Goal: Task Accomplishment & Management: Use online tool/utility

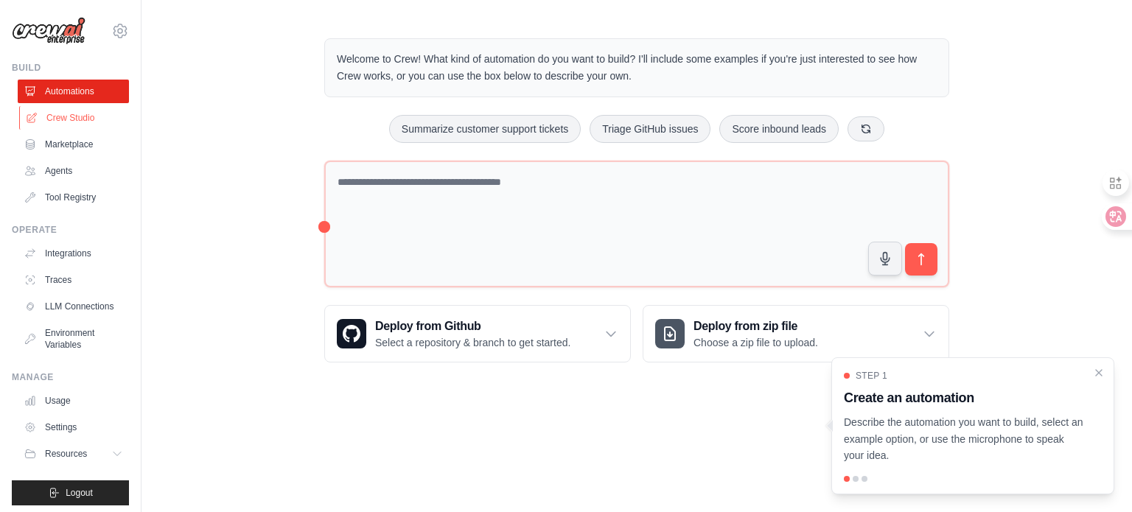
click at [60, 114] on link "Crew Studio" at bounding box center [74, 118] width 111 height 24
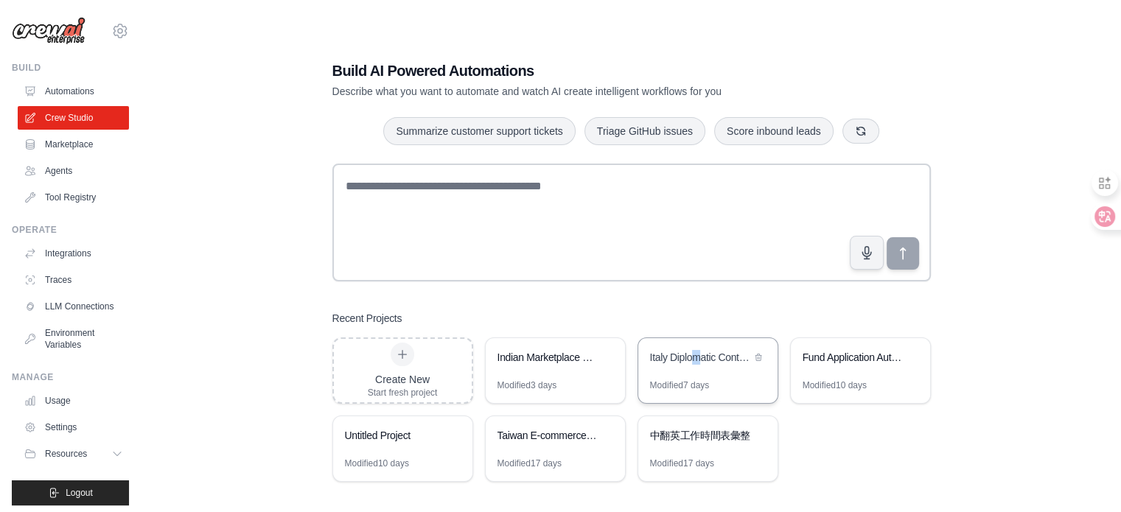
drag, startPoint x: 700, startPoint y: 361, endPoint x: 696, endPoint y: 374, distance: 14.0
click at [696, 374] on div "Italy Diplomatic Contact Tracking System義大利外交接觸追蹤系統" at bounding box center [707, 358] width 139 height 41
click at [69, 342] on link "Environment Variables" at bounding box center [74, 338] width 111 height 35
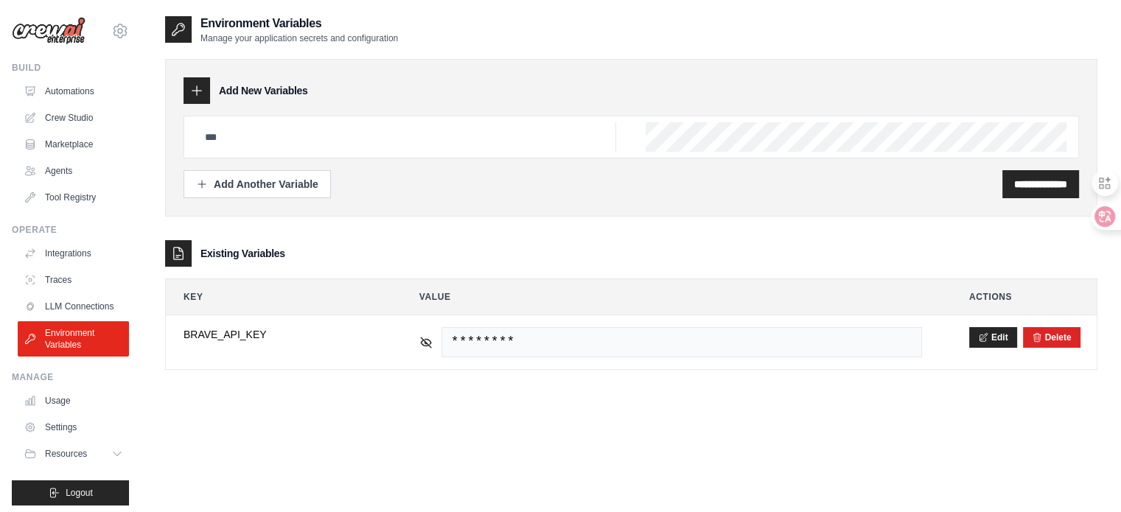
click at [383, 188] on div "**********" at bounding box center [632, 184] width 896 height 28
click at [267, 143] on input "text" at bounding box center [406, 136] width 420 height 29
click at [203, 184] on icon "button" at bounding box center [202, 184] width 12 height 12
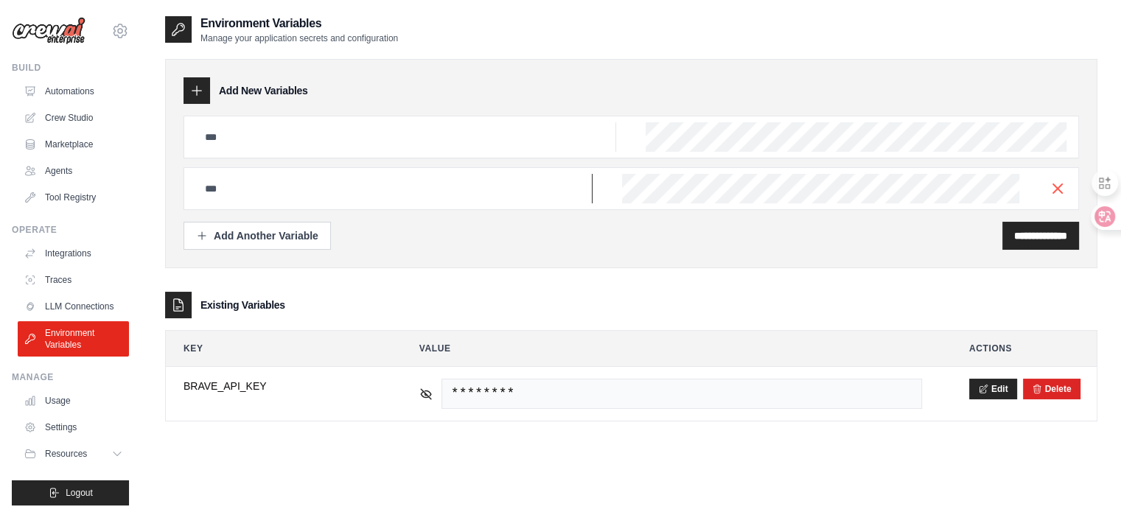
click at [222, 152] on input "text" at bounding box center [406, 136] width 420 height 29
click at [243, 128] on input "text" at bounding box center [406, 136] width 420 height 29
click at [527, 32] on div "Environment Variables Manage your application secrets and configuration" at bounding box center [631, 29] width 933 height 29
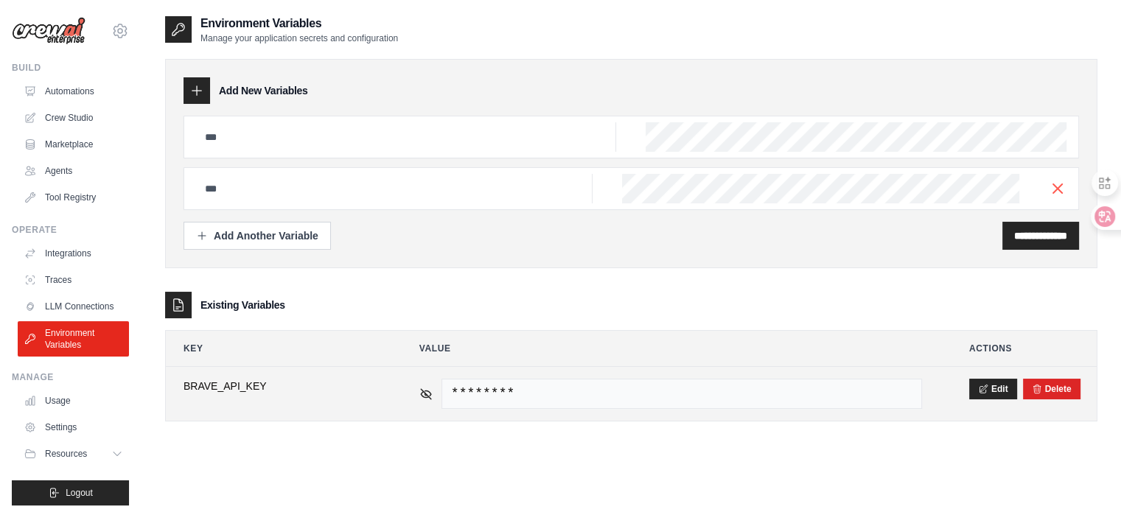
click at [425, 385] on div "********" at bounding box center [670, 394] width 503 height 30
click at [422, 387] on icon at bounding box center [425, 393] width 13 height 13
click at [428, 390] on icon at bounding box center [426, 393] width 10 height 7
click at [424, 397] on icon at bounding box center [425, 393] width 13 height 13
click at [643, 393] on span "https://www.google.com/" at bounding box center [682, 394] width 481 height 30
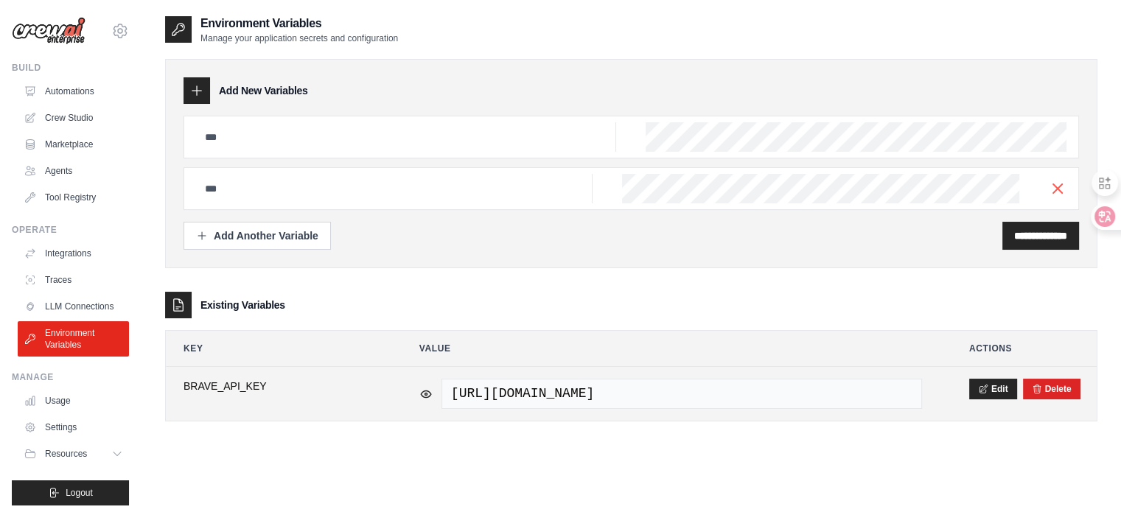
click at [643, 393] on span "https://www.google.com/" at bounding box center [682, 394] width 481 height 30
click at [1057, 387] on button "Delete" at bounding box center [1052, 389] width 40 height 12
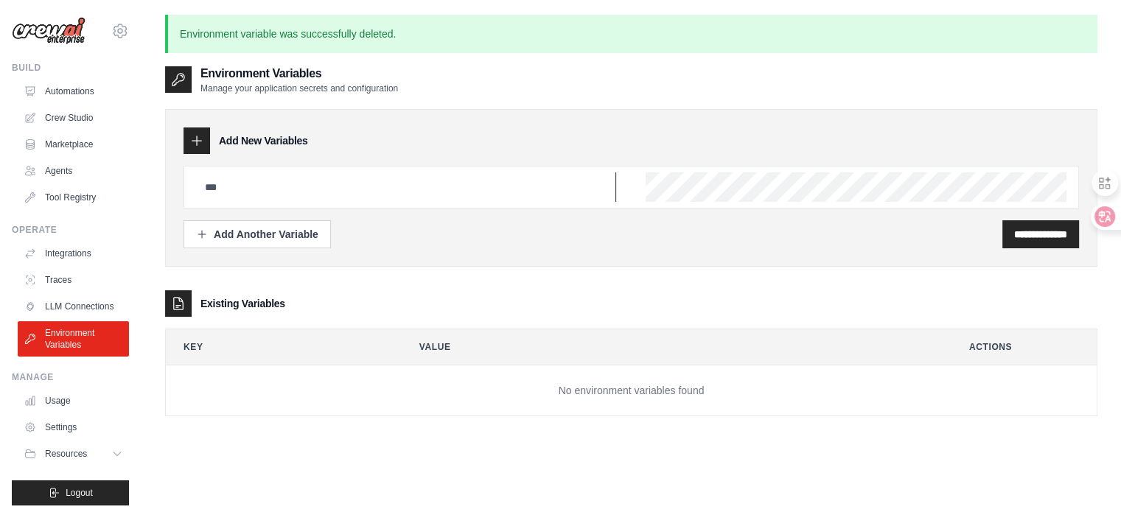
click at [248, 193] on input "text" at bounding box center [406, 187] width 420 height 29
click at [248, 478] on div "**********" at bounding box center [631, 321] width 933 height 512
click at [233, 175] on input "text" at bounding box center [406, 187] width 420 height 29
paste input "**********"
type input "**********"
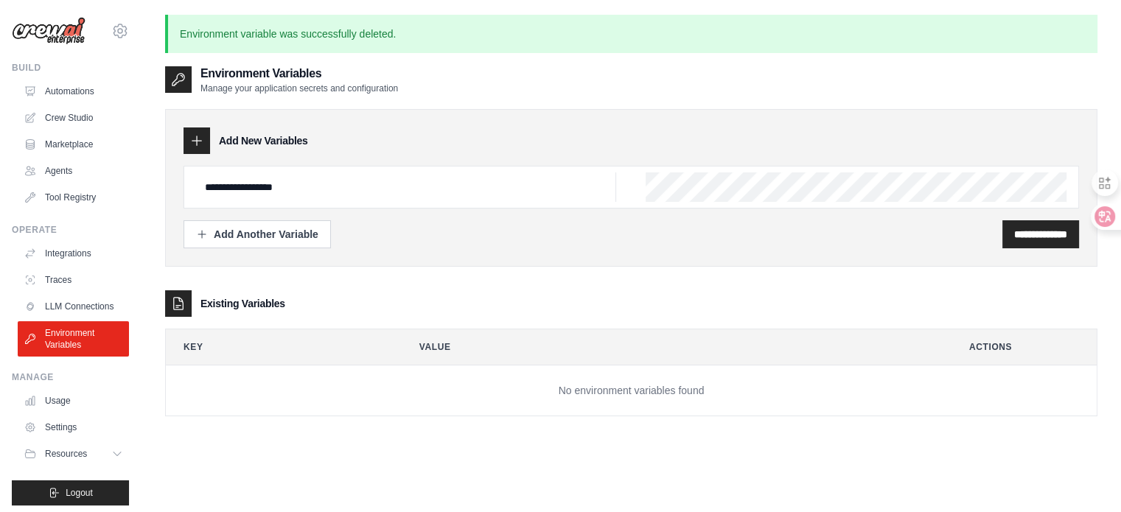
click at [509, 461] on div "**********" at bounding box center [631, 321] width 933 height 512
click at [1014, 238] on input "**********" at bounding box center [1040, 234] width 53 height 15
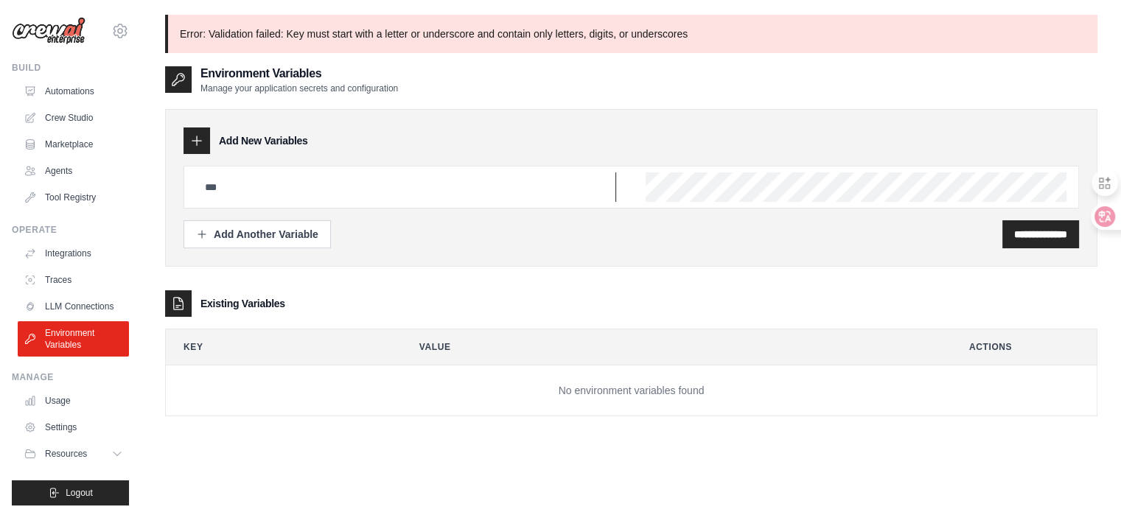
type input "**********"
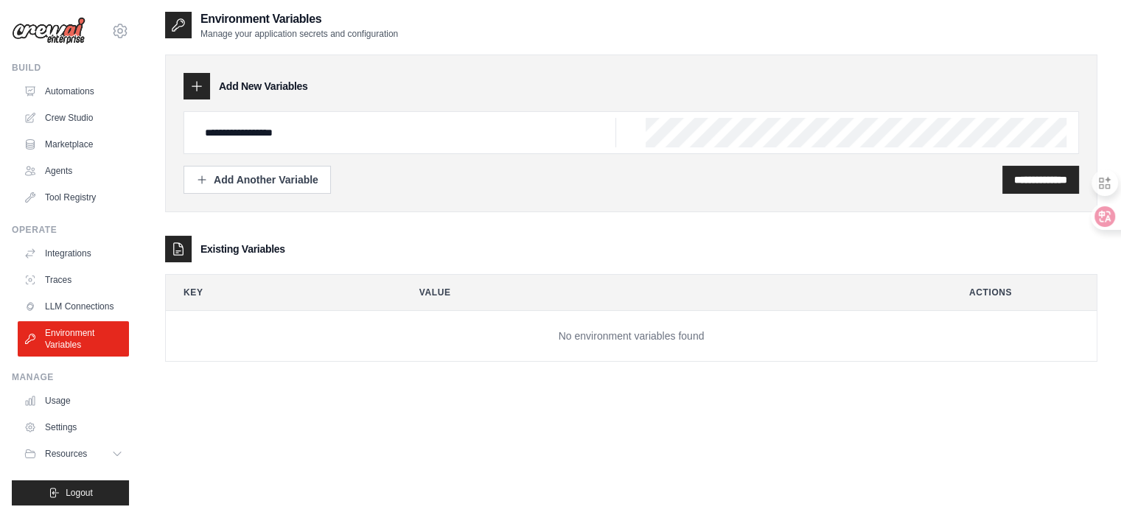
scroll to position [80, 0]
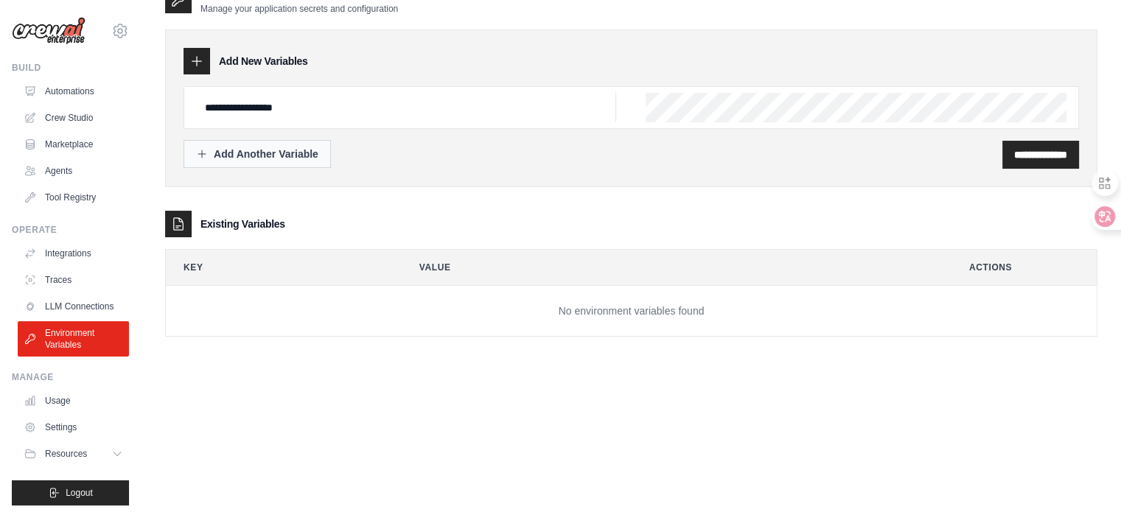
click at [204, 142] on button "Add Another Variable" at bounding box center [257, 154] width 147 height 28
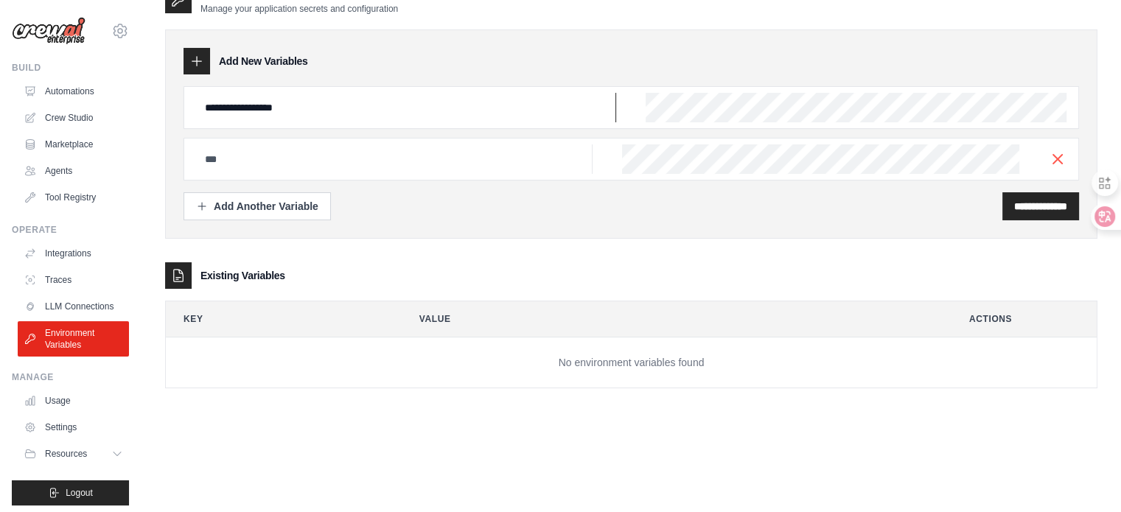
click at [322, 94] on input "**********" at bounding box center [406, 107] width 420 height 29
drag, startPoint x: 295, startPoint y: 116, endPoint x: 183, endPoint y: 118, distance: 112.1
click at [183, 118] on div "**********" at bounding box center [631, 133] width 933 height 209
click at [369, 380] on td "No environment variables found" at bounding box center [631, 363] width 931 height 51
drag, startPoint x: 394, startPoint y: 339, endPoint x: 596, endPoint y: 366, distance: 203.1
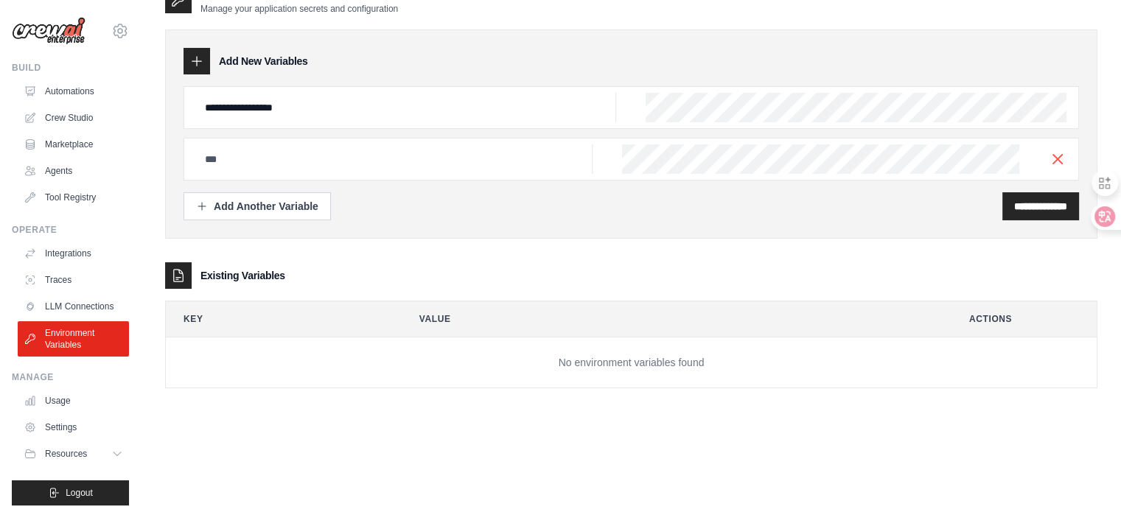
click at [399, 343] on td "No environment variables found" at bounding box center [631, 363] width 931 height 51
drag, startPoint x: 610, startPoint y: 363, endPoint x: 618, endPoint y: 365, distance: 8.2
click at [616, 365] on td "No environment variables found" at bounding box center [631, 363] width 931 height 51
click at [616, 226] on div "**********" at bounding box center [631, 133] width 933 height 209
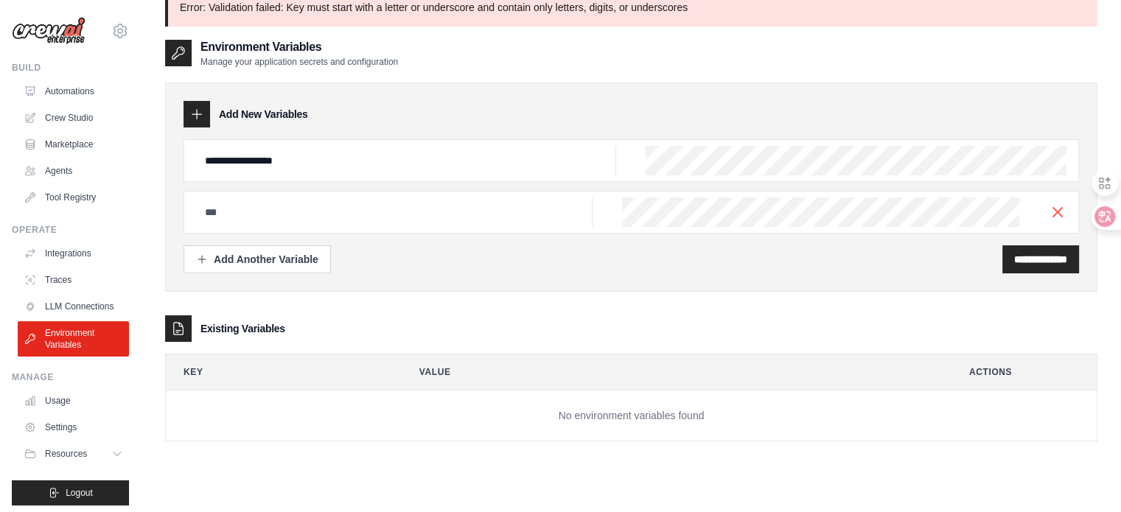
scroll to position [0, 0]
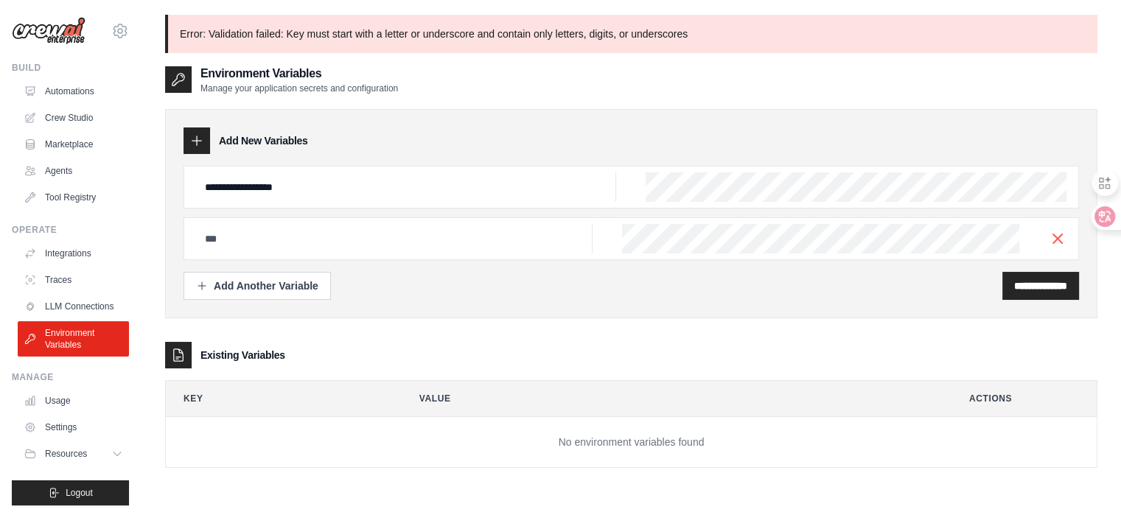
click at [410, 321] on div "**********" at bounding box center [631, 281] width 933 height 374
click at [66, 124] on link "Crew Studio" at bounding box center [74, 118] width 111 height 24
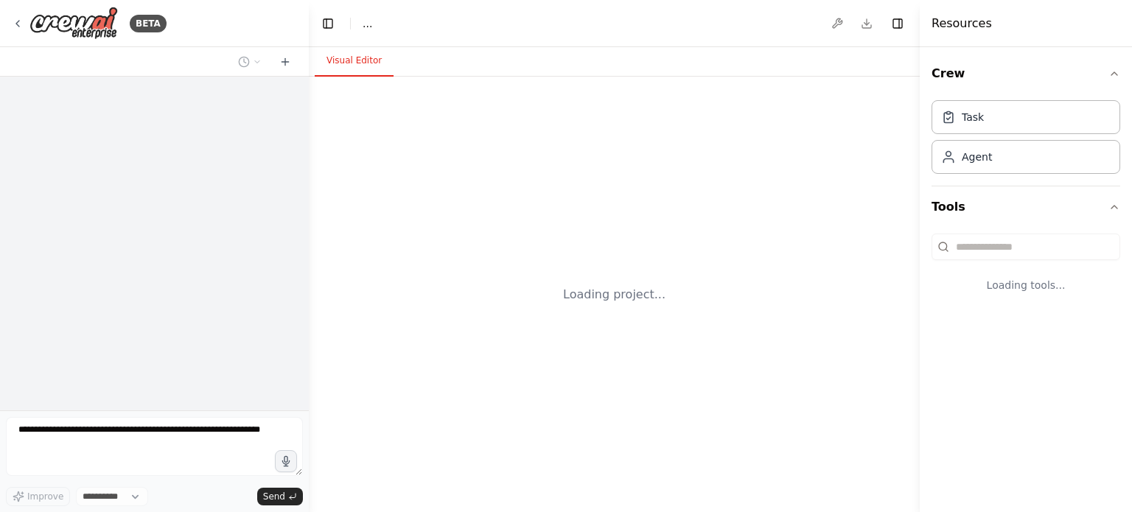
select select "****"
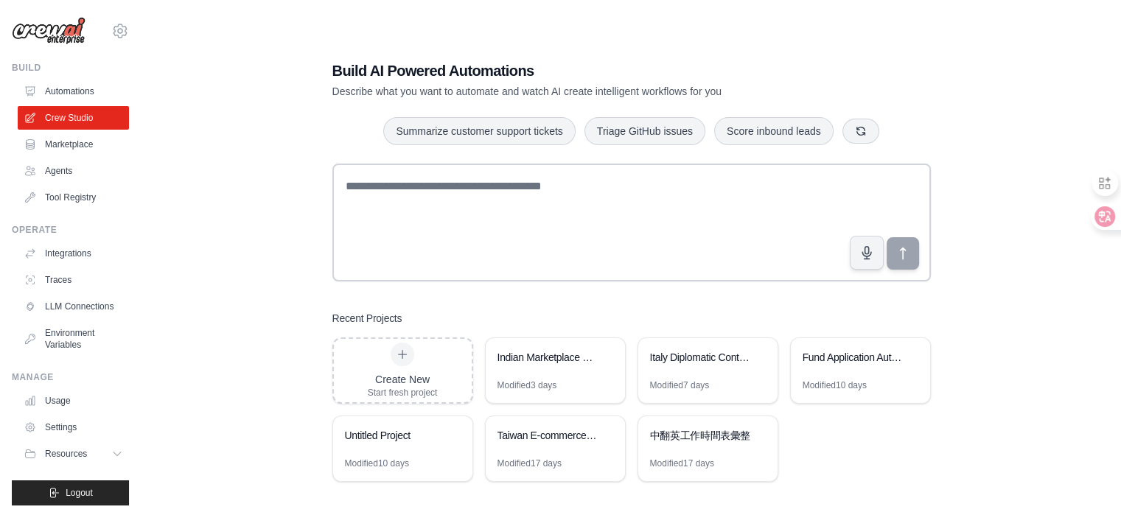
drag, startPoint x: 1000, startPoint y: 147, endPoint x: 320, endPoint y: 226, distance: 684.3
click at [303, 217] on div "Build AI Powered Automations Describe what you want to automate and watch AI cr…" at bounding box center [631, 271] width 933 height 512
click at [657, 355] on div "Italy Diplomatic Contact Tracking System義大利外交接觸追蹤系統" at bounding box center [700, 357] width 101 height 15
click at [60, 350] on link "Environment Variables" at bounding box center [74, 338] width 111 height 35
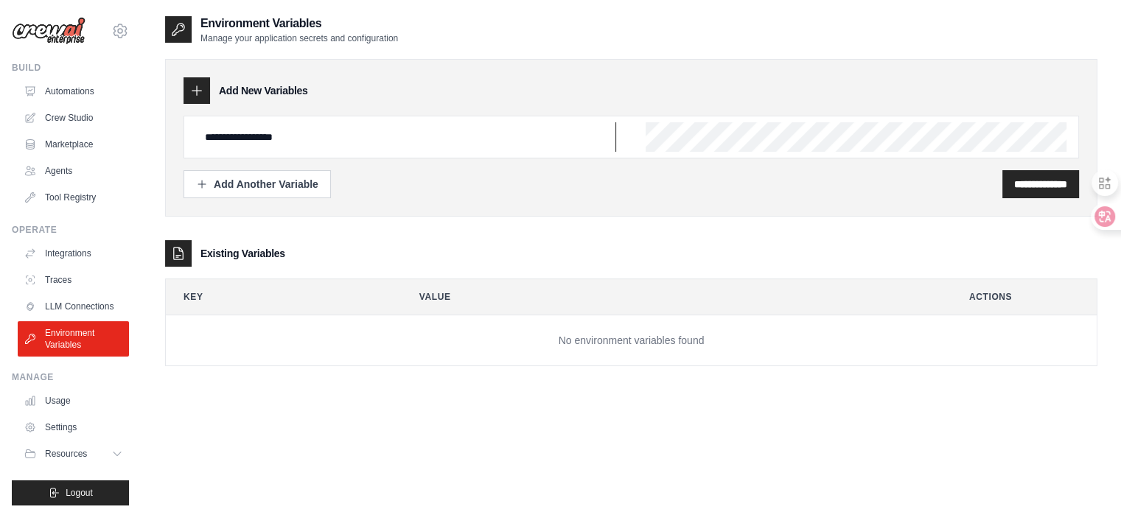
click at [341, 136] on input "**********" at bounding box center [406, 136] width 420 height 29
drag, startPoint x: 332, startPoint y: 129, endPoint x: 170, endPoint y: 140, distance: 162.6
click at [170, 140] on div "**********" at bounding box center [631, 138] width 933 height 158
paste input "text"
type input "**********"
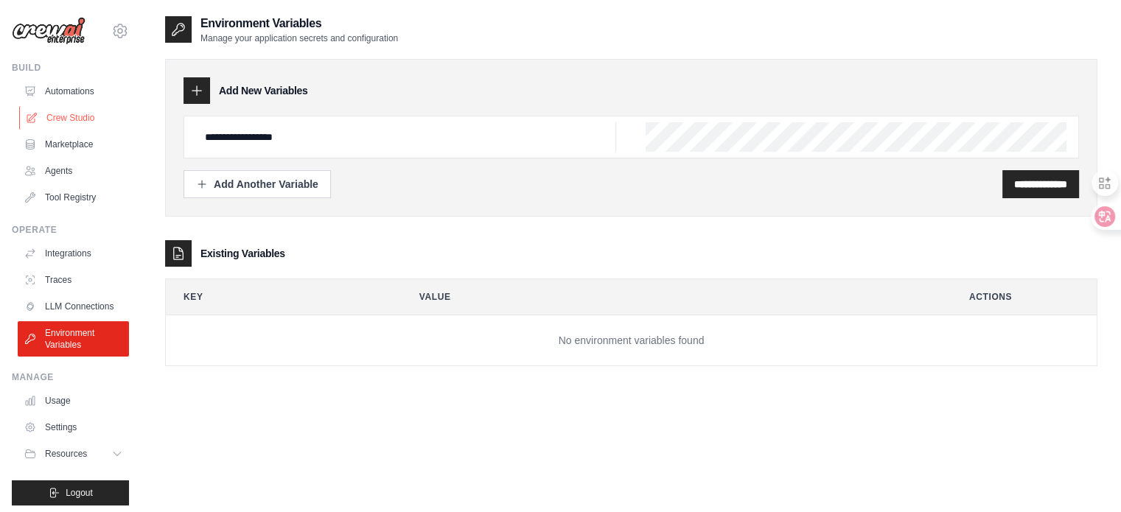
click at [55, 114] on link "Crew Studio" at bounding box center [74, 118] width 111 height 24
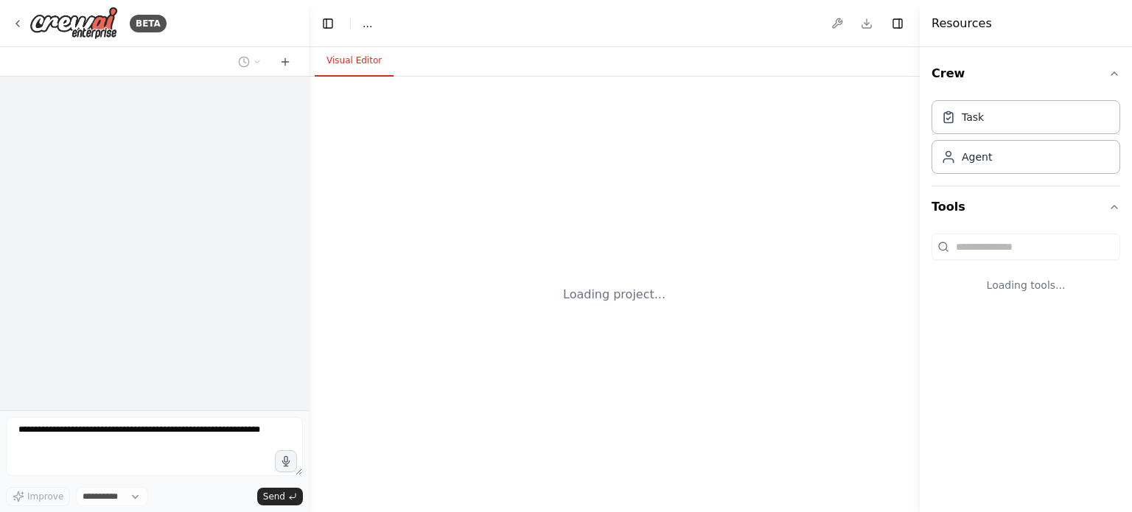
select select "****"
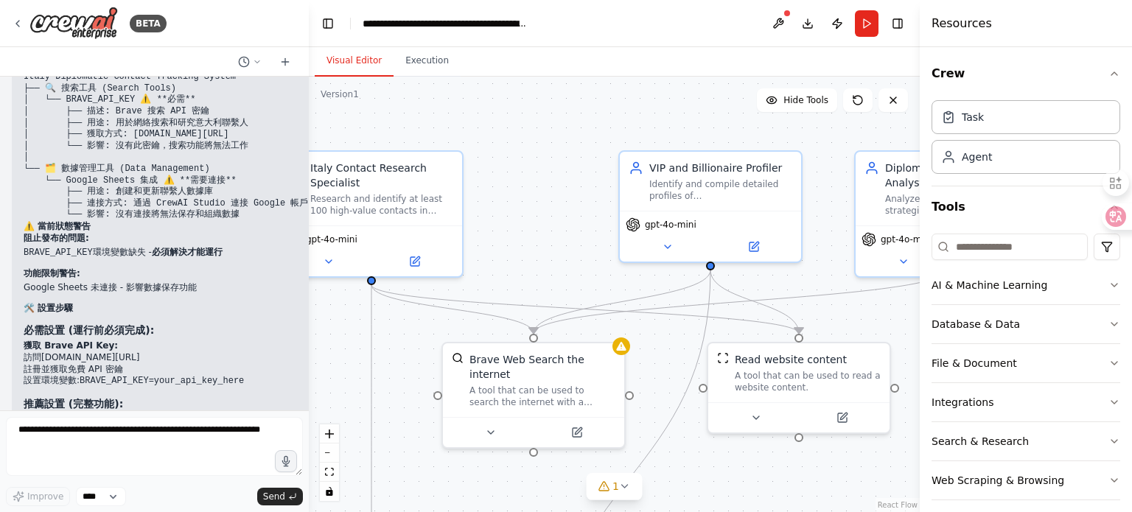
click at [545, 215] on div ".deletable-edge-delete-btn { width: 20px; height: 20px; border: 0px solid #ffff…" at bounding box center [614, 295] width 611 height 436
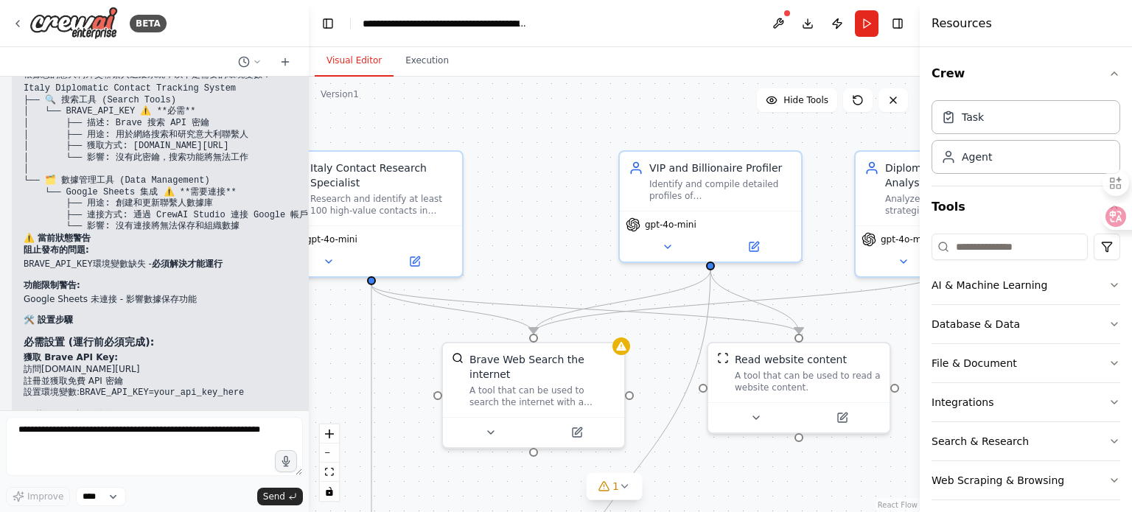
click at [147, 504] on li "⚠️ 搜索功能 : 需要 BRAVE_API_KEY" at bounding box center [166, 510] width 285 height 12
click at [165, 504] on li "⚠️ 搜索功能 : 需要 BRAVE_API_KEY" at bounding box center [166, 510] width 285 height 12
click at [162, 504] on li "⚠️ 搜索功能 : 需要 BRAVE_API_KEY" at bounding box center [166, 510] width 285 height 12
click at [147, 504] on li "⚠️ 搜索功能 : 需要 BRAVE_API_KEY" at bounding box center [166, 510] width 285 height 12
drag, startPoint x: 156, startPoint y: 330, endPoint x: 92, endPoint y: 330, distance: 64.1
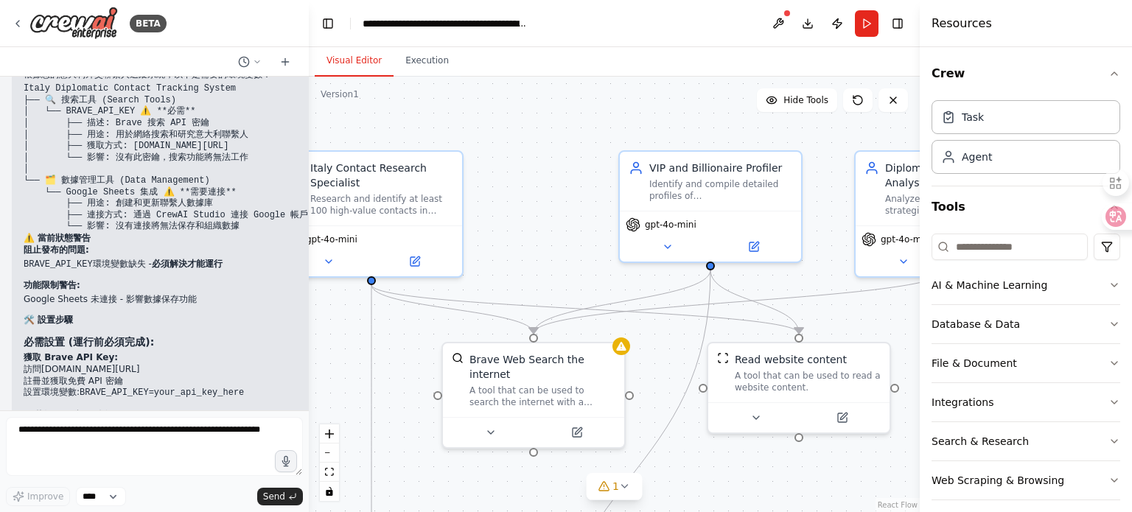
click at [92, 504] on li "⚠️ 搜索功能 : 需要 BRAVE_API_KEY" at bounding box center [166, 510] width 285 height 12
click at [95, 388] on code "BRAVE_API_KEY=your_api_key_here" at bounding box center [162, 393] width 164 height 10
click at [137, 364] on li "訪問 brave.com/search/api" at bounding box center [166, 370] width 285 height 12
click at [111, 352] on li "獲取 Brave API Key: 訪問 brave.com/search/api 註冊並獲取免費 API 密鑰 設置環境變數: BRAVE_API_KEY=…" at bounding box center [166, 375] width 285 height 46
click at [148, 336] on strong "必需設置 (運行前必須完成):" at bounding box center [89, 342] width 130 height 12
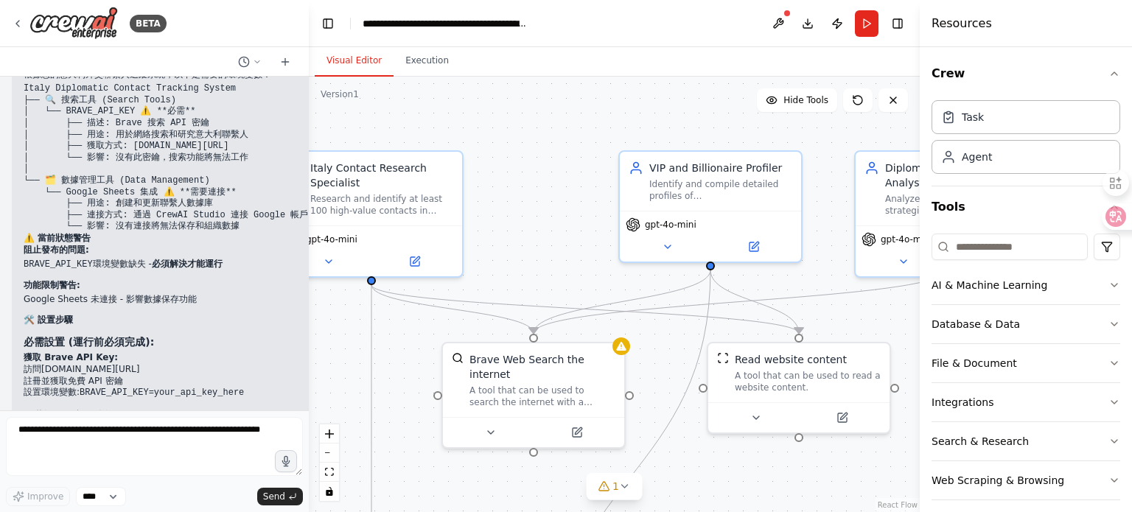
click at [233, 387] on li "設置環境變數: BRAVE_API_KEY=your_api_key_here" at bounding box center [166, 393] width 285 height 13
click at [136, 436] on textarea at bounding box center [154, 446] width 297 height 59
click at [35, 443] on textarea at bounding box center [154, 446] width 297 height 59
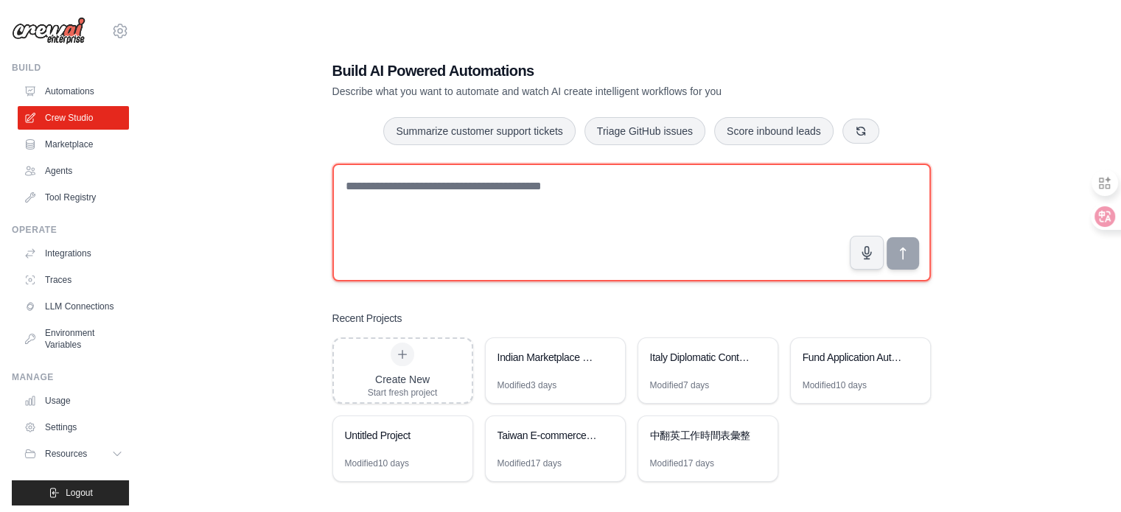
click at [400, 197] on textarea at bounding box center [631, 223] width 599 height 118
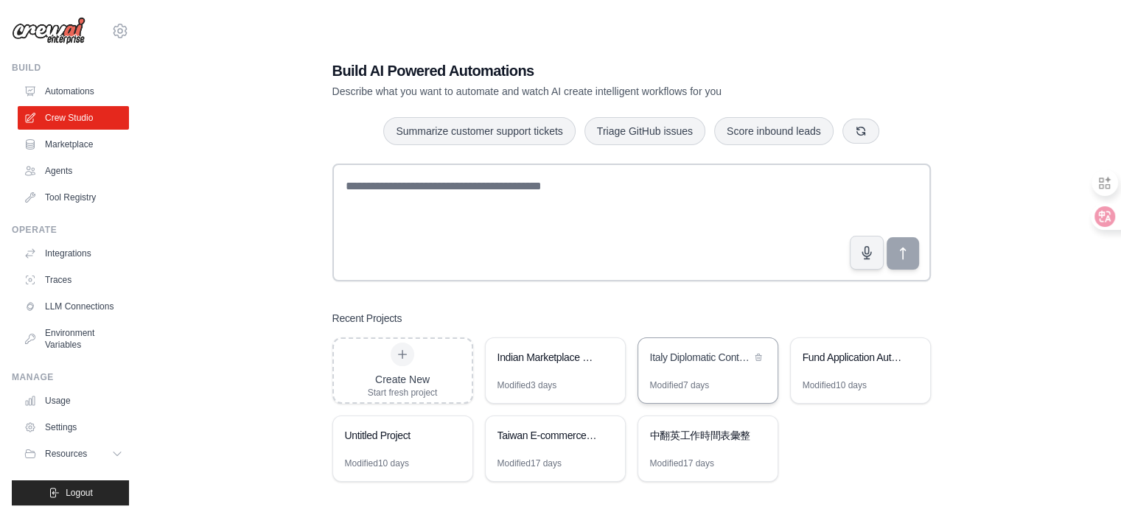
click at [685, 368] on div "Italy Diplomatic Contact Tracking System義大利外交接觸追蹤系統" at bounding box center [707, 358] width 139 height 41
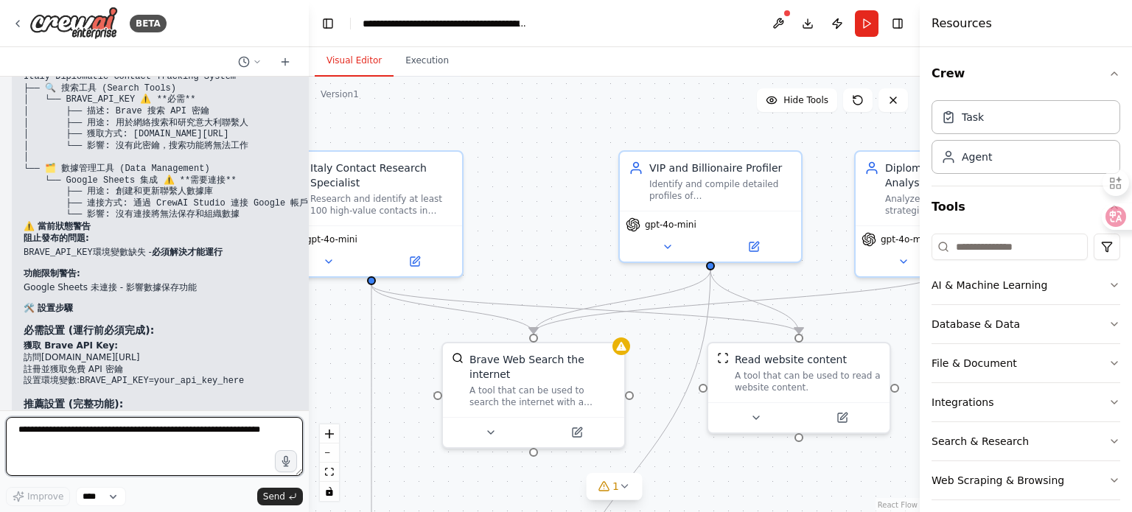
click at [72, 429] on textarea at bounding box center [154, 446] width 297 height 59
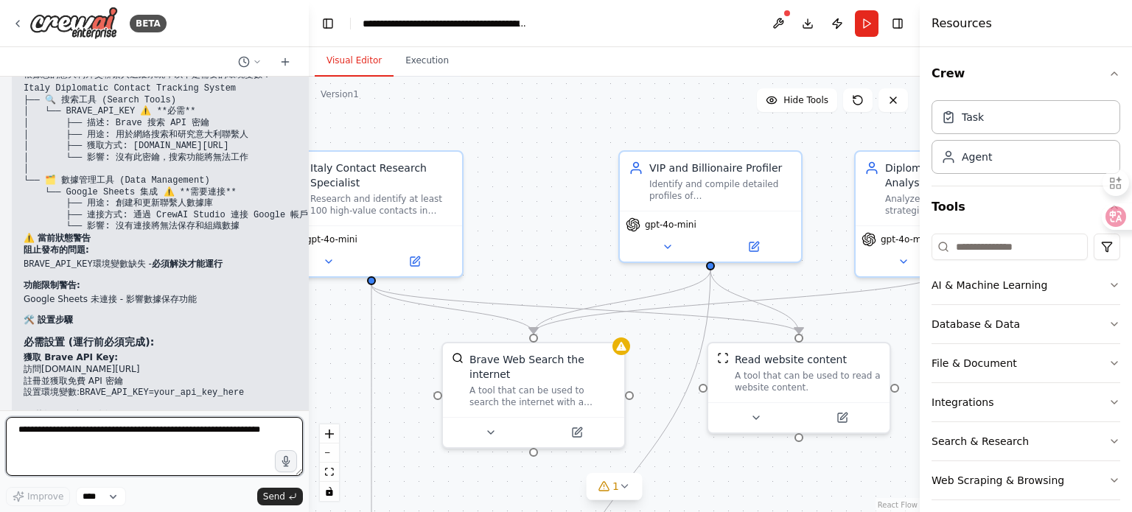
paste textarea "**********"
type textarea "**********"
click at [222, 438] on textarea "**********" at bounding box center [154, 446] width 297 height 59
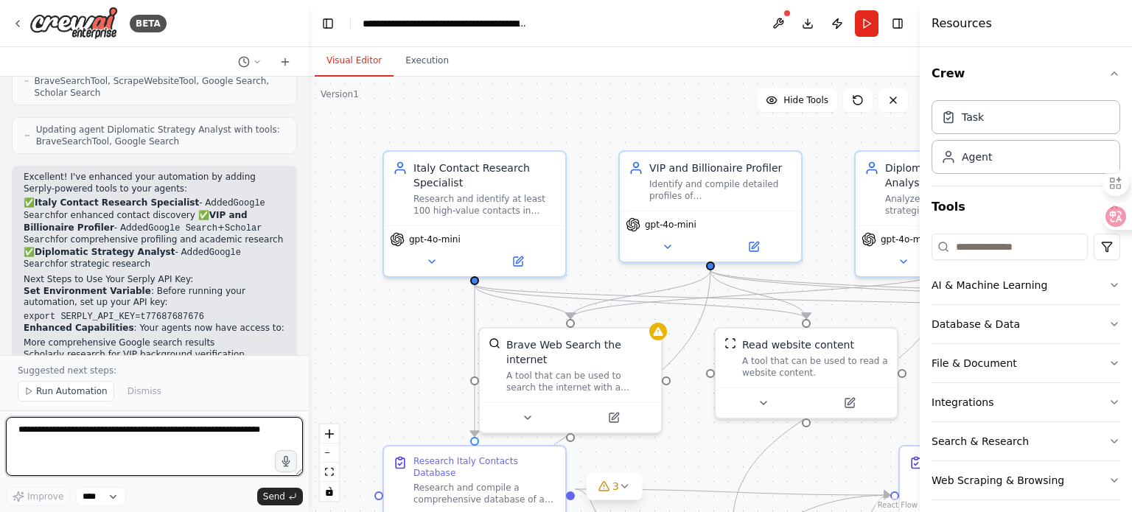
scroll to position [5080, 0]
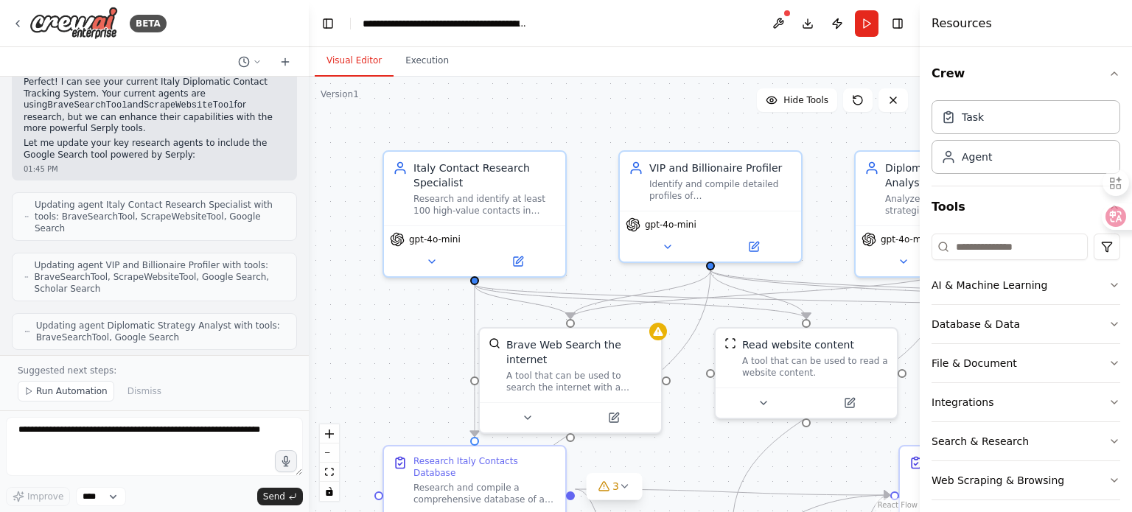
click at [387, 356] on div ".deletable-edge-delete-btn { width: 20px; height: 20px; border: 0px solid #ffff…" at bounding box center [614, 295] width 611 height 436
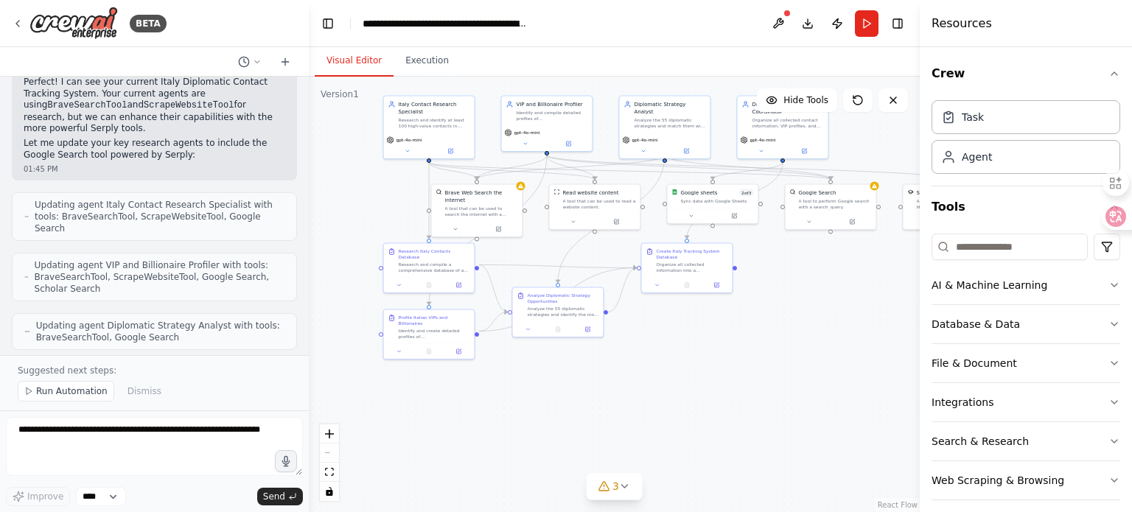
drag, startPoint x: 818, startPoint y: 439, endPoint x: 776, endPoint y: 270, distance: 174.7
click at [776, 270] on div ".deletable-edge-delete-btn { width: 20px; height: 20px; border: 0px solid #ffff…" at bounding box center [614, 295] width 611 height 436
click at [610, 483] on div "3" at bounding box center [608, 486] width 21 height 15
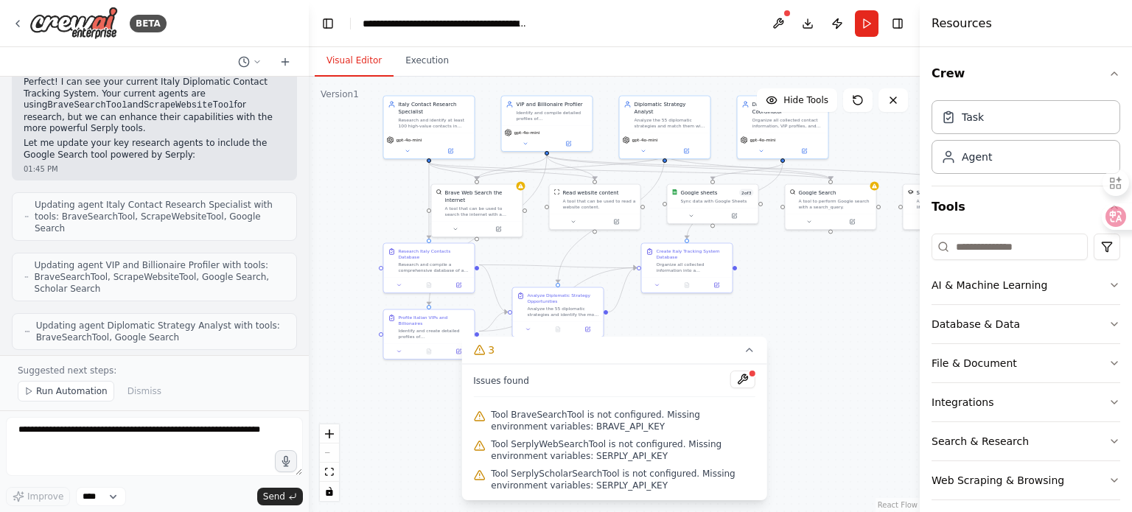
click at [586, 425] on span "Tool BraveSearchTool is not configured. Missing environment variables: BRAVE_AP…" at bounding box center [623, 421] width 265 height 24
drag, startPoint x: 565, startPoint y: 425, endPoint x: 607, endPoint y: 427, distance: 42.8
click at [607, 427] on span "Tool BraveSearchTool is not configured. Missing environment variables: BRAVE_AP…" at bounding box center [623, 421] width 265 height 24
drag, startPoint x: 566, startPoint y: 407, endPoint x: 634, endPoint y: 400, distance: 68.2
click at [574, 409] on div "Tool BraveSearchTool is not configured. Missing environment variables: BRAVE_AP…" at bounding box center [614, 420] width 282 height 29
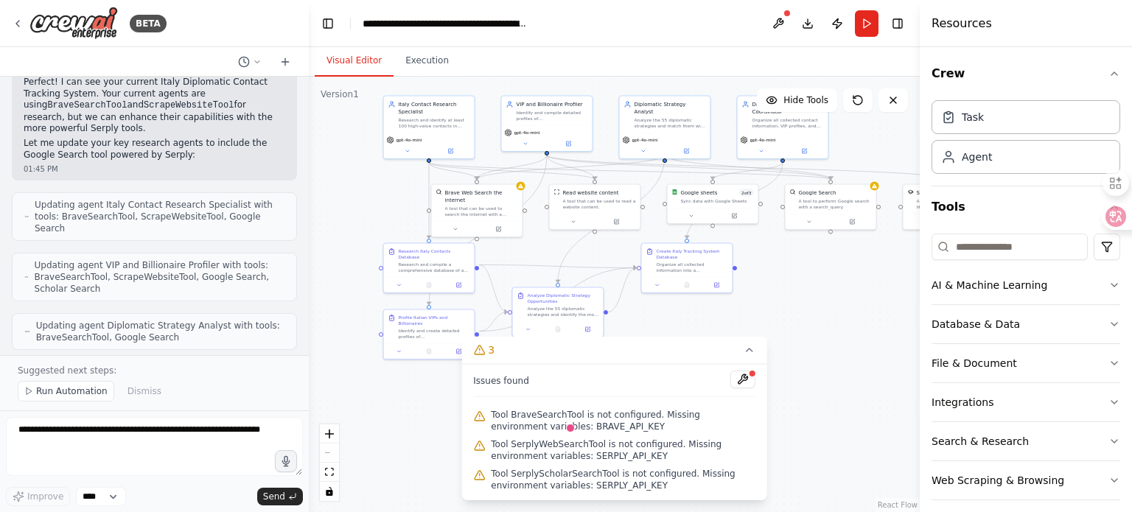
click at [543, 434] on div "Tool BraveSearchTool is not configured. Missing environment variables: BRAVE_AP…" at bounding box center [614, 420] width 282 height 29
click at [550, 419] on span "Tool BraveSearchTool is not configured. Missing environment variables: BRAVE_AP…" at bounding box center [623, 421] width 265 height 24
click at [556, 431] on span "Tool BraveSearchTool is not configured. Missing environment variables: BRAVE_AP…" at bounding box center [623, 421] width 265 height 24
click at [530, 424] on span "Tool BraveSearchTool is not configured. Missing environment variables: BRAVE_AP…" at bounding box center [623, 421] width 265 height 24
drag, startPoint x: 530, startPoint y: 424, endPoint x: 607, endPoint y: 428, distance: 77.5
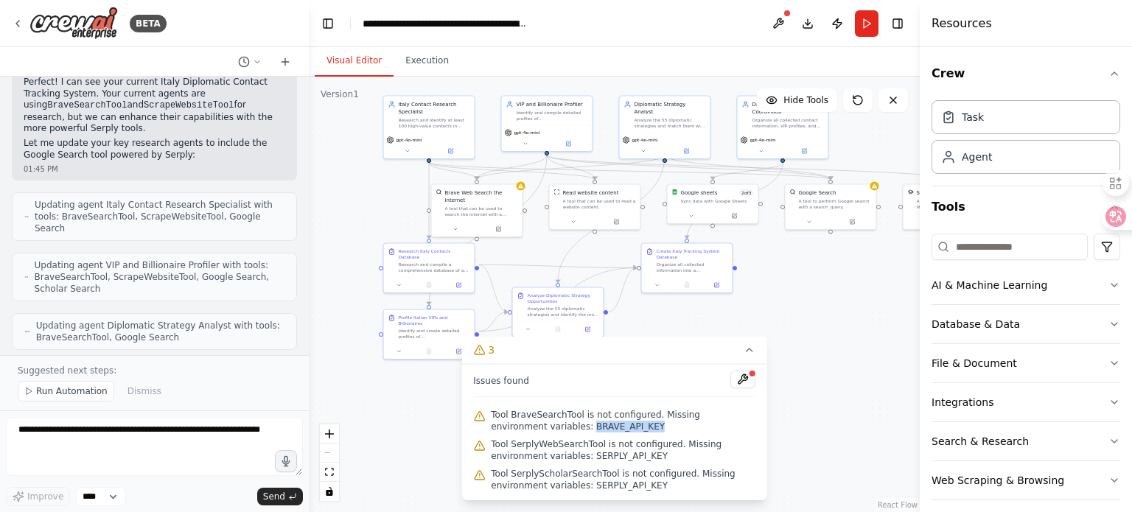
click at [607, 428] on span "Tool BraveSearchTool is not configured. Missing environment variables: BRAVE_AP…" at bounding box center [623, 421] width 265 height 24
click at [566, 430] on span "Tool BraveSearchTool is not configured. Missing environment variables: BRAVE_AP…" at bounding box center [623, 421] width 265 height 24
click at [525, 187] on div ".deletable-edge-delete-btn { width: 20px; height: 20px; border: 0px solid #ffff…" at bounding box center [614, 295] width 611 height 436
click at [522, 275] on div ".deletable-edge-delete-btn { width: 20px; height: 20px; border: 0px solid #ffff…" at bounding box center [614, 295] width 611 height 436
click at [522, 238] on div ".deletable-edge-delete-btn { width: 20px; height: 20px; border: 0px solid #ffff…" at bounding box center [614, 295] width 611 height 436
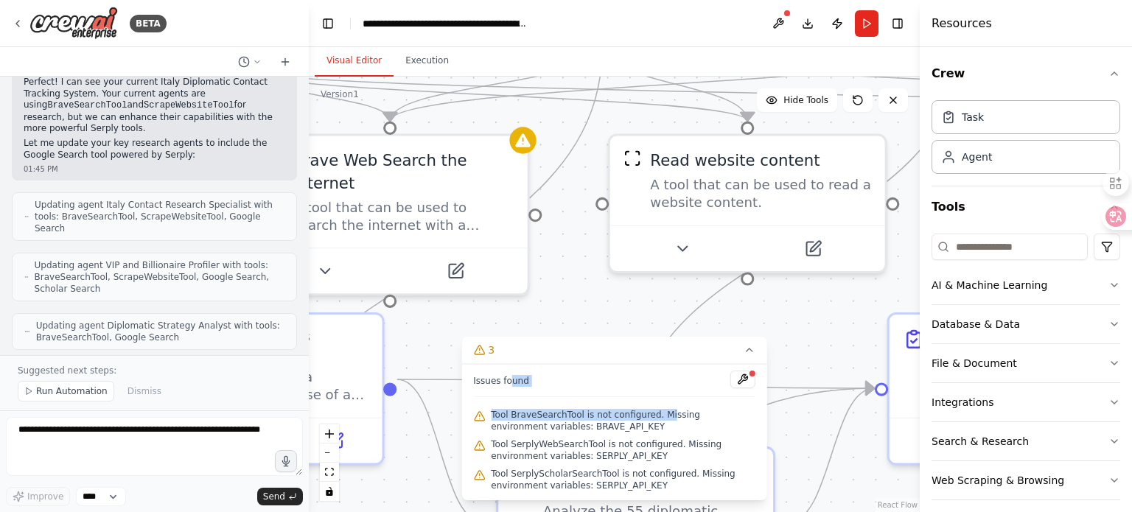
drag, startPoint x: 506, startPoint y: 369, endPoint x: 657, endPoint y: 397, distance: 153.8
click at [657, 397] on div "Issues found Tool BraveSearchTool is not configured. Missing environment variab…" at bounding box center [615, 432] width 306 height 136
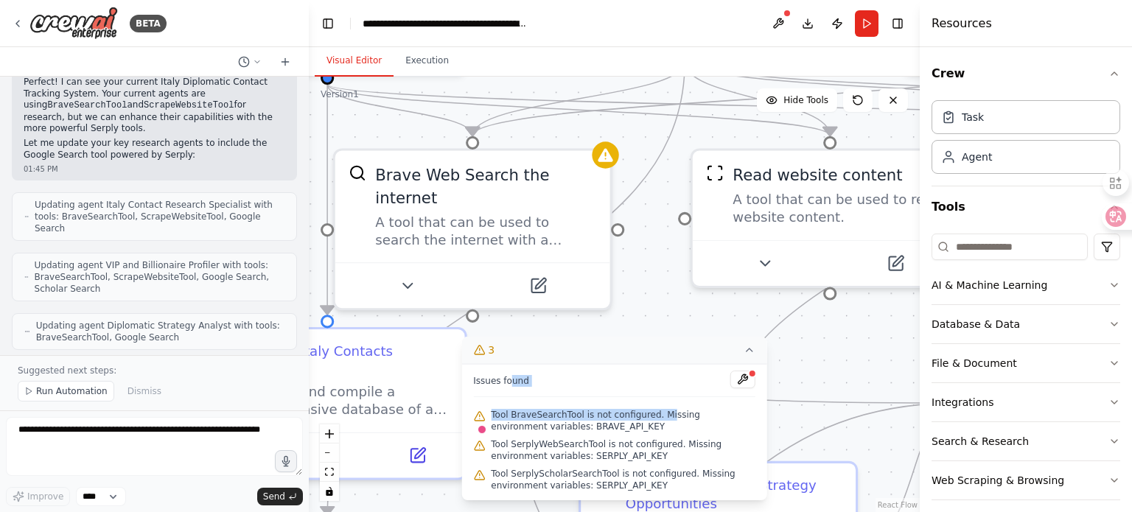
drag, startPoint x: 584, startPoint y: 326, endPoint x: 666, endPoint y: 341, distance: 83.9
click at [666, 341] on div "Version 1 Hide Tools .deletable-edge-delete-btn { width: 20px; height: 20px; bo…" at bounding box center [614, 295] width 611 height 436
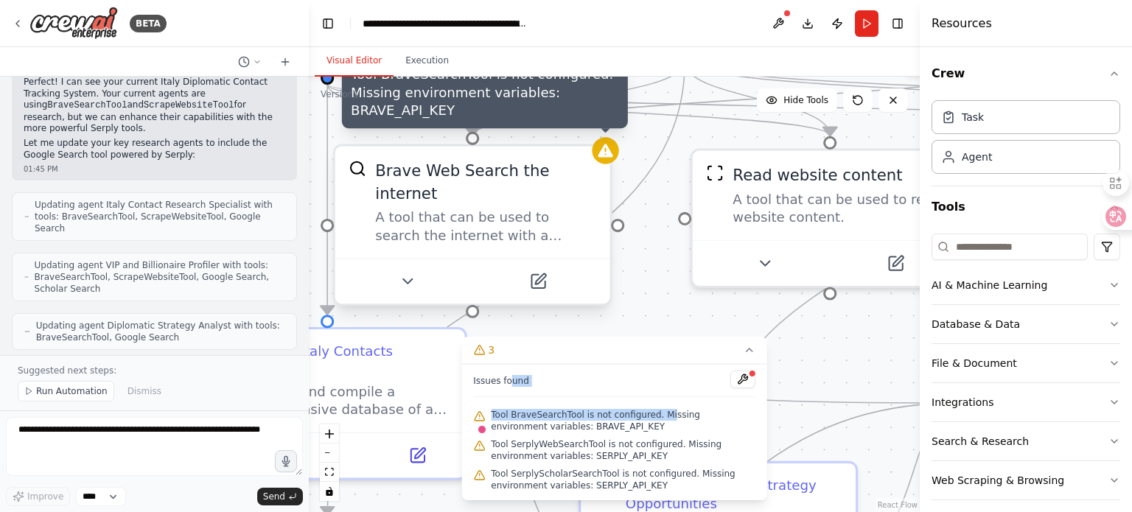
click at [604, 160] on div at bounding box center [605, 150] width 27 height 27
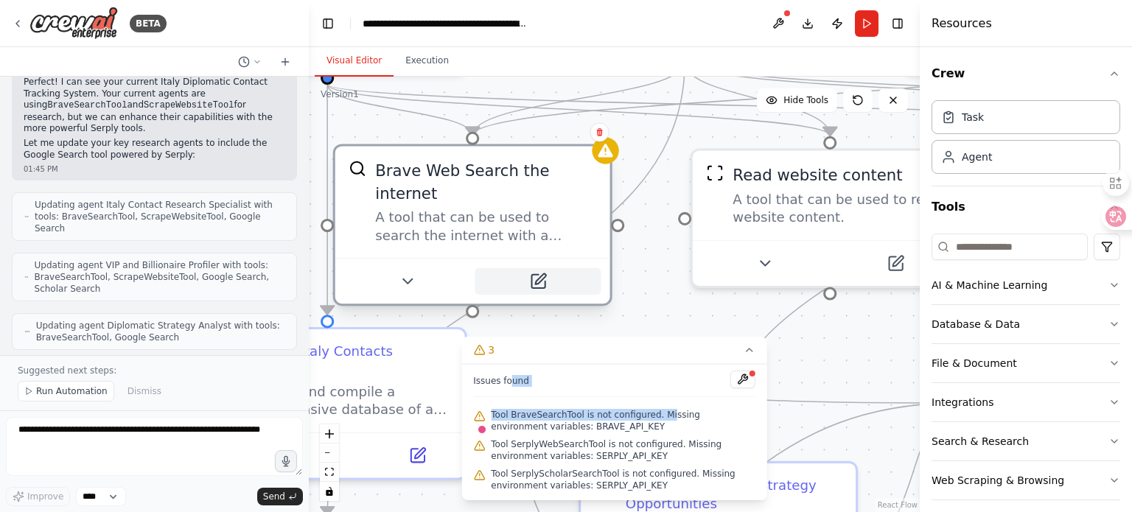
click at [540, 275] on icon at bounding box center [538, 281] width 13 height 13
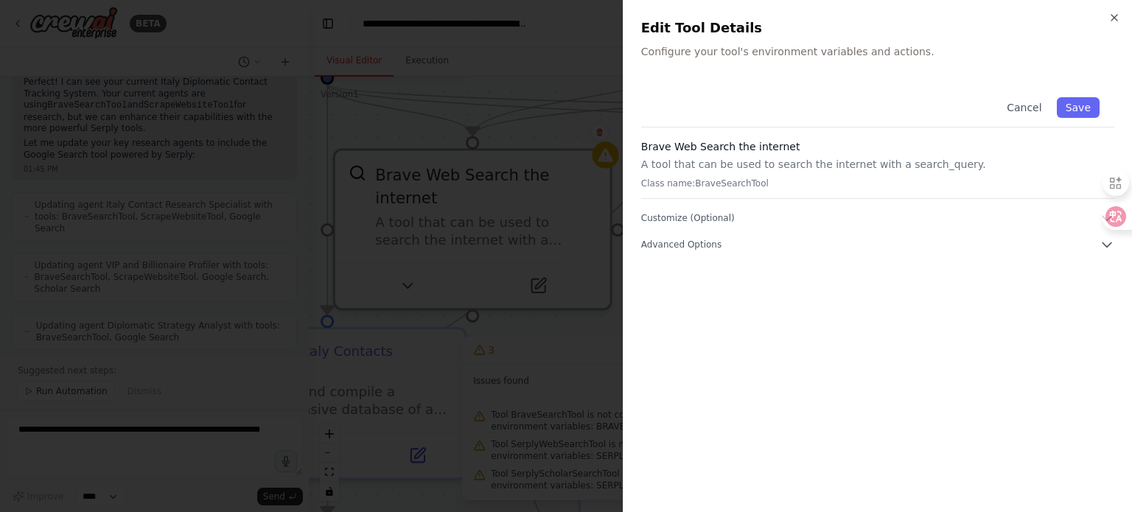
drag, startPoint x: 779, startPoint y: 303, endPoint x: 703, endPoint y: 197, distance: 131.0
click at [778, 299] on div "Cancel Save Brave Web Search the internet A tool that can be used to search the…" at bounding box center [877, 289] width 473 height 412
click at [697, 215] on span "Customize (Optional)" at bounding box center [688, 218] width 94 height 12
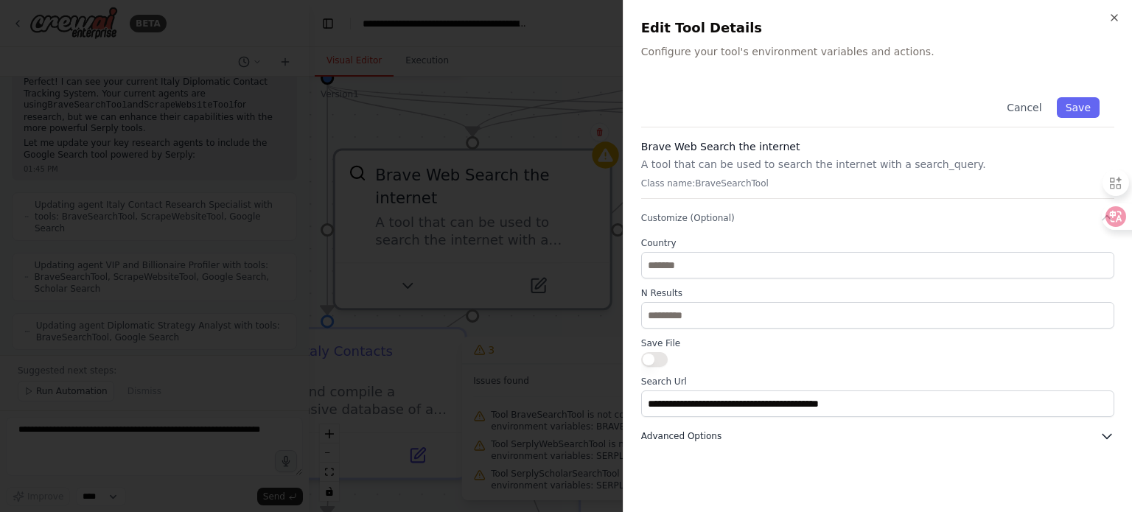
click at [666, 429] on button "Advanced Options" at bounding box center [877, 436] width 473 height 15
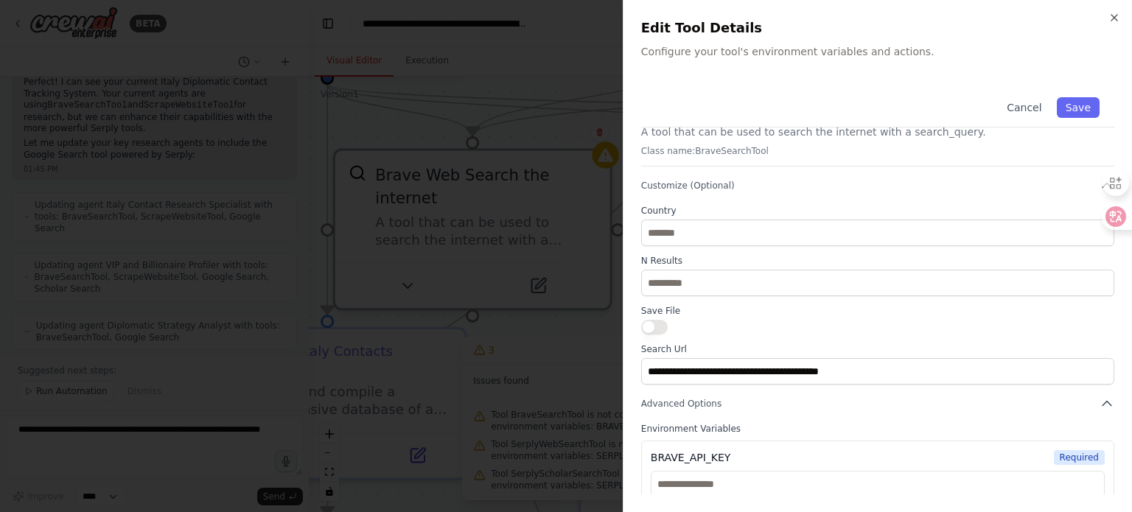
scroll to position [59, 0]
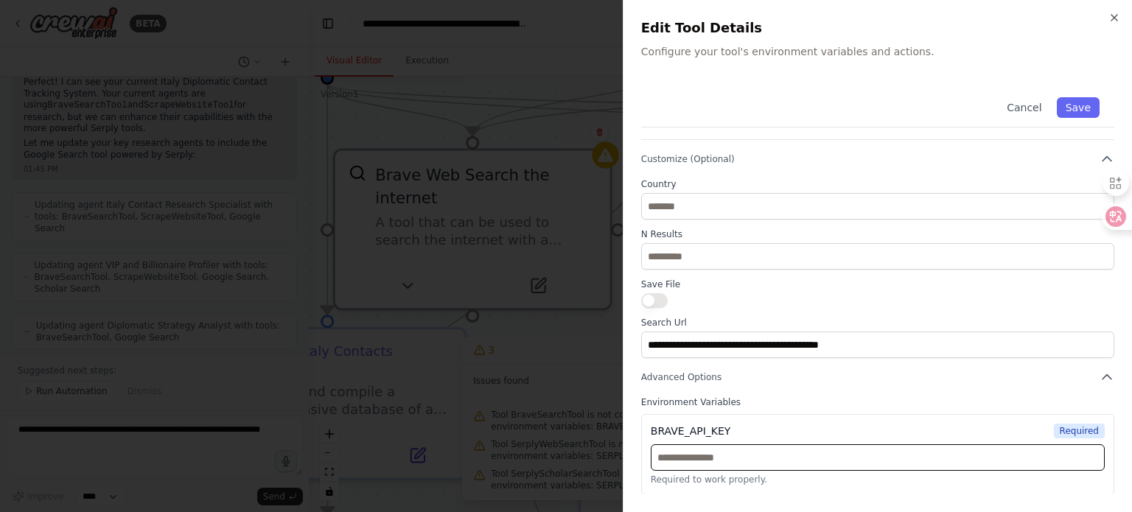
click at [714, 457] on input "text" at bounding box center [878, 458] width 454 height 27
paste input "**********"
type input "**********"
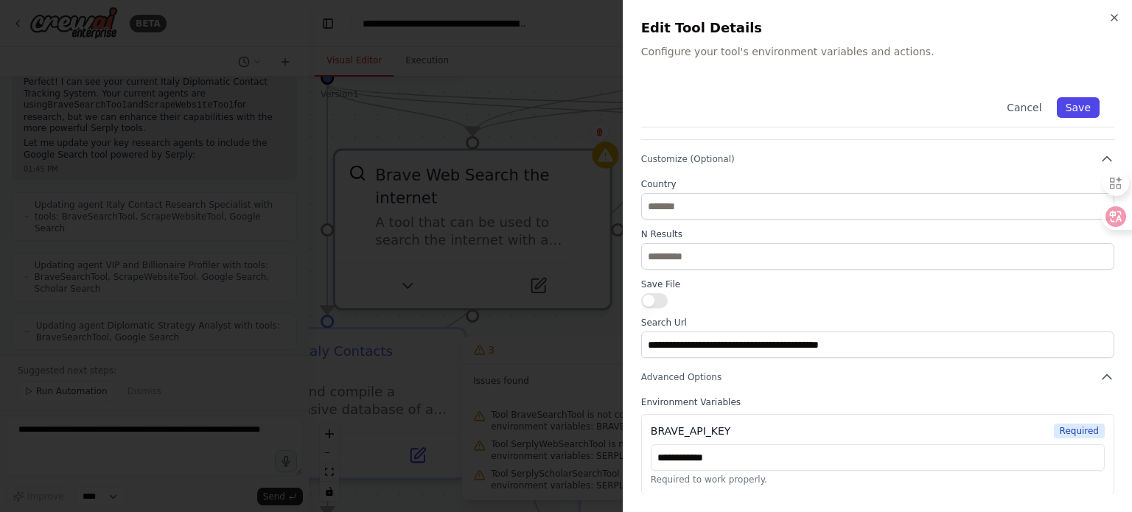
click at [1070, 116] on button "Save" at bounding box center [1078, 107] width 43 height 21
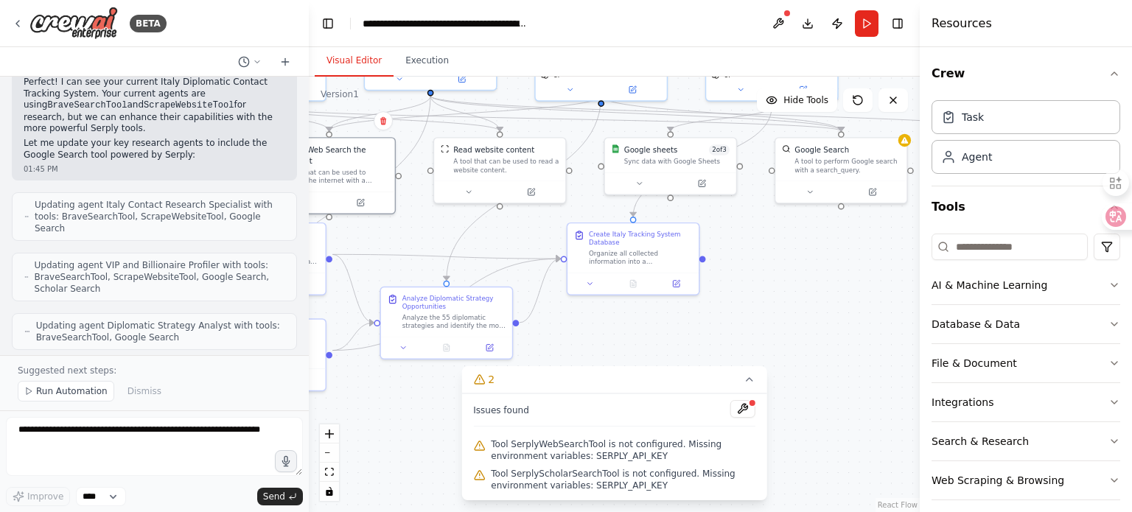
drag, startPoint x: 792, startPoint y: 315, endPoint x: 520, endPoint y: 237, distance: 283.0
click at [520, 237] on div ".deletable-edge-delete-btn { width: 20px; height: 20px; border: 0px solid #ffff…" at bounding box center [614, 295] width 611 height 436
click at [910, 139] on div at bounding box center [905, 138] width 13 height 13
click at [908, 139] on icon at bounding box center [905, 138] width 9 height 9
click at [875, 194] on button at bounding box center [873, 190] width 60 height 13
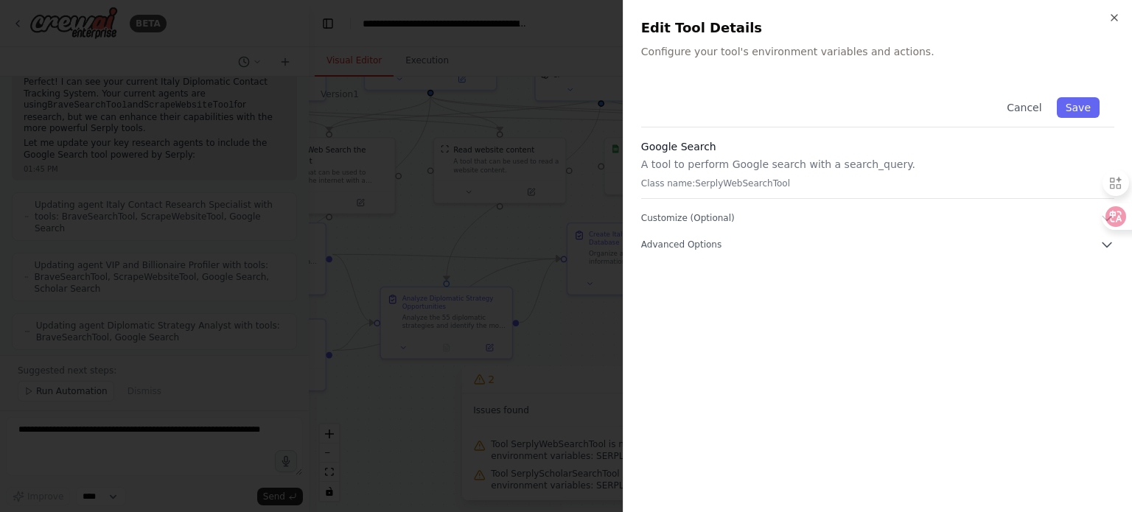
click at [672, 237] on div "Cancel Save Google Search A tool to perform Google search with a search_query. …" at bounding box center [877, 168] width 473 height 170
click at [672, 241] on span "Advanced Options" at bounding box center [681, 245] width 80 height 12
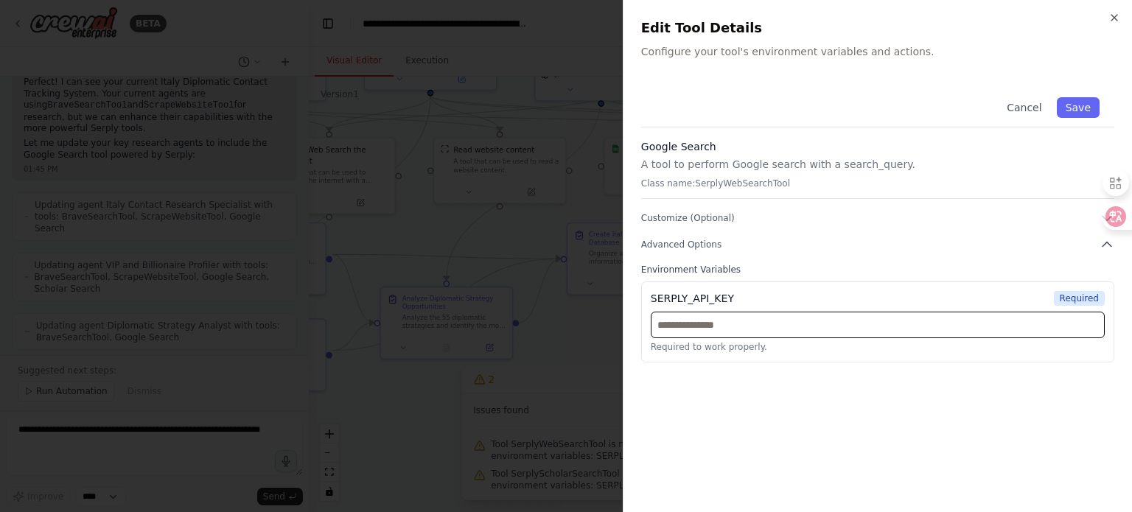
click at [707, 325] on input "text" at bounding box center [878, 325] width 454 height 27
paste input "**********"
type input "**********"
drag, startPoint x: 1079, startPoint y: 102, endPoint x: 1052, endPoint y: 153, distance: 57.7
click at [1079, 103] on button "Save" at bounding box center [1078, 107] width 43 height 21
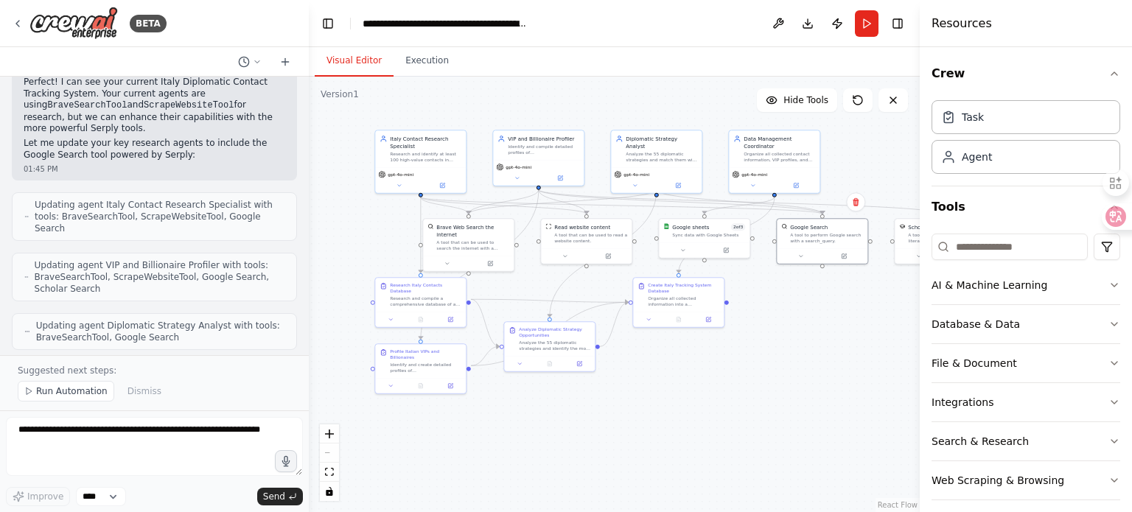
drag, startPoint x: 621, startPoint y: 249, endPoint x: 599, endPoint y: 282, distance: 39.9
click at [599, 282] on div ".deletable-edge-delete-btn { width: 20px; height: 20px; border: 0px solid #ffff…" at bounding box center [614, 295] width 611 height 436
click at [672, 413] on div ".deletable-edge-delete-btn { width: 20px; height: 20px; border: 0px solid #ffff…" at bounding box center [614, 295] width 611 height 436
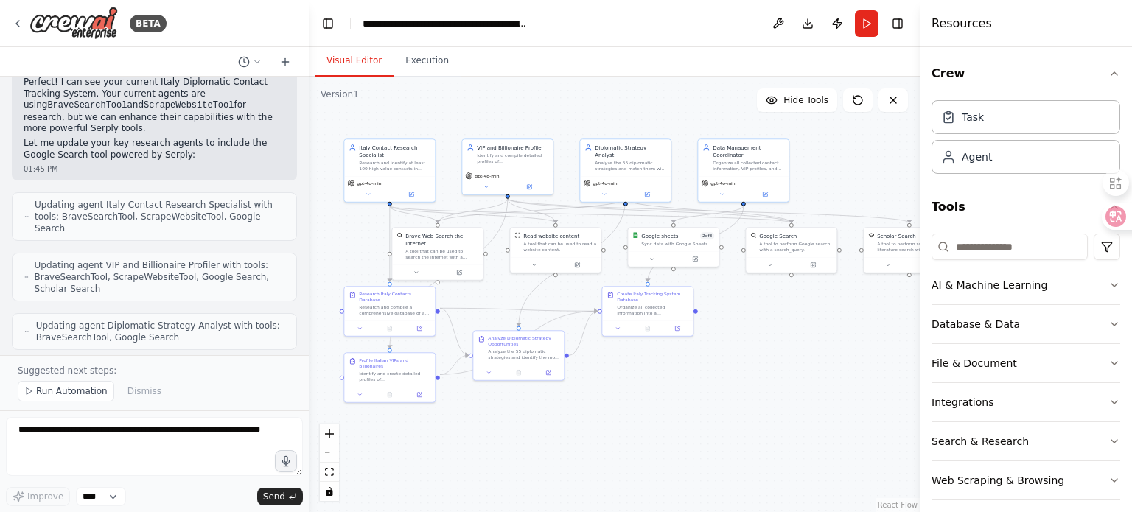
drag, startPoint x: 784, startPoint y: 380, endPoint x: 756, endPoint y: 394, distance: 31.7
click at [756, 394] on div ".deletable-edge-delete-btn { width: 20px; height: 20px; border: 0px solid #ffff…" at bounding box center [614, 295] width 611 height 436
click at [863, 26] on button "Run" at bounding box center [867, 23] width 24 height 27
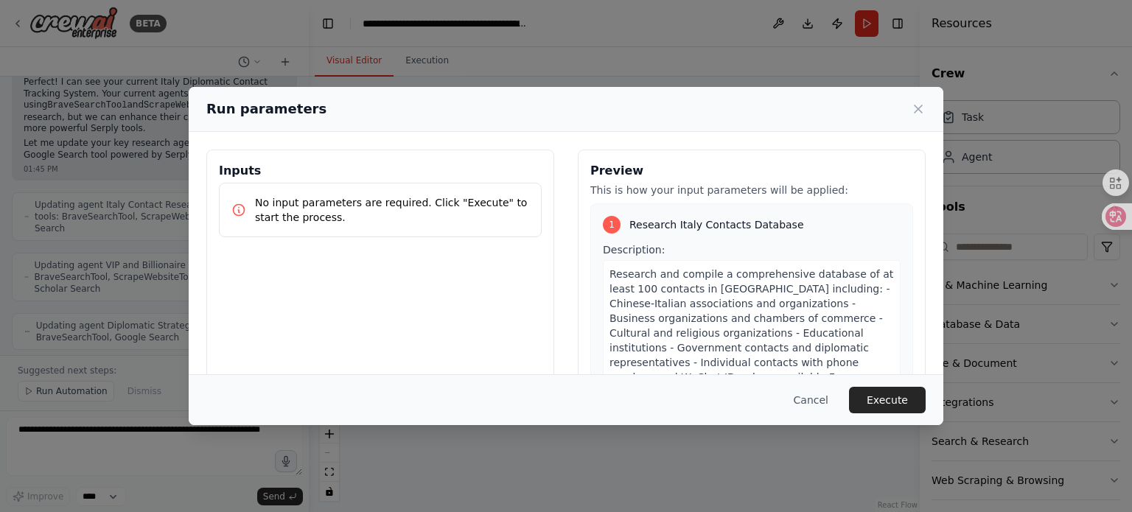
click at [396, 213] on p "No input parameters are required. Click "Execute" to start the process." at bounding box center [392, 209] width 274 height 29
click at [881, 400] on button "Execute" at bounding box center [887, 400] width 77 height 27
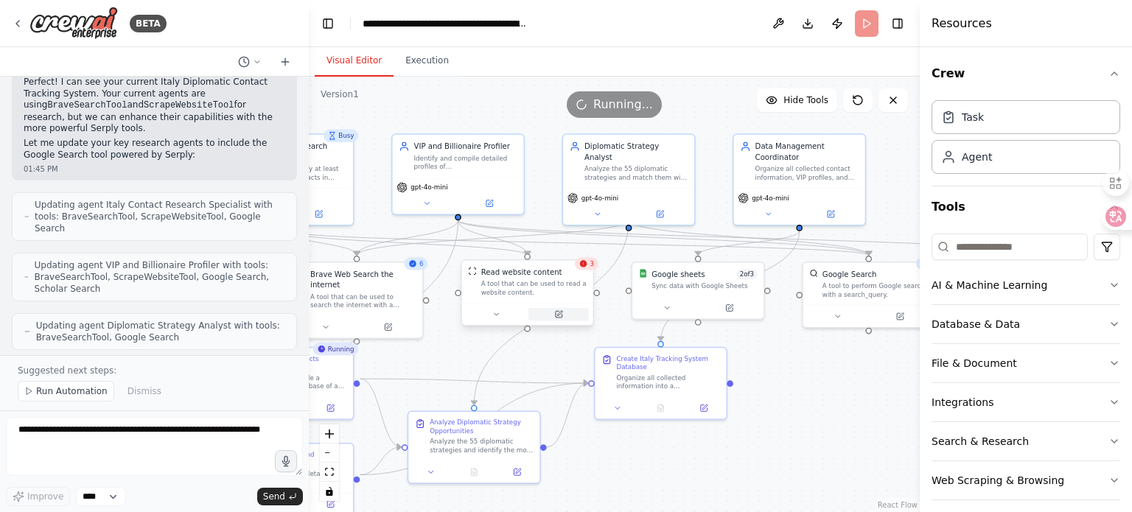
click at [567, 312] on button at bounding box center [559, 314] width 60 height 13
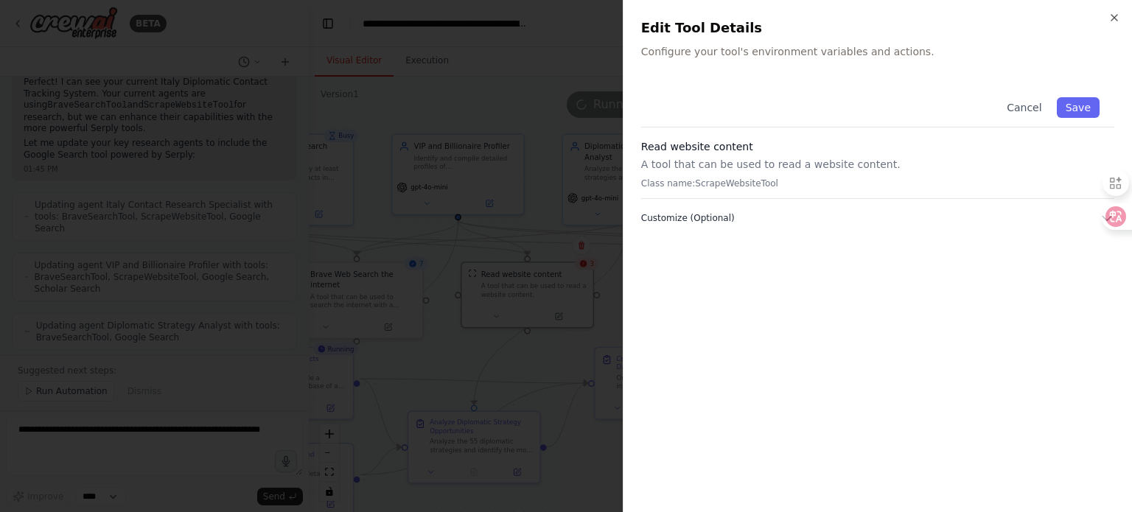
click at [708, 223] on span "Customize (Optional)" at bounding box center [688, 218] width 94 height 12
drag, startPoint x: 697, startPoint y: 241, endPoint x: 636, endPoint y: 240, distance: 60.5
click at [636, 240] on div "Close Edit Tool Details Configure your tool's environment variables and actions…" at bounding box center [877, 256] width 509 height 512
copy label "Website Url"
click at [767, 244] on label "Website Url" at bounding box center [877, 243] width 473 height 12
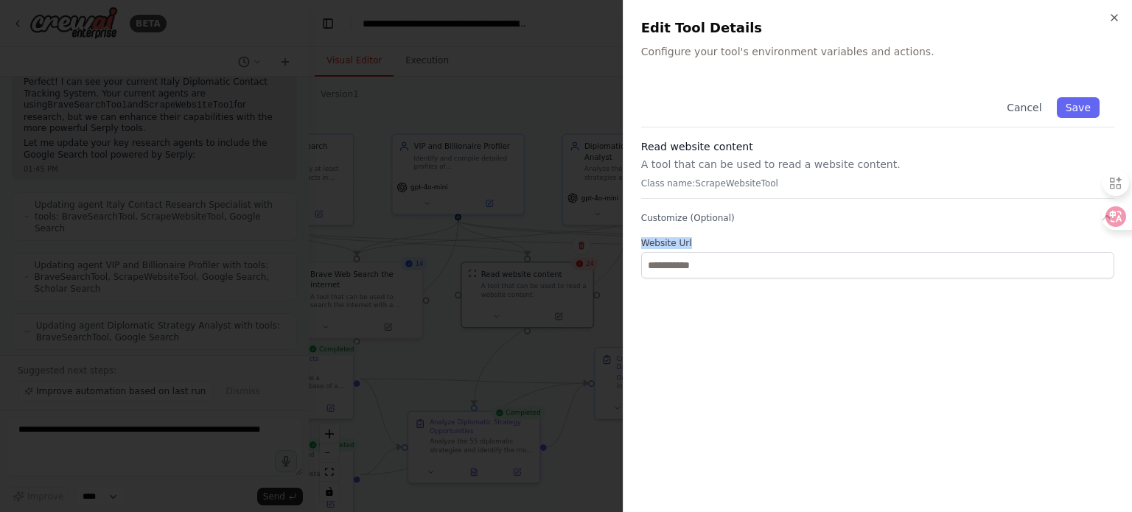
drag, startPoint x: 699, startPoint y: 238, endPoint x: 643, endPoint y: 245, distance: 56.4
click at [643, 245] on label "Website Url" at bounding box center [877, 243] width 473 height 12
copy label "Website Url"
click at [707, 332] on div "Cancel Save Read website content A tool that can be used to read a website cont…" at bounding box center [877, 289] width 473 height 412
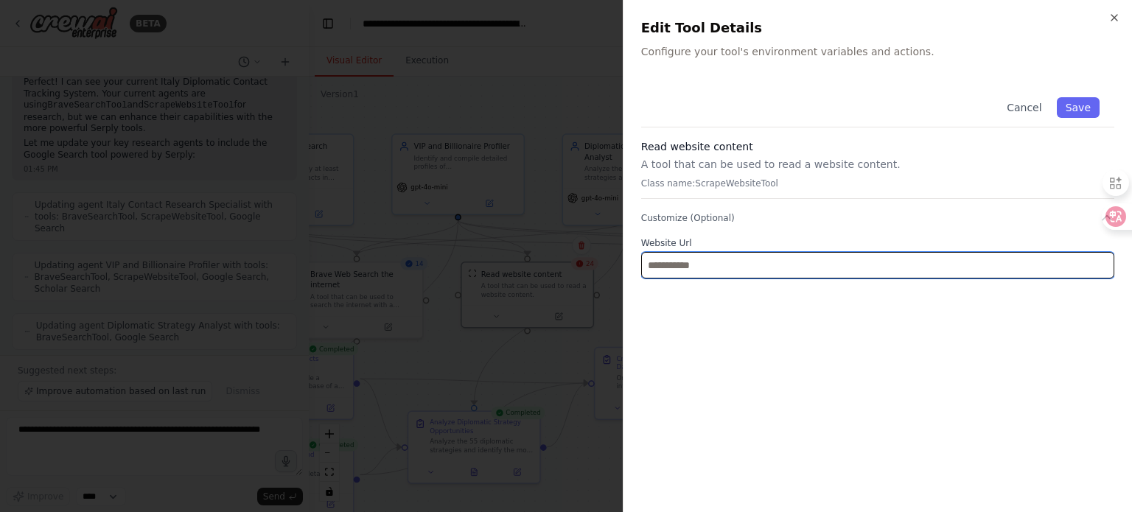
click at [678, 265] on input "text" at bounding box center [877, 265] width 473 height 27
paste input "**********"
type input "**********"
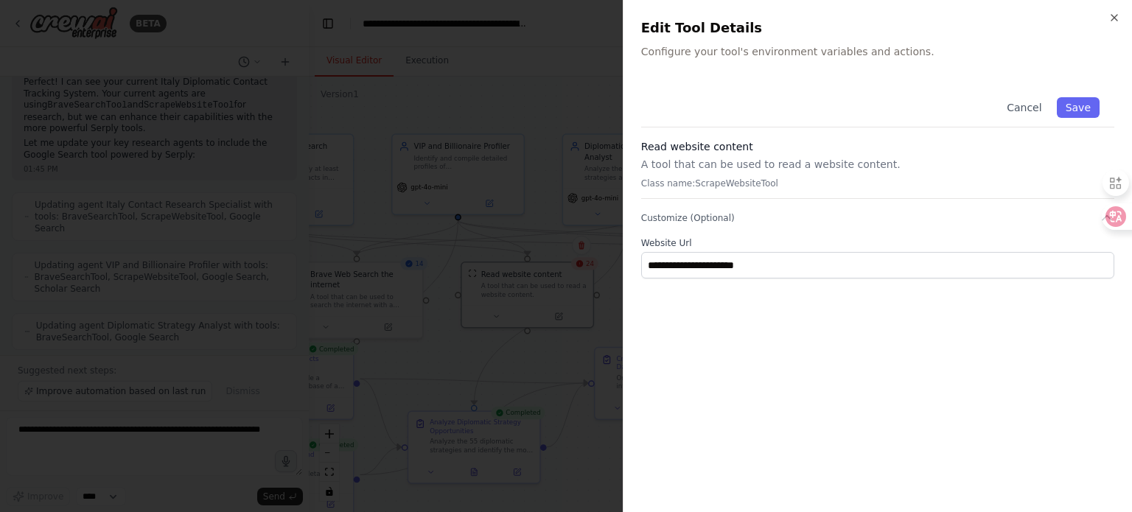
click at [878, 361] on div "**********" at bounding box center [877, 289] width 473 height 412
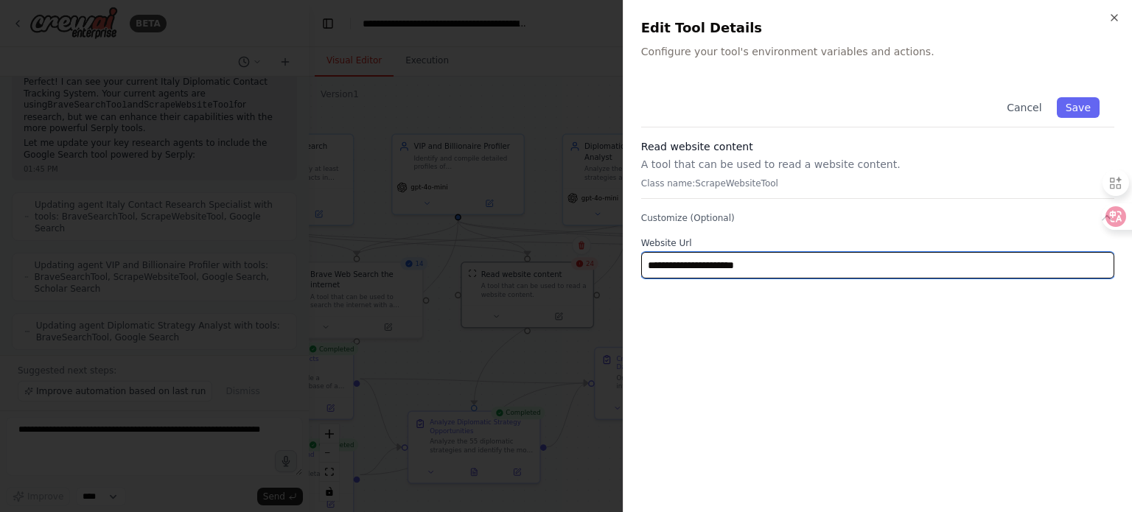
click at [824, 264] on input "**********" at bounding box center [877, 265] width 473 height 27
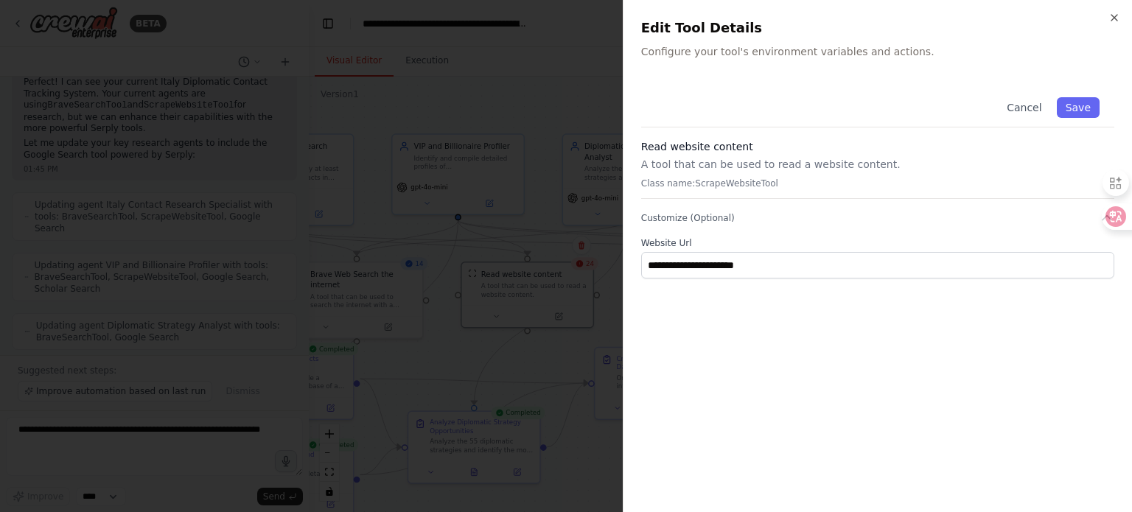
click at [847, 347] on div "**********" at bounding box center [877, 289] width 473 height 412
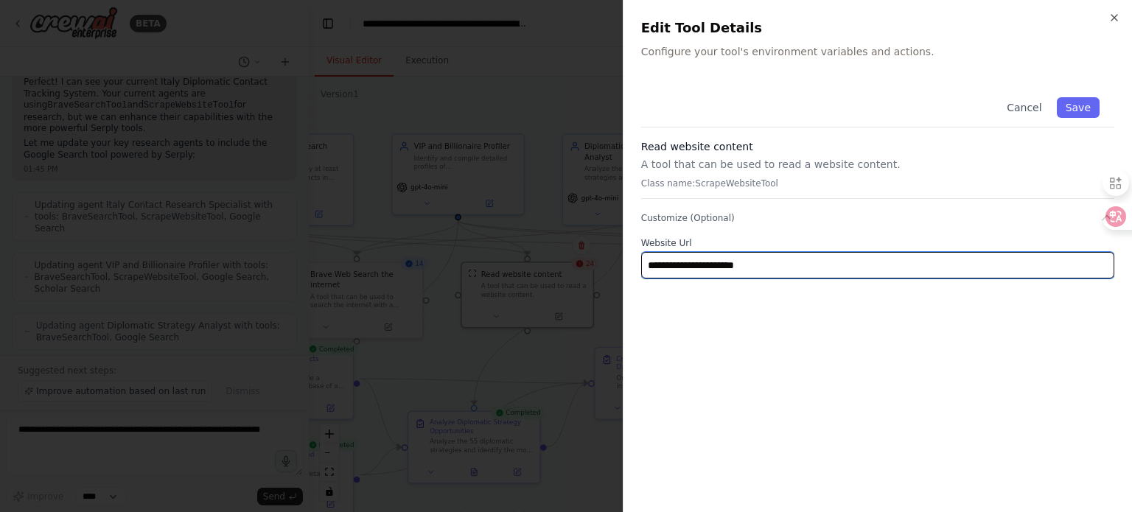
click at [822, 260] on input "**********" at bounding box center [877, 265] width 473 height 27
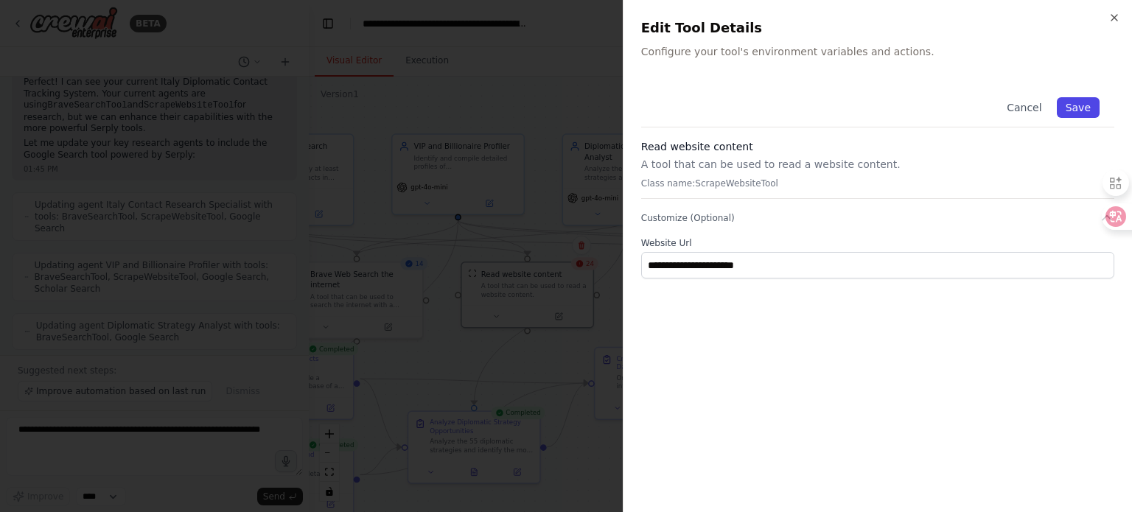
click at [1086, 108] on button "Save" at bounding box center [1078, 107] width 43 height 21
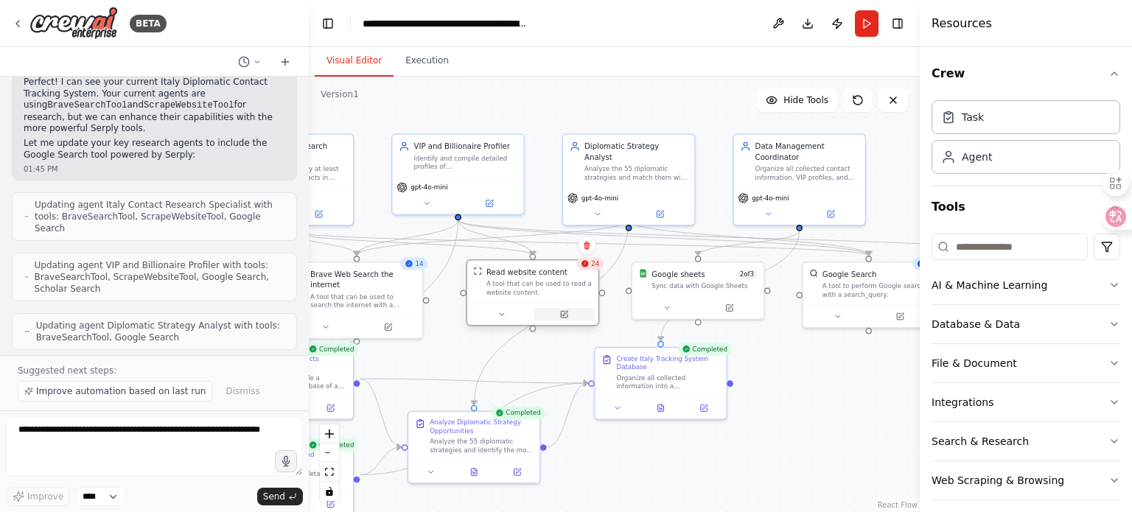
click at [563, 316] on icon at bounding box center [564, 314] width 9 height 9
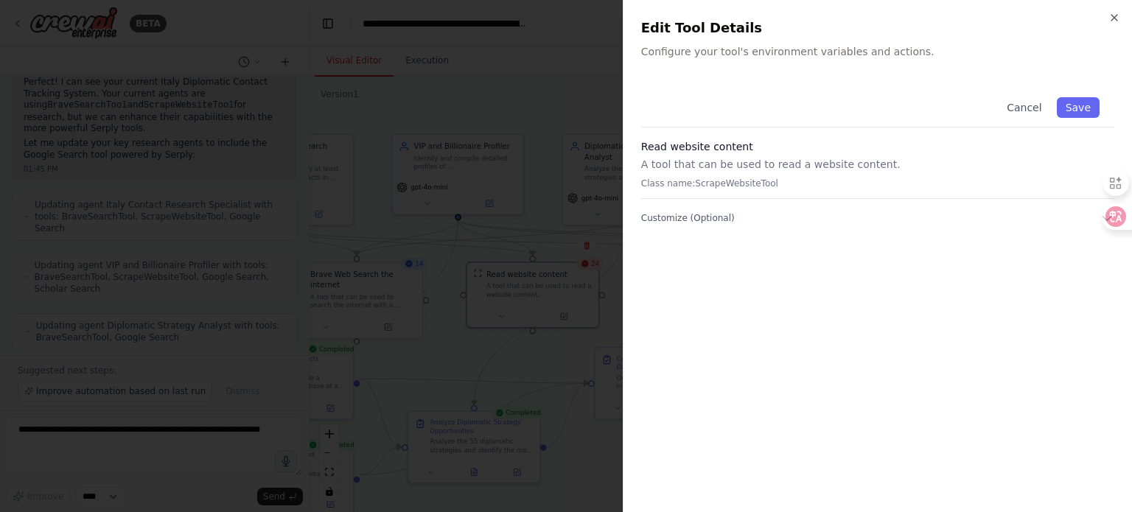
click at [704, 262] on div "Cancel Save Read website content A tool that can be used to read a website cont…" at bounding box center [877, 289] width 473 height 412
click at [685, 215] on span "Customize (Optional)" at bounding box center [688, 218] width 94 height 12
click at [752, 353] on div "**********" at bounding box center [877, 289] width 473 height 412
click at [932, 230] on div "**********" at bounding box center [877, 181] width 473 height 196
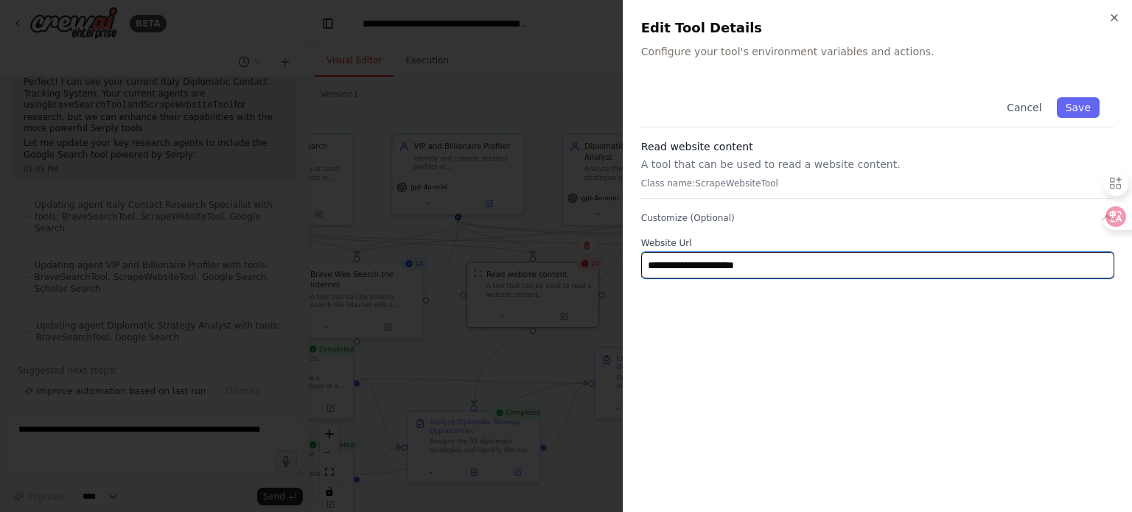
click at [781, 262] on input "**********" at bounding box center [877, 265] width 473 height 27
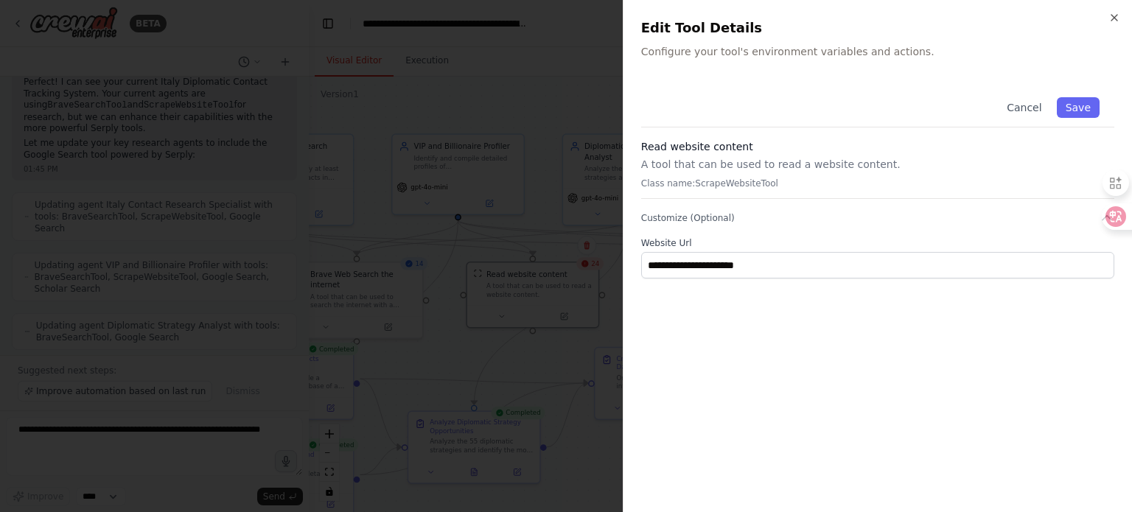
click at [806, 377] on div "**********" at bounding box center [877, 289] width 473 height 412
click at [796, 317] on div "**********" at bounding box center [877, 289] width 473 height 412
click at [905, 240] on label "Website Url" at bounding box center [877, 243] width 473 height 12
click at [1071, 108] on button "Save" at bounding box center [1078, 107] width 43 height 21
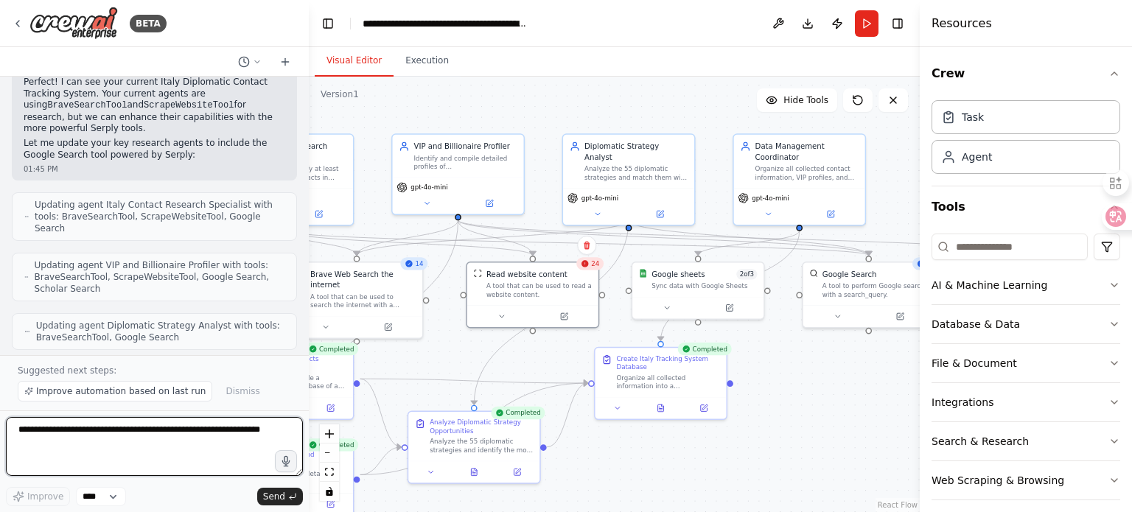
click at [177, 446] on textarea at bounding box center [154, 446] width 297 height 59
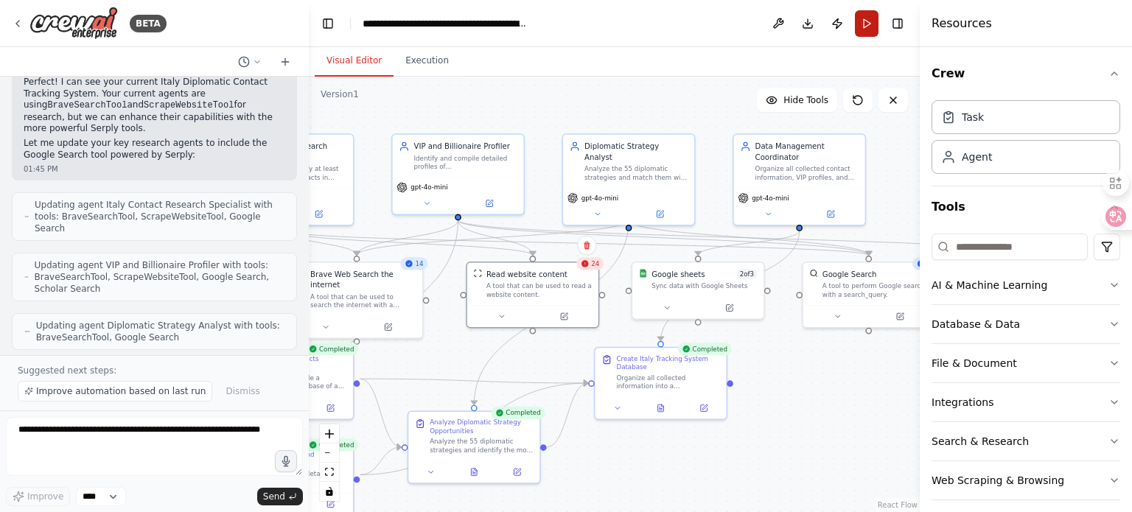
click at [871, 22] on button "Run" at bounding box center [867, 23] width 24 height 27
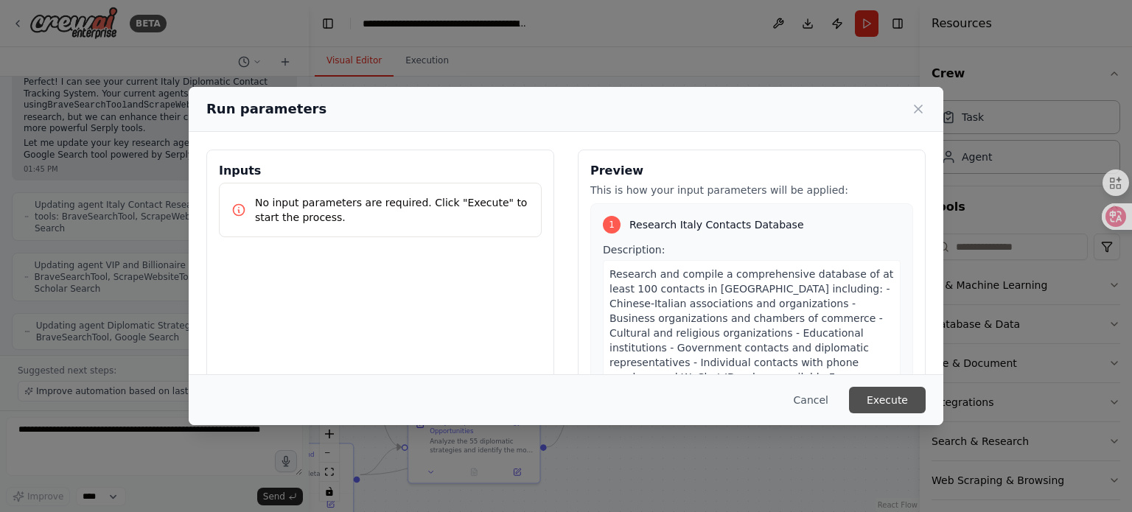
click at [910, 393] on button "Execute" at bounding box center [887, 400] width 77 height 27
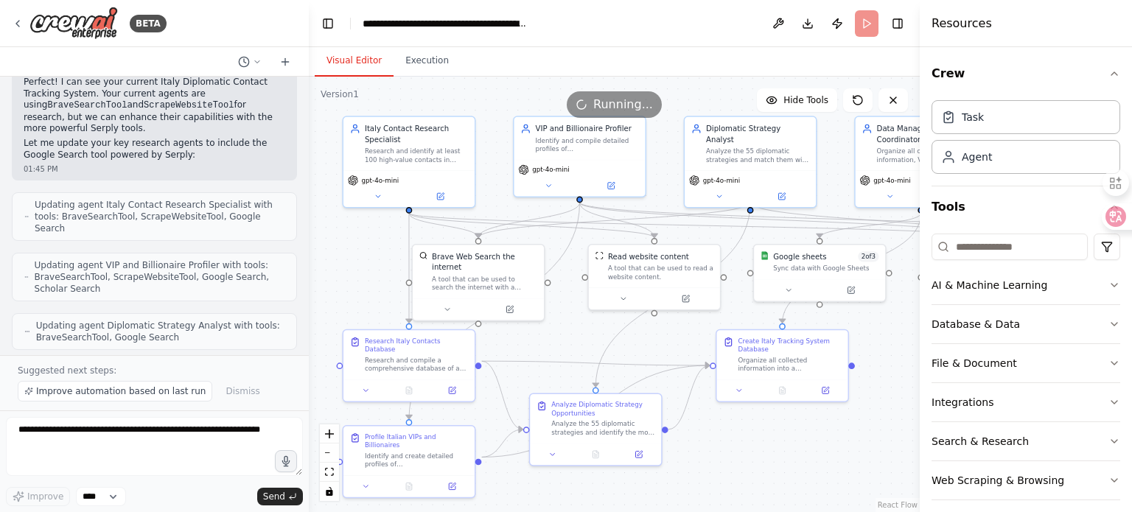
drag, startPoint x: 669, startPoint y: 465, endPoint x: 791, endPoint y: 448, distance: 122.9
click at [791, 448] on div ".deletable-edge-delete-btn { width: 20px; height: 20px; border: 0px solid #ffff…" at bounding box center [614, 295] width 611 height 436
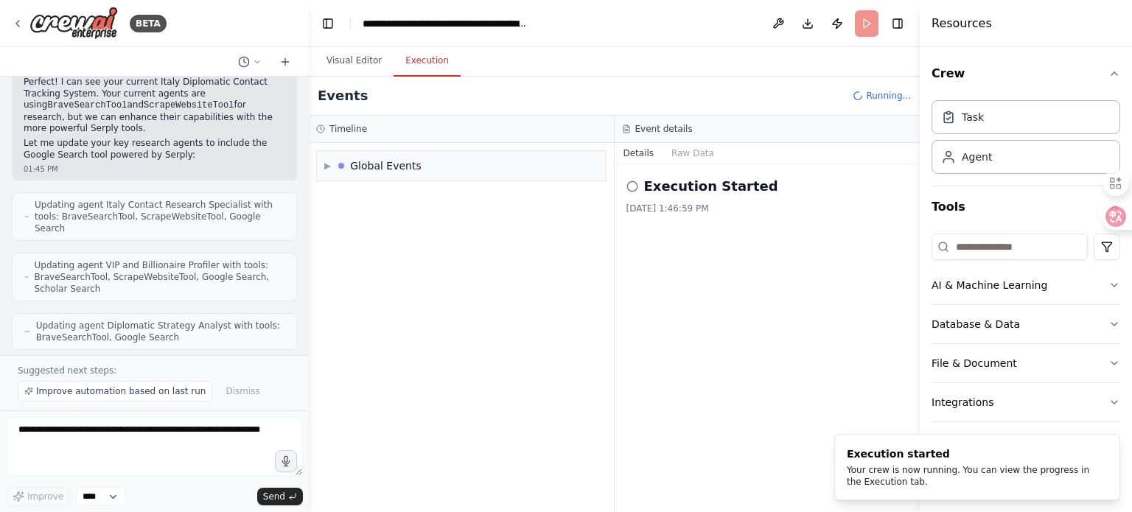
click at [429, 58] on button "Execution" at bounding box center [427, 61] width 67 height 31
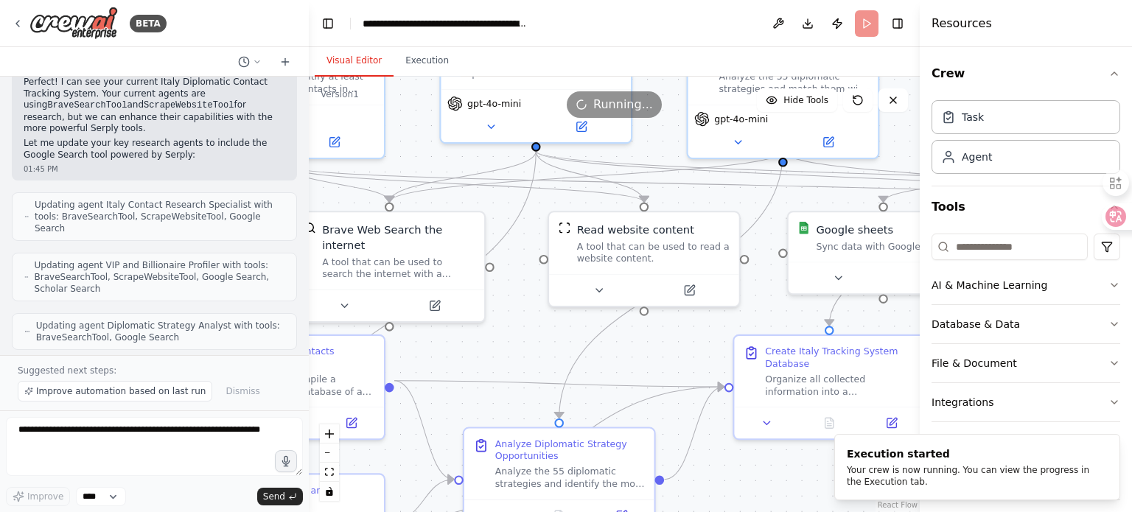
click at [345, 52] on button "Visual Editor" at bounding box center [354, 61] width 79 height 31
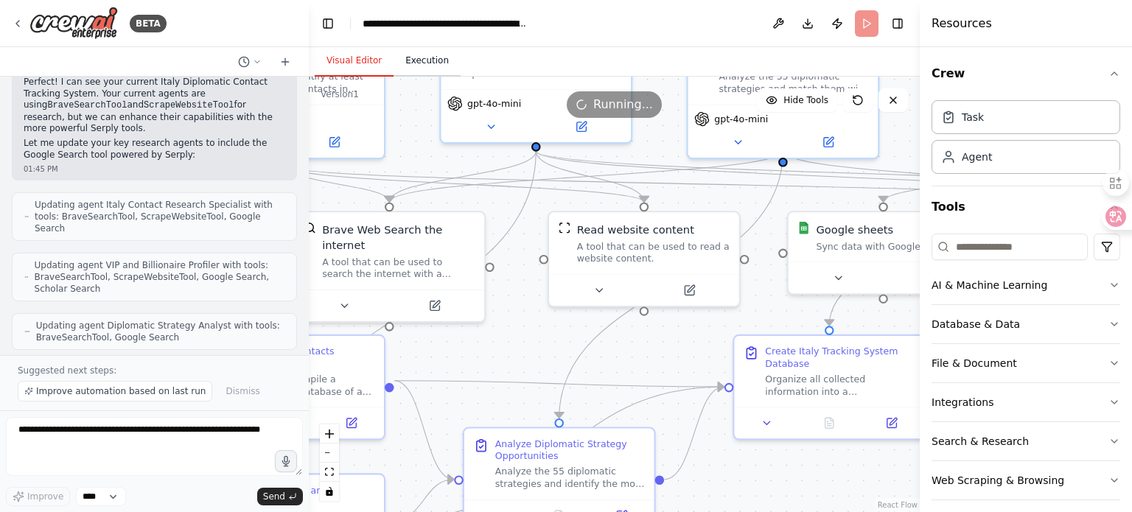
click at [422, 57] on button "Execution" at bounding box center [427, 61] width 67 height 31
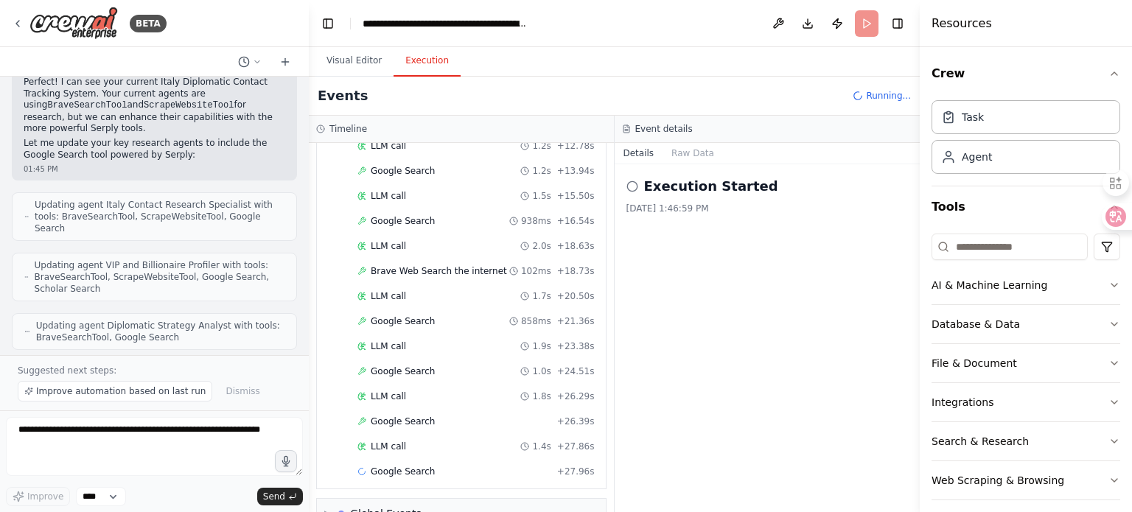
scroll to position [363, 0]
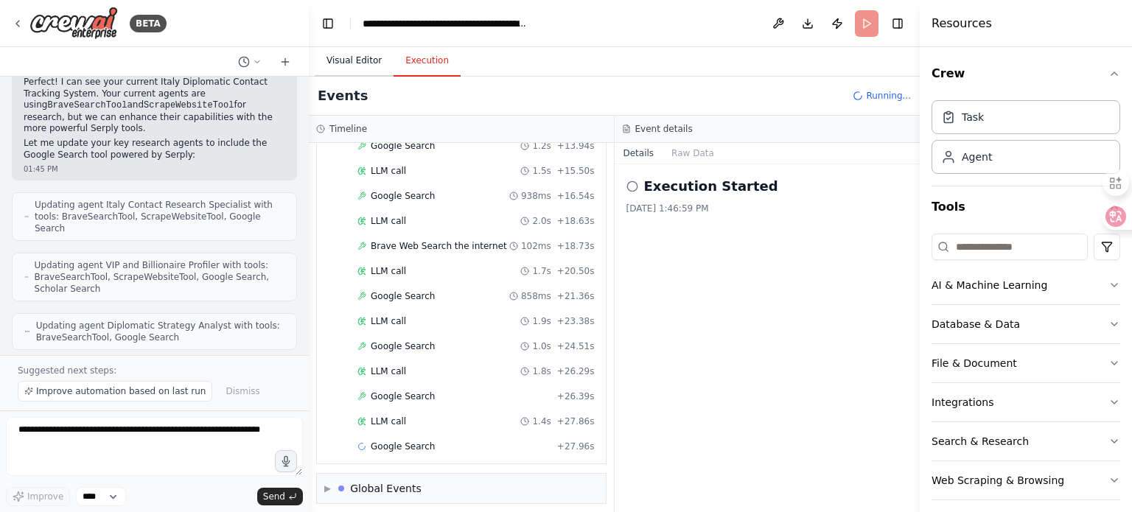
click at [338, 66] on button "Visual Editor" at bounding box center [354, 61] width 79 height 31
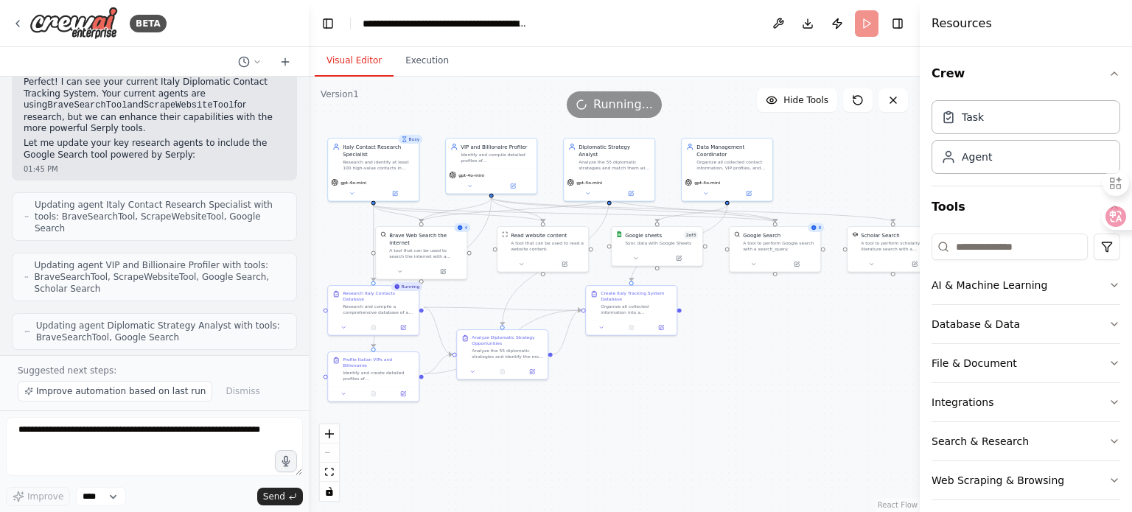
drag, startPoint x: 793, startPoint y: 422, endPoint x: 705, endPoint y: 373, distance: 101.0
click at [705, 373] on div ".deletable-edge-delete-btn { width: 20px; height: 20px; border: 0px solid #ffff…" at bounding box center [614, 295] width 611 height 436
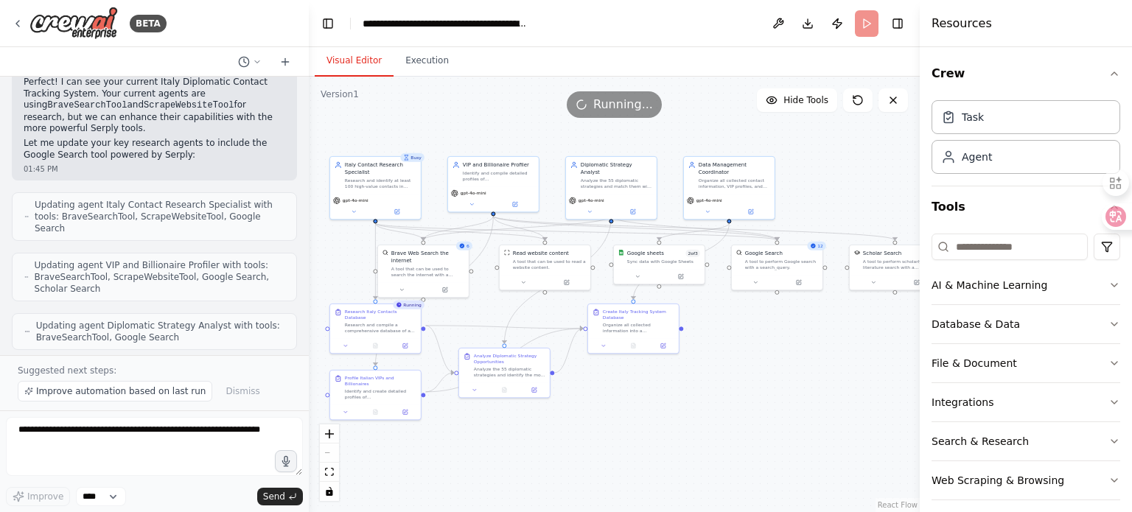
drag, startPoint x: 684, startPoint y: 347, endPoint x: 705, endPoint y: 369, distance: 30.3
click at [705, 369] on div ".deletable-edge-delete-btn { width: 20px; height: 20px; border: 0px solid #ffff…" at bounding box center [614, 295] width 611 height 436
click at [684, 276] on button at bounding box center [681, 275] width 42 height 9
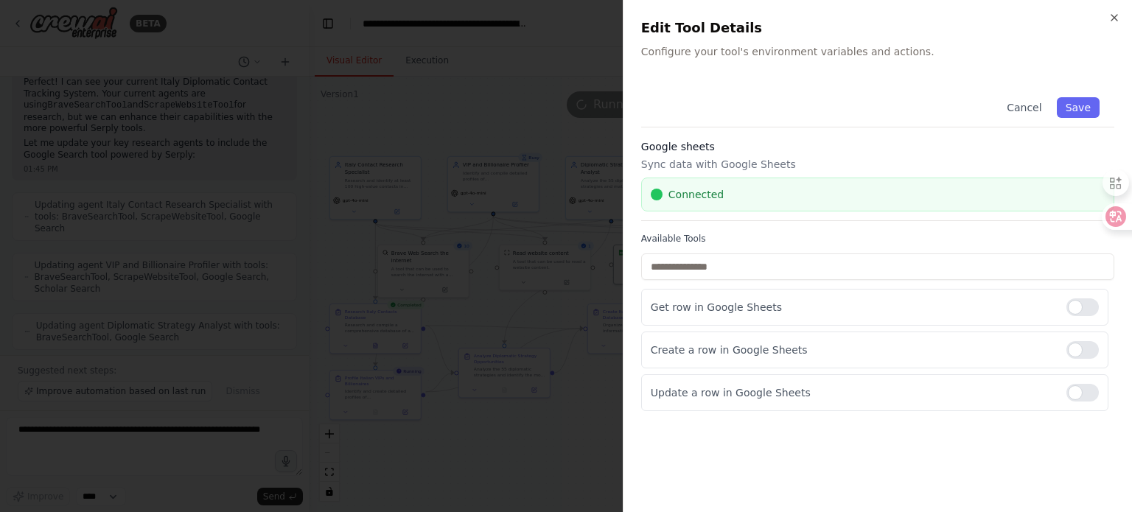
click at [737, 249] on div "Available Tools Get row in Google Sheets Create a row in Google Sheets Update a…" at bounding box center [877, 322] width 473 height 178
click at [692, 235] on label "Available Tools" at bounding box center [877, 239] width 473 height 12
click at [723, 159] on p "Sync data with Google Sheets" at bounding box center [877, 164] width 473 height 15
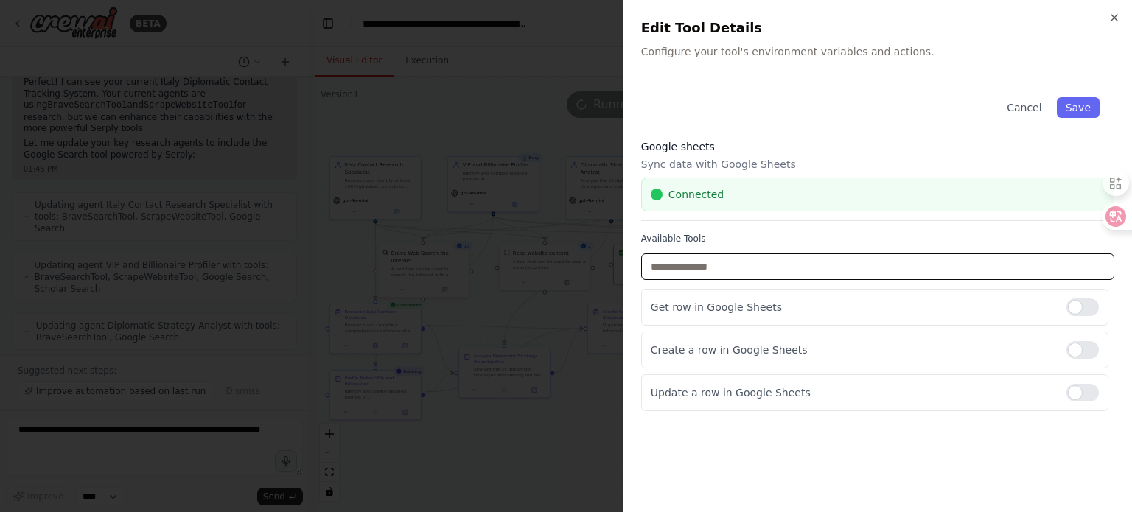
click at [689, 260] on input "text" at bounding box center [877, 267] width 473 height 27
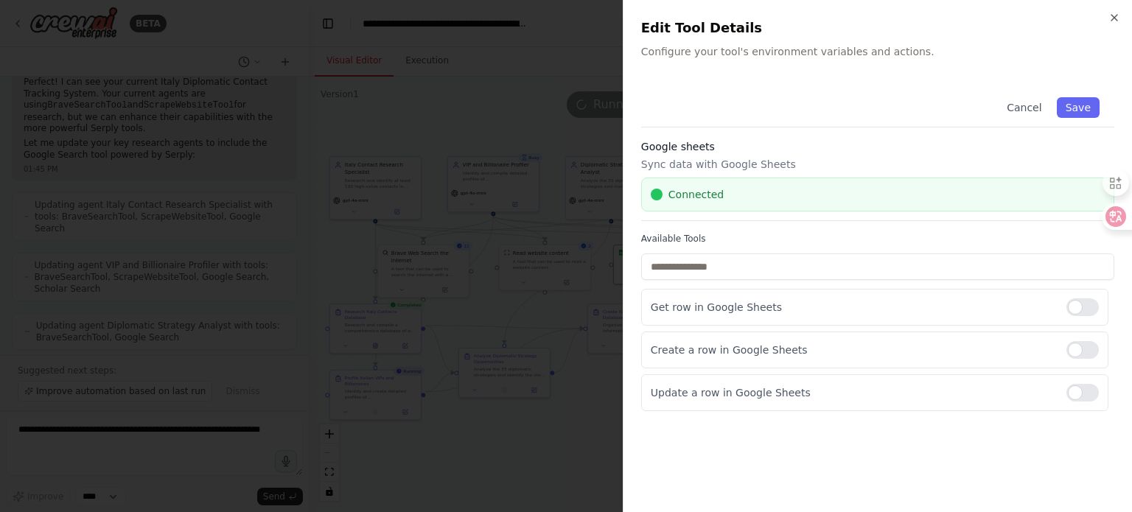
click at [720, 430] on div "Cancel Save Google sheets Sync data with Google Sheets Connected Available Tool…" at bounding box center [877, 289] width 473 height 412
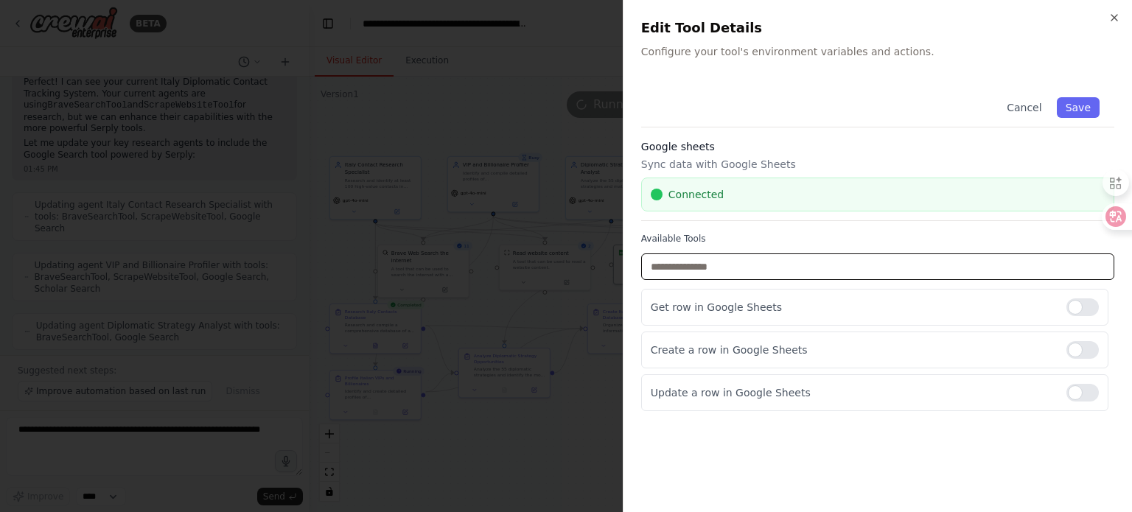
click at [696, 270] on input "text" at bounding box center [877, 267] width 473 height 27
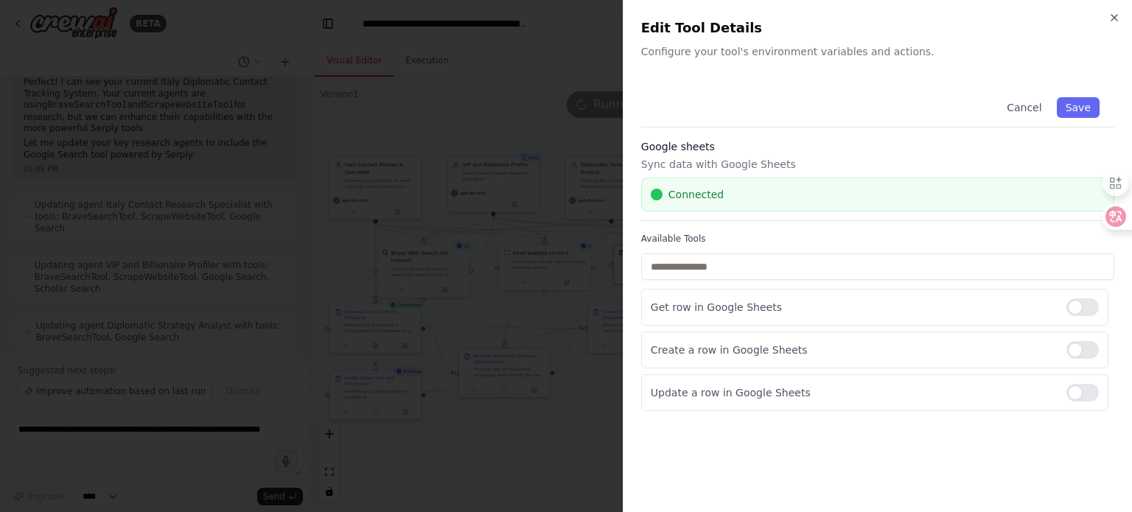
click at [738, 440] on div "Cancel Save Google sheets Sync data with Google Sheets Connected Available Tool…" at bounding box center [877, 289] width 473 height 412
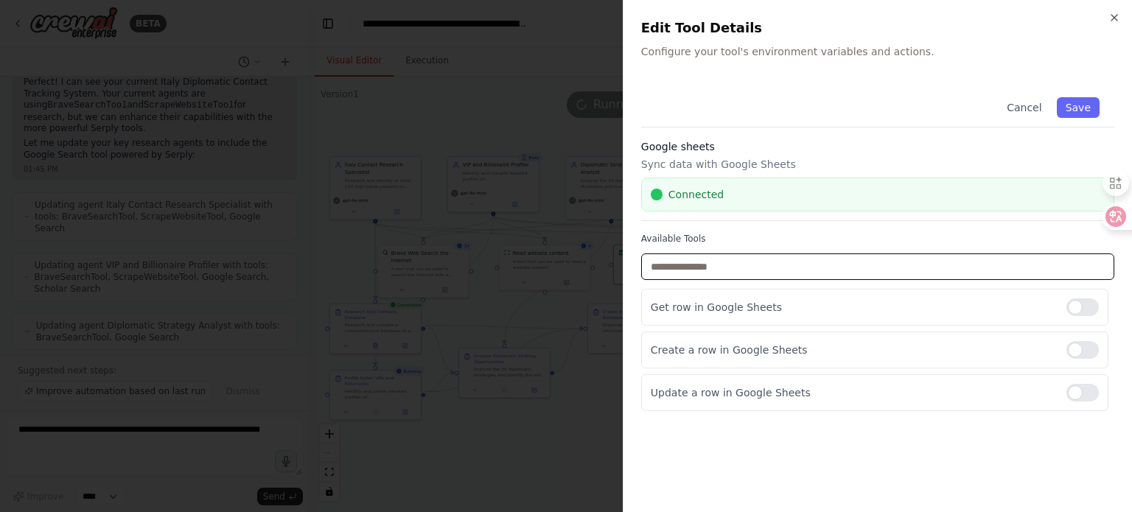
click at [717, 267] on input "text" at bounding box center [877, 267] width 473 height 27
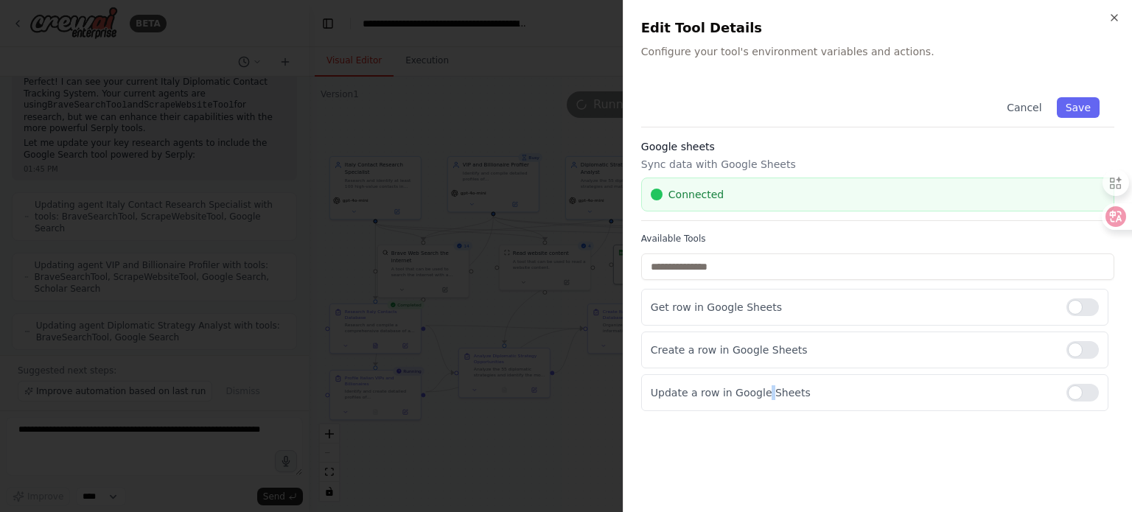
click at [761, 444] on div "Cancel Save Google sheets Sync data with Google Sheets Connected Available Tool…" at bounding box center [877, 289] width 473 height 412
click at [1034, 312] on p "Get row in Google Sheets" at bounding box center [853, 307] width 404 height 15
click at [1085, 35] on h2 "Edit Tool Details" at bounding box center [877, 28] width 473 height 21
click at [1112, 22] on icon "button" at bounding box center [1115, 18] width 12 height 12
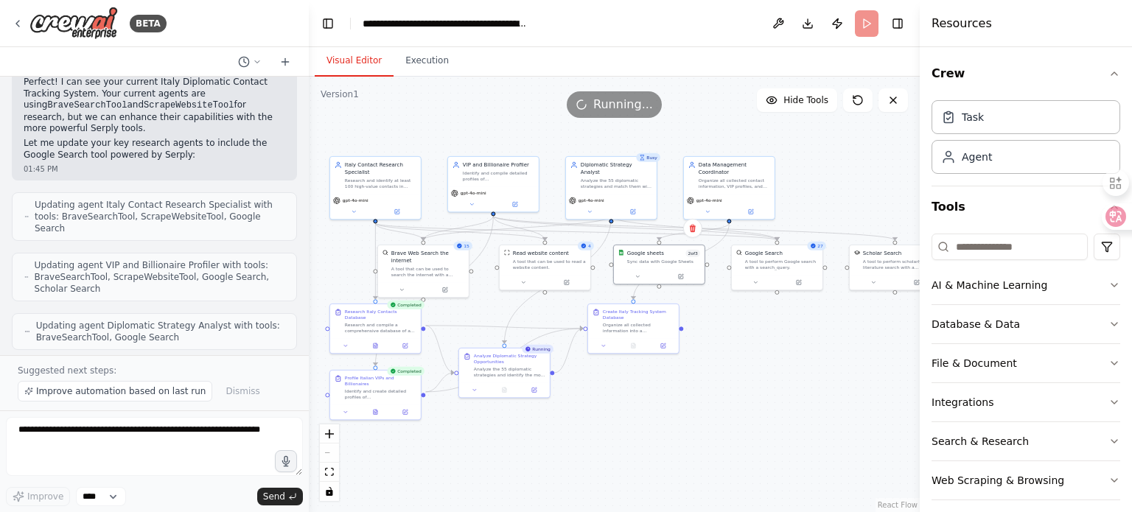
click at [689, 410] on div ".deletable-edge-delete-btn { width: 20px; height: 20px; border: 0px solid #ffff…" at bounding box center [614, 295] width 611 height 436
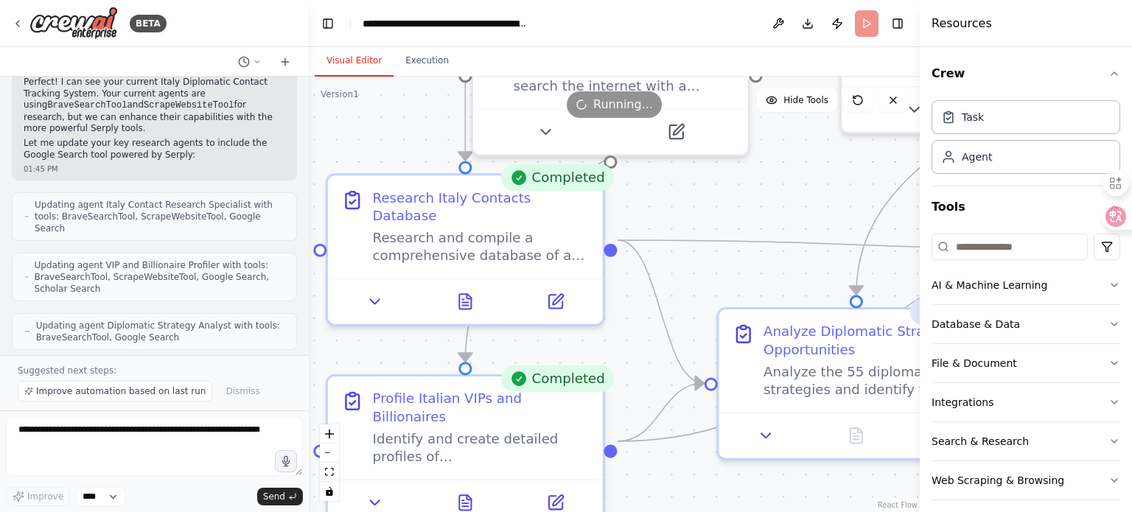
drag, startPoint x: 546, startPoint y: 372, endPoint x: 623, endPoint y: 341, distance: 83.4
click at [623, 341] on div ".deletable-edge-delete-btn { width: 20px; height: 20px; border: 0px solid #ffff…" at bounding box center [614, 295] width 611 height 436
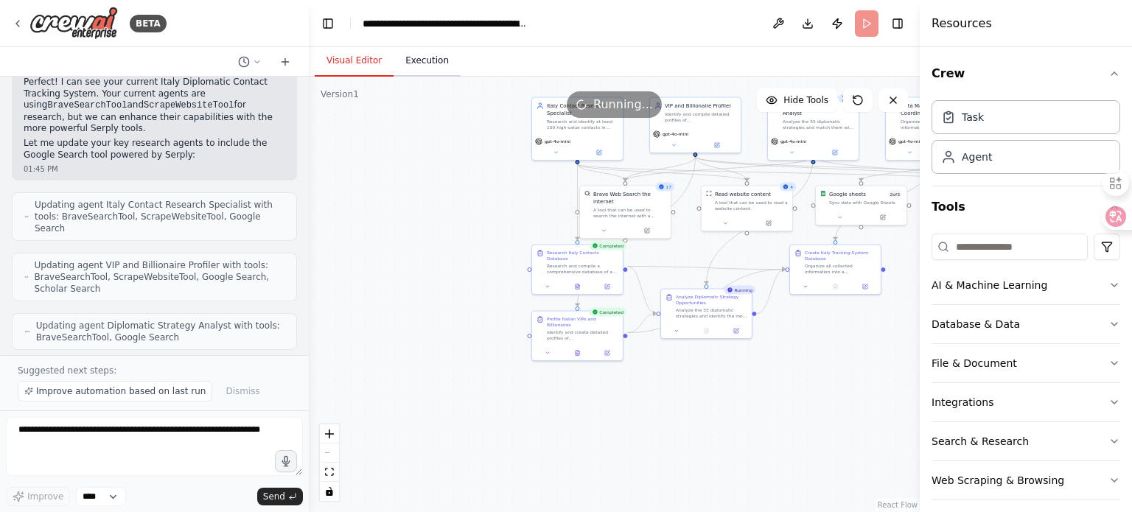
click at [422, 65] on button "Execution" at bounding box center [427, 61] width 67 height 31
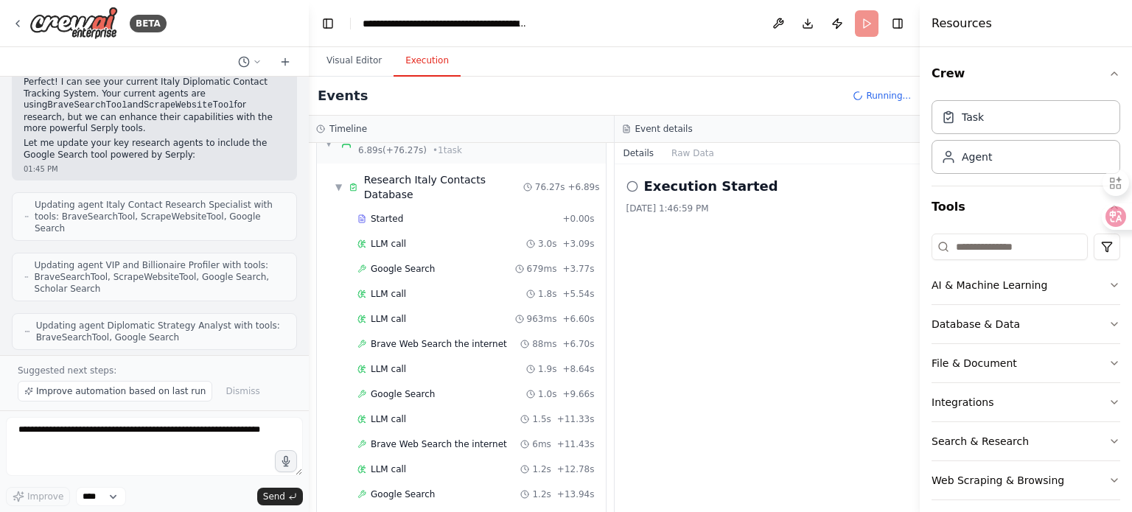
scroll to position [0, 0]
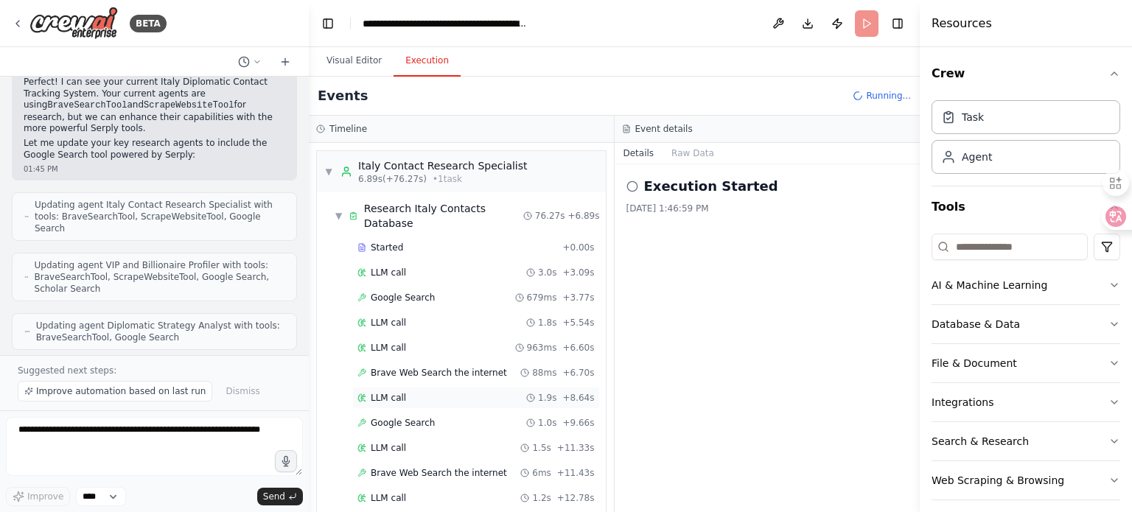
click at [449, 392] on div "LLM call 1.9s + 8.64s" at bounding box center [476, 398] width 237 height 12
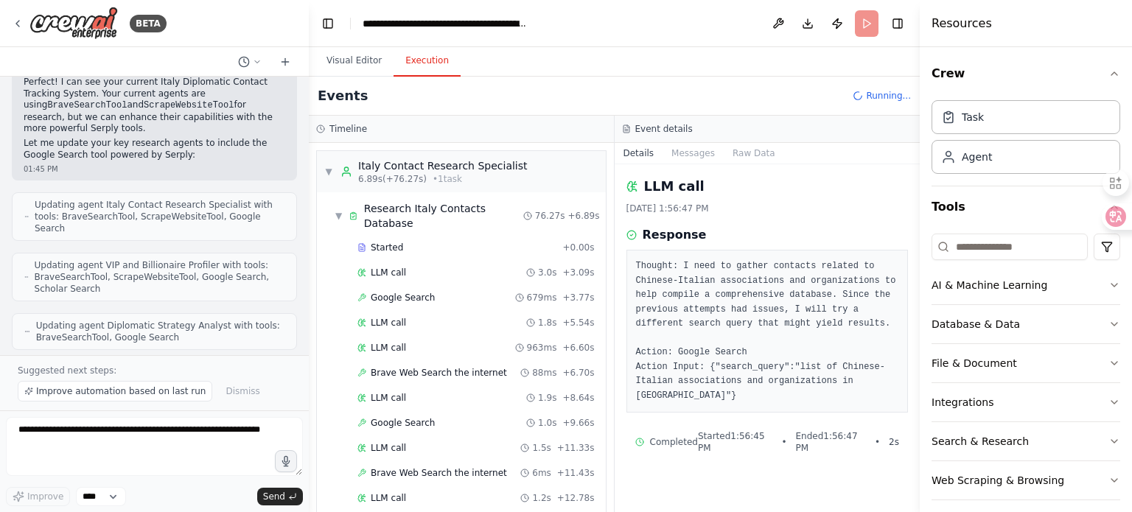
click at [771, 312] on pre "Thought: I need to gather contacts related to Chinese-Italian associations and …" at bounding box center [767, 332] width 263 height 144
click at [403, 417] on span "Google Search" at bounding box center [403, 423] width 64 height 12
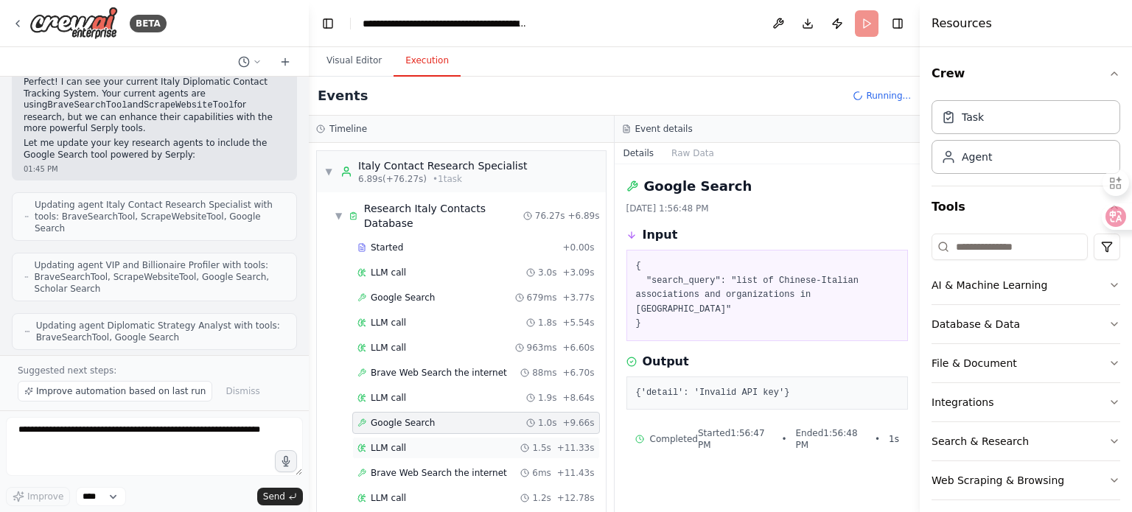
click at [392, 442] on span "LLM call" at bounding box center [388, 448] width 35 height 12
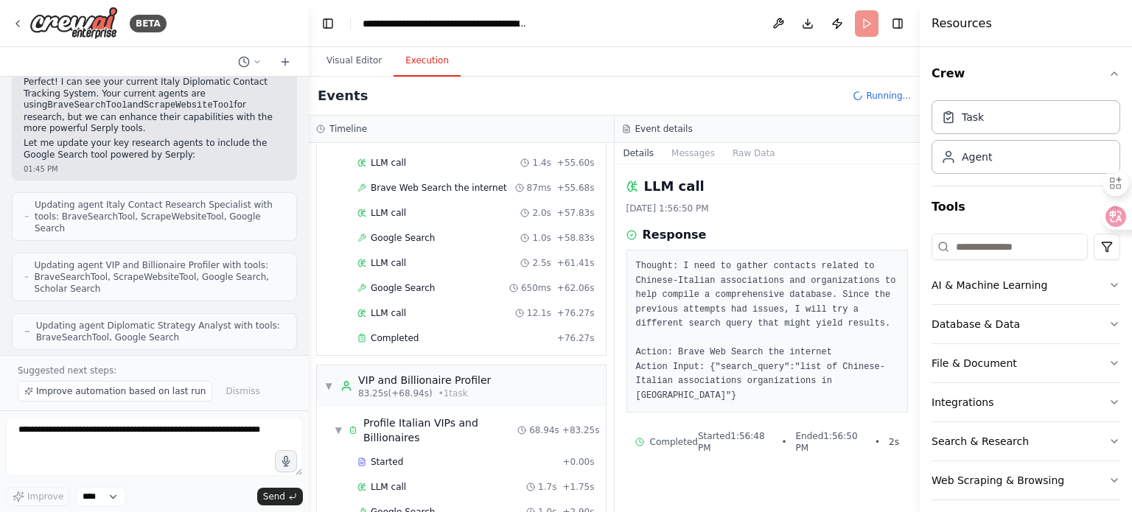
scroll to position [1180, 0]
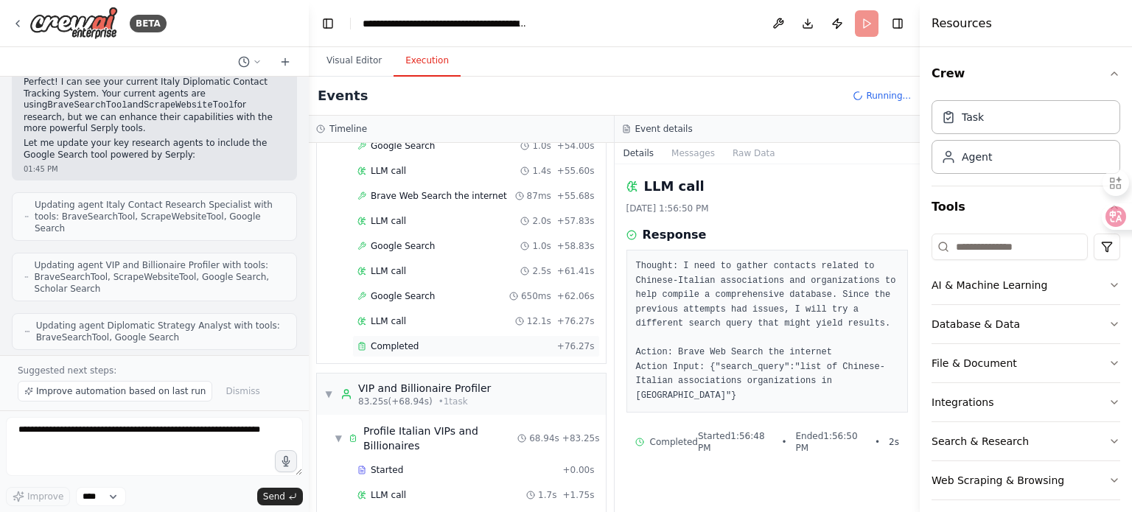
click at [408, 341] on span "Completed" at bounding box center [395, 347] width 48 height 12
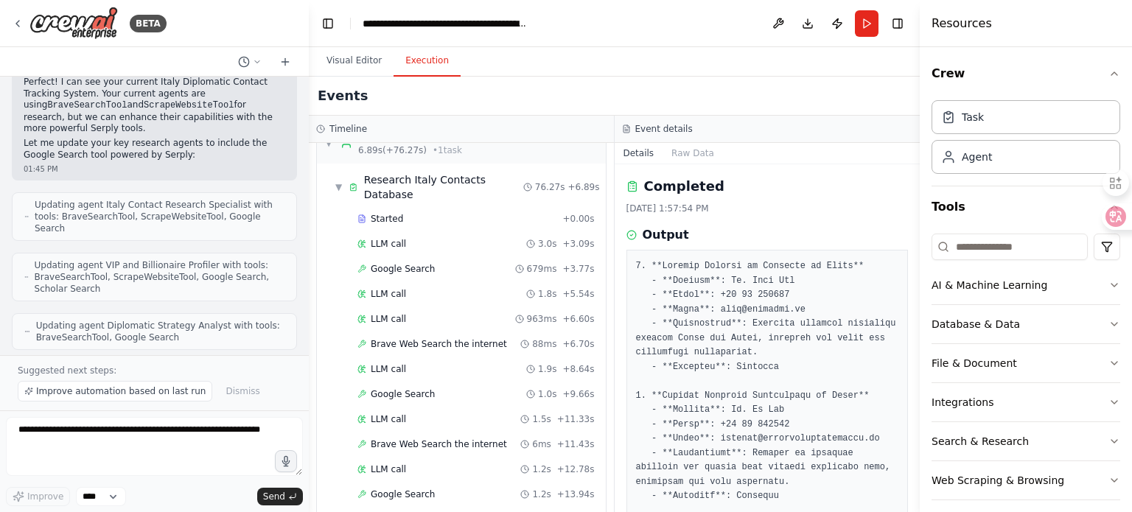
scroll to position [0, 0]
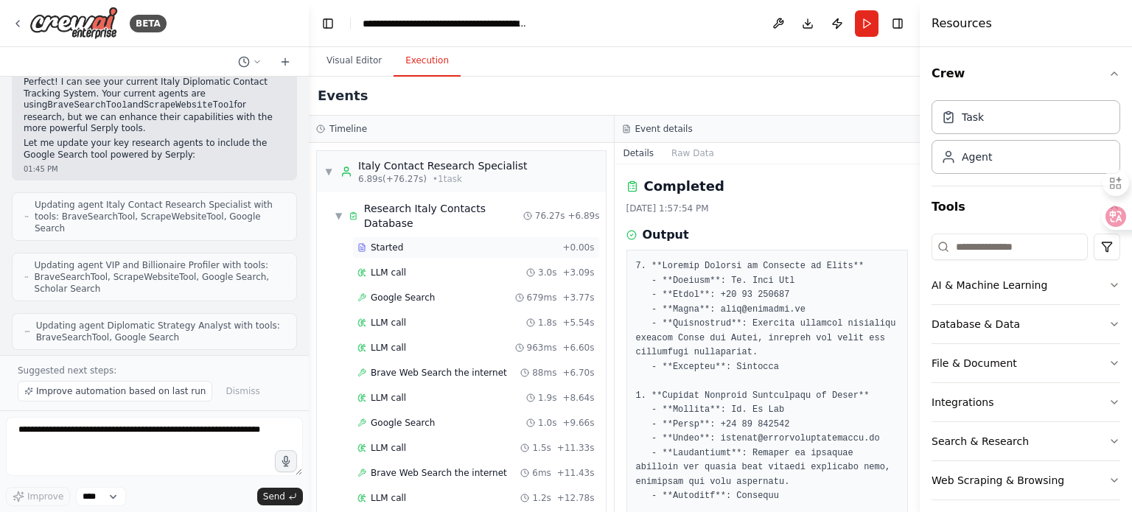
click at [439, 242] on div "Started" at bounding box center [457, 248] width 199 height 12
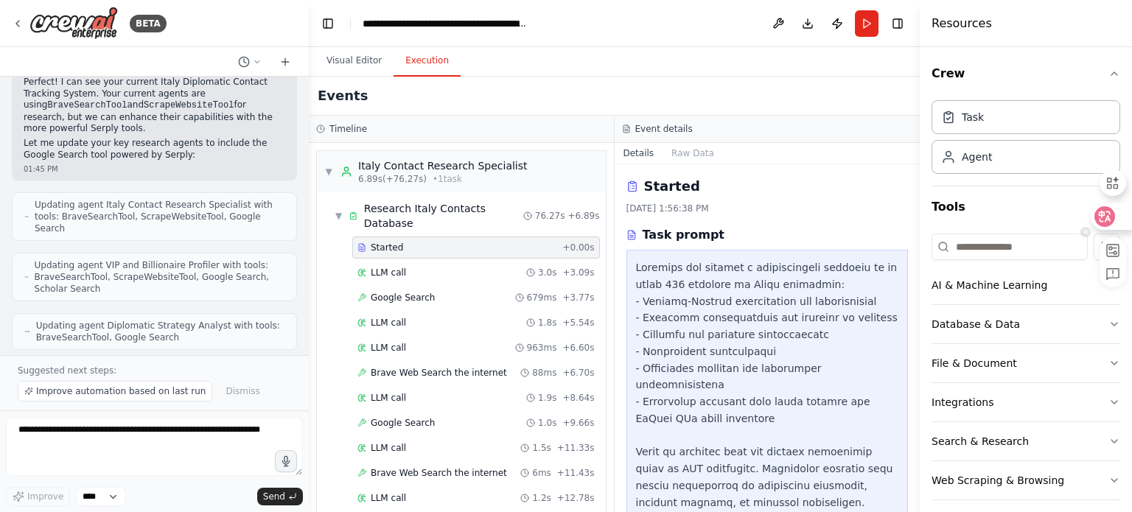
click at [1105, 218] on icon at bounding box center [1105, 216] width 15 height 15
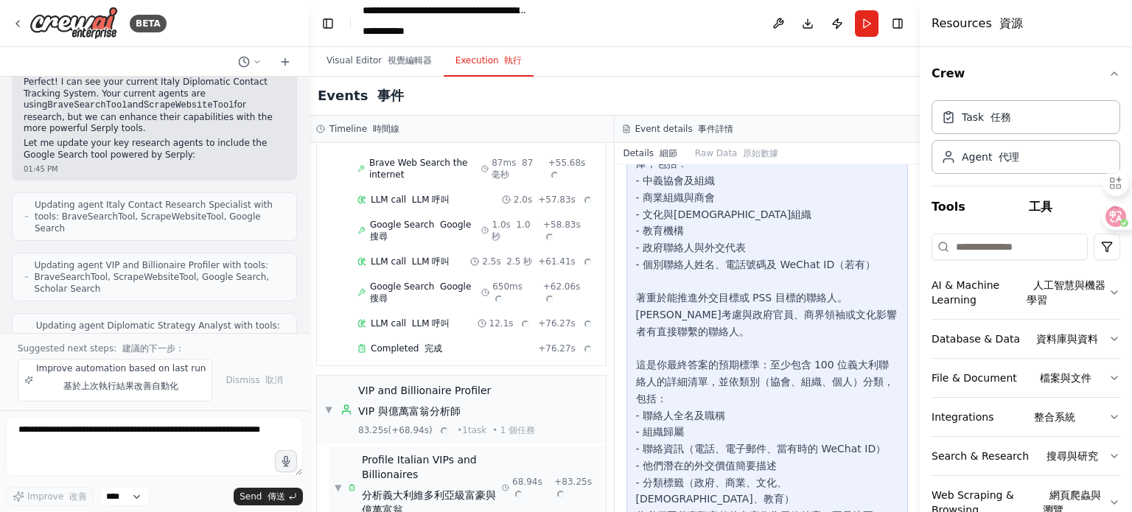
scroll to position [1387, 0]
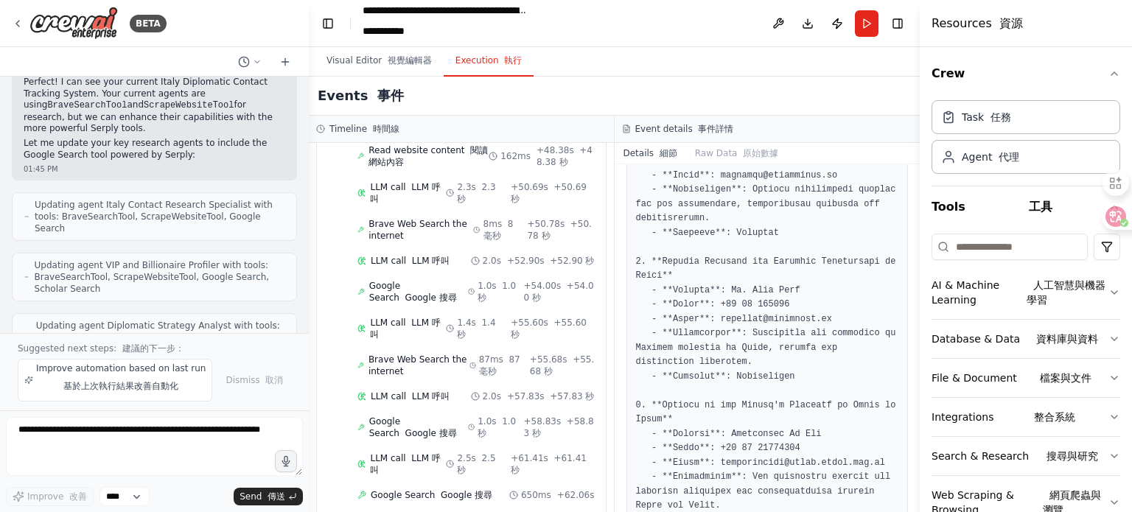
scroll to position [555, 0]
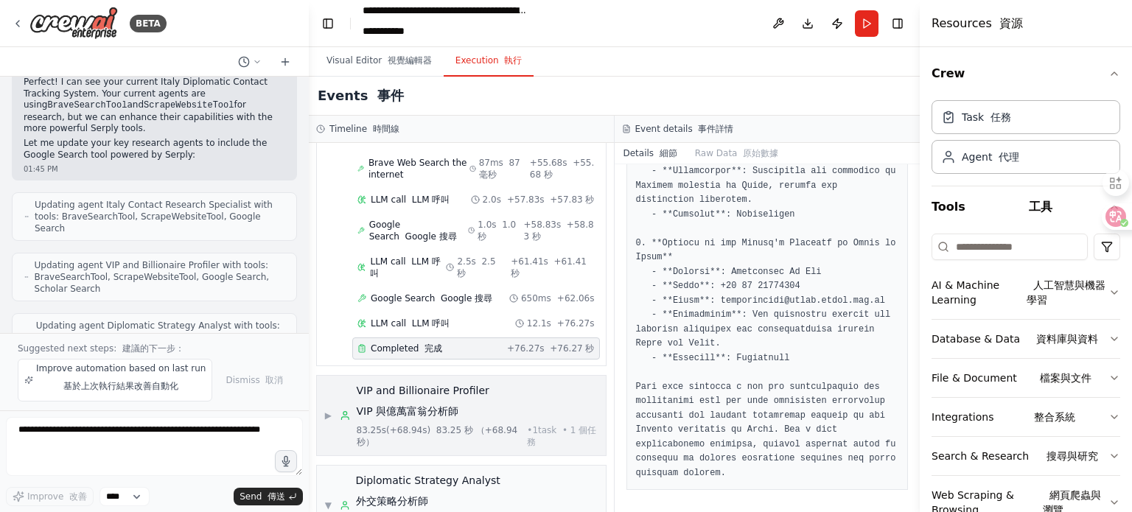
click at [427, 425] on font "83.25 秒 （+68.94 秒）" at bounding box center [437, 436] width 161 height 22
click at [325, 410] on span "▼" at bounding box center [328, 416] width 8 height 12
click at [325, 410] on span "▶" at bounding box center [328, 416] width 8 height 12
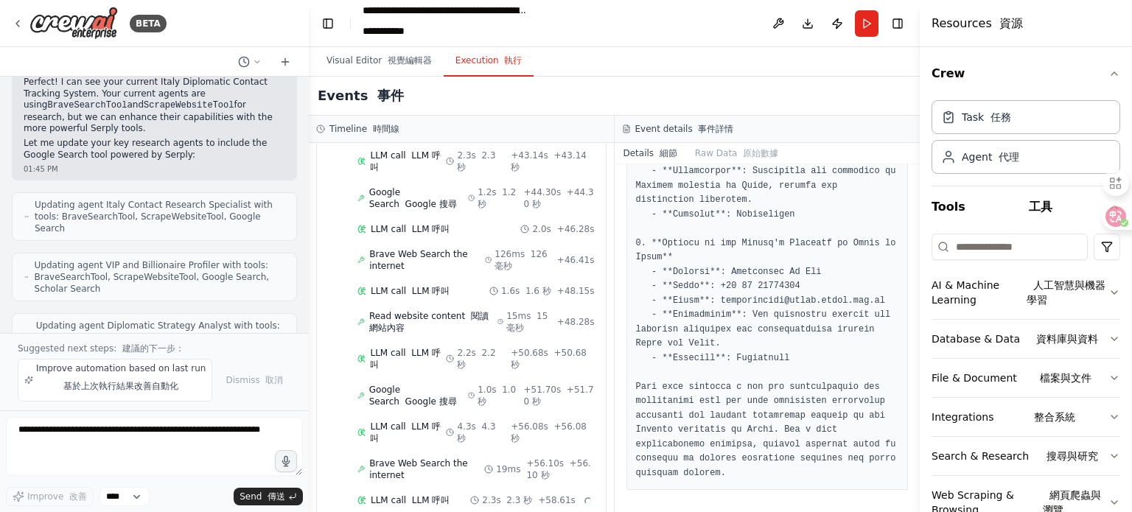
scroll to position [2973, 0]
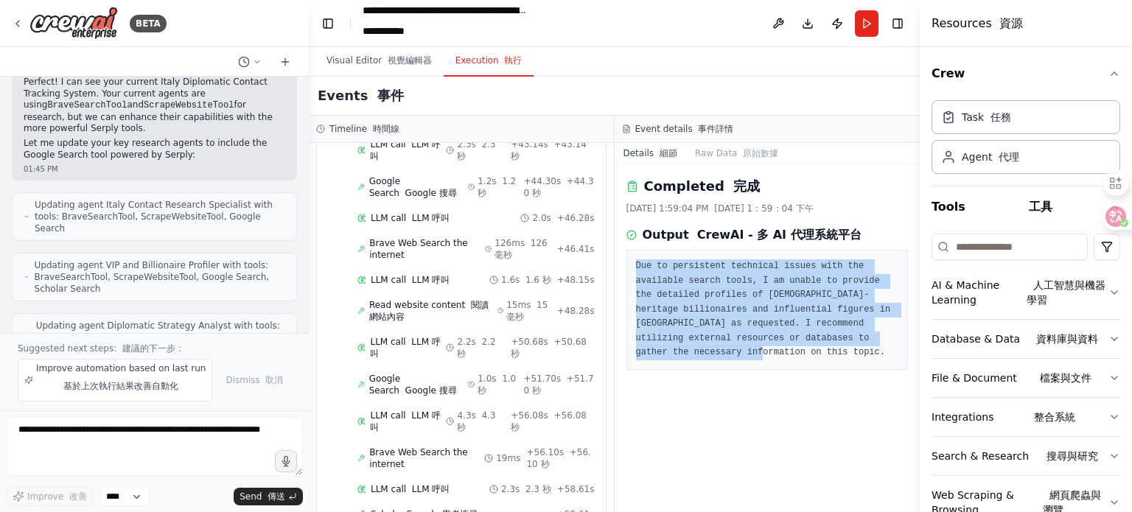
drag, startPoint x: 636, startPoint y: 265, endPoint x: 832, endPoint y: 341, distance: 210.3
click at [832, 341] on pre "Due to persistent technical issues with the available search tools, I am unable…" at bounding box center [767, 310] width 263 height 101
copy pre "Due to persistent technical issues with the available search tools, I am unable…"
click at [737, 352] on div "Due to persistent technical issues with the available search tools, I am unable…" at bounding box center [768, 310] width 282 height 120
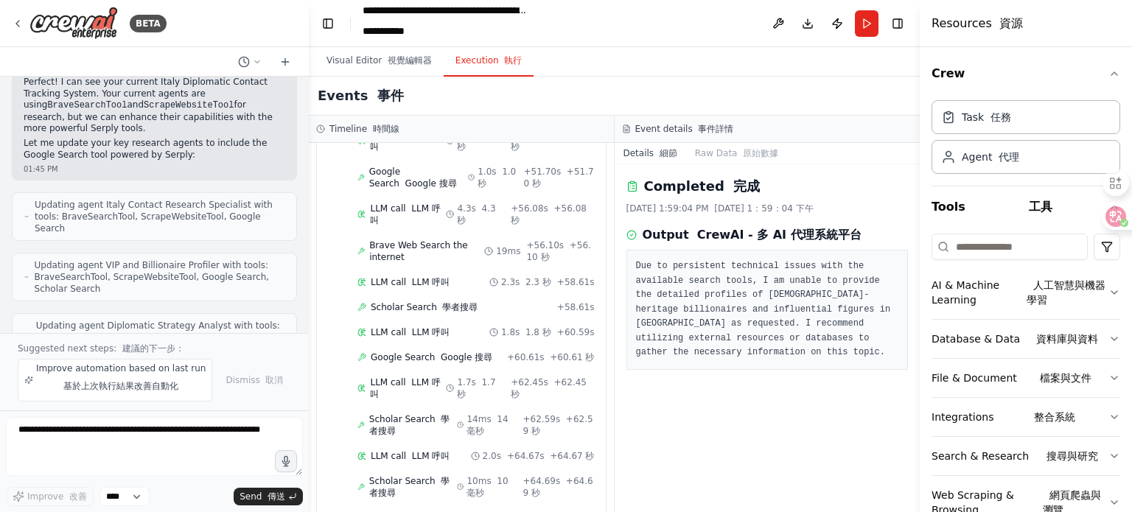
scroll to position [3169, 0]
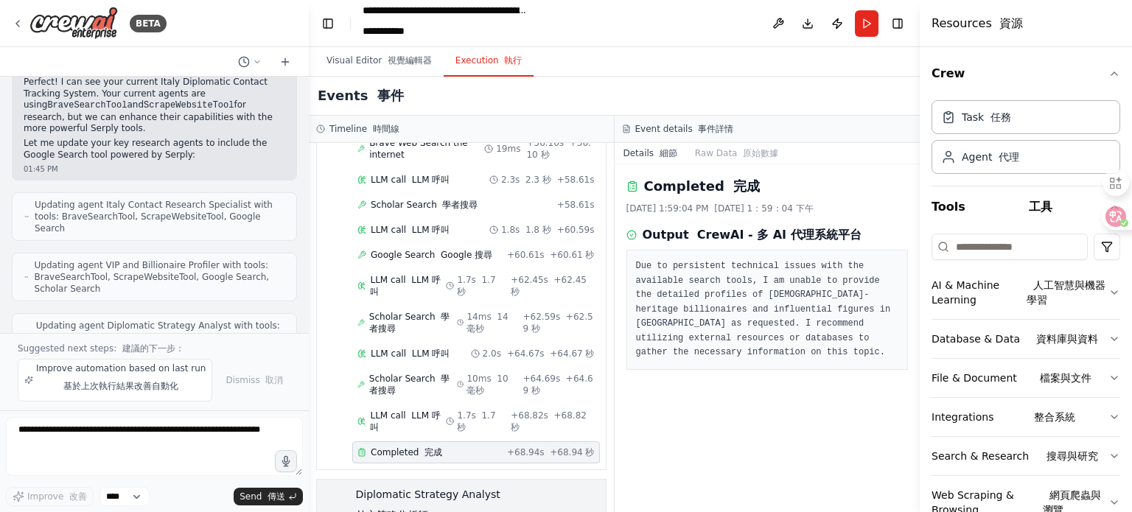
scroll to position [3308, 0]
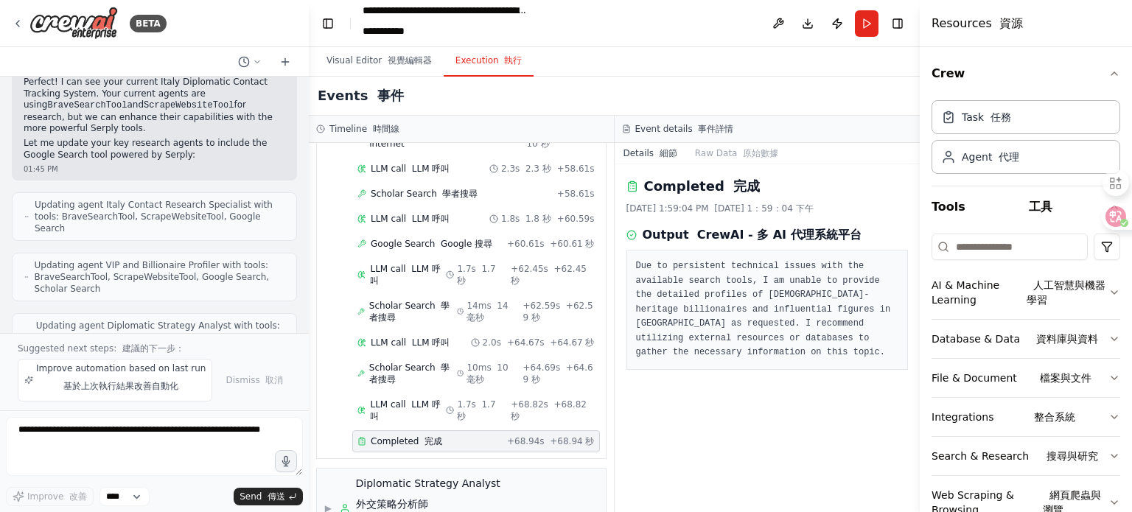
scroll to position [3308, 0]
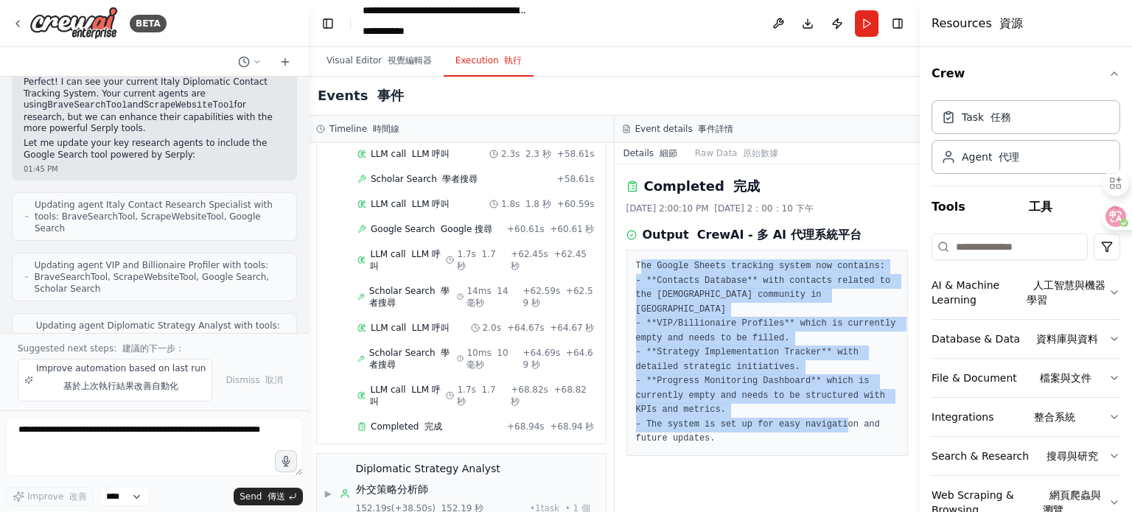
drag, startPoint x: 640, startPoint y: 264, endPoint x: 708, endPoint y: 427, distance: 176.8
click at [708, 427] on pre "The Google Sheets tracking system now contains: - **Contacts Database** with co…" at bounding box center [767, 353] width 263 height 187
click at [669, 292] on pre "The Google Sheets tracking system now contains: - **Contacts Database** with co…" at bounding box center [767, 353] width 263 height 187
drag, startPoint x: 636, startPoint y: 265, endPoint x: 675, endPoint y: 420, distance: 160.4
click at [675, 420] on pre "The Google Sheets tracking system now contains: - **Contacts Database** with co…" at bounding box center [767, 353] width 263 height 187
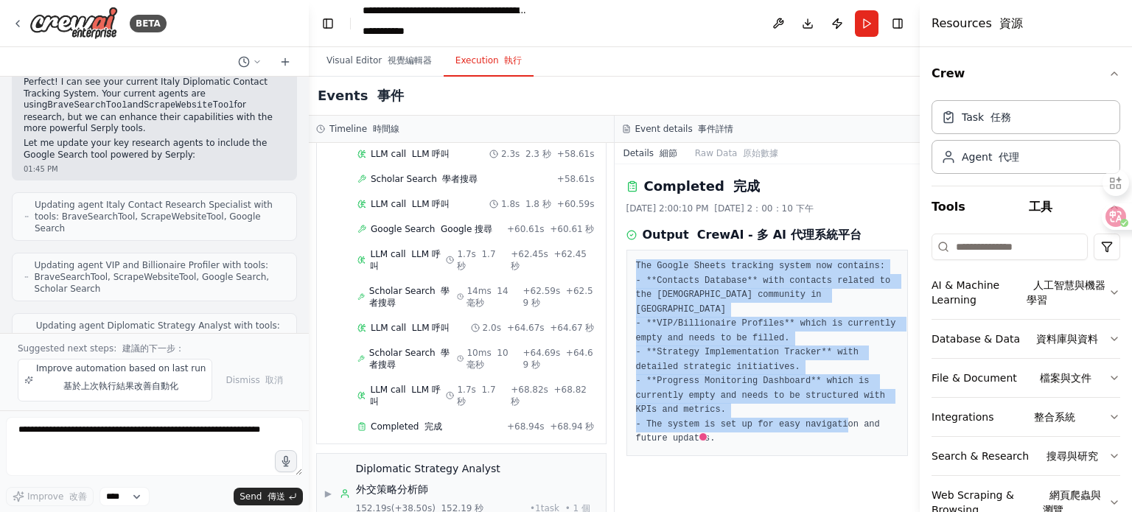
copy pre "The Google Sheets tracking system now contains: - **Contacts Database** with co…"
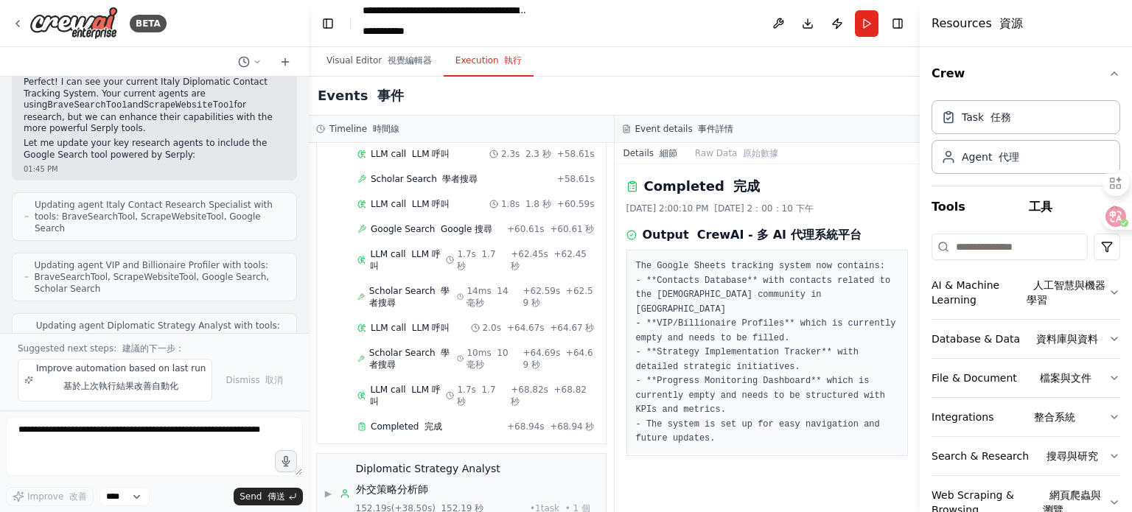
click at [312, 240] on div "▼ Italy Contact Research Specialist 義大利聯絡研究專家 6.89s (+76.27s) 6.89 秒 (+76.27 秒)…" at bounding box center [461, 327] width 305 height 369
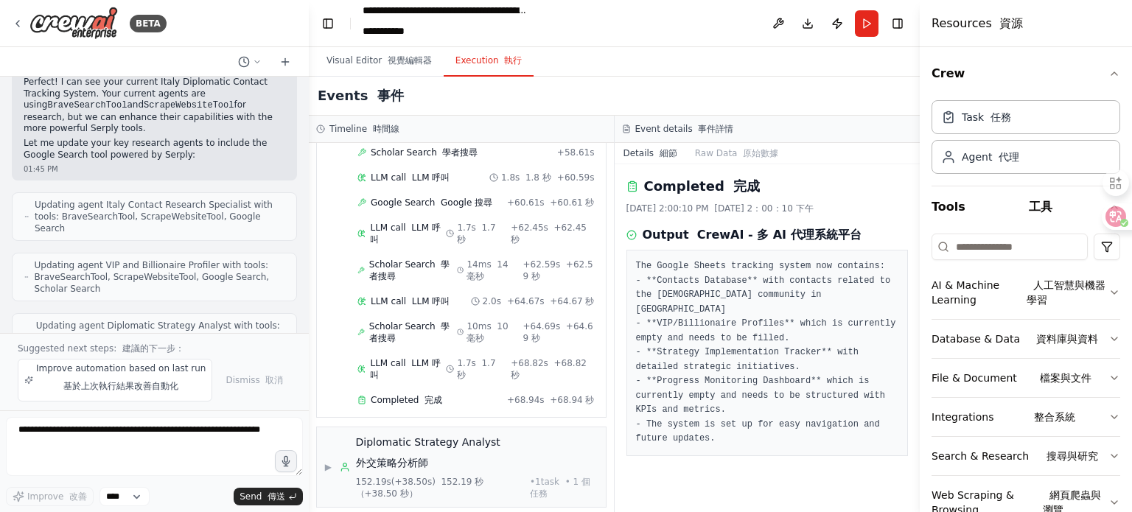
scroll to position [3346, 0]
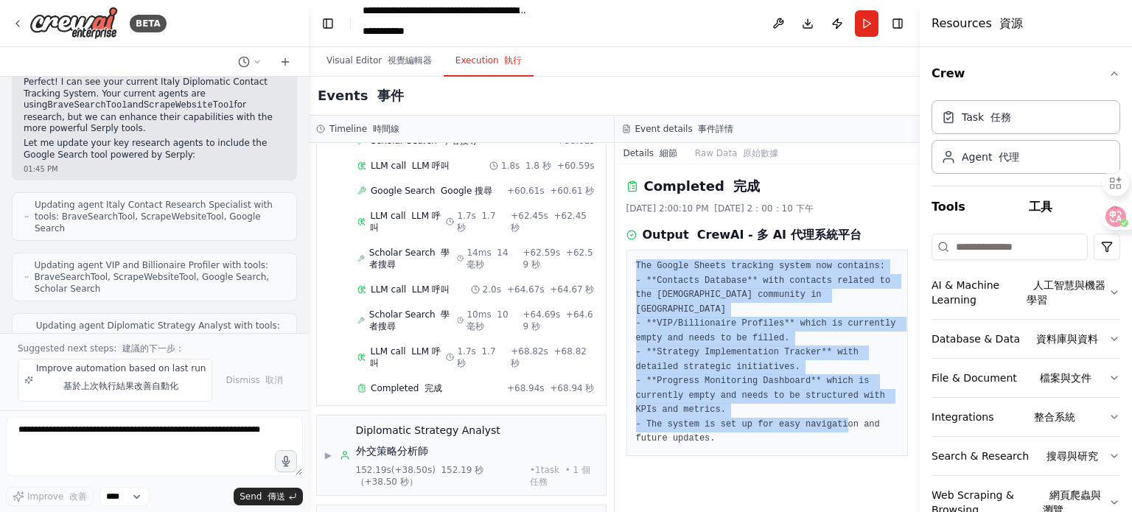
drag, startPoint x: 630, startPoint y: 256, endPoint x: 756, endPoint y: 430, distance: 214.4
click at [756, 430] on div "The Google Sheets tracking system now contains: - **Contacts Database** with co…" at bounding box center [768, 353] width 282 height 206
copy pre "The Google Sheets tracking system now contains: - **Contacts Database** with co…"
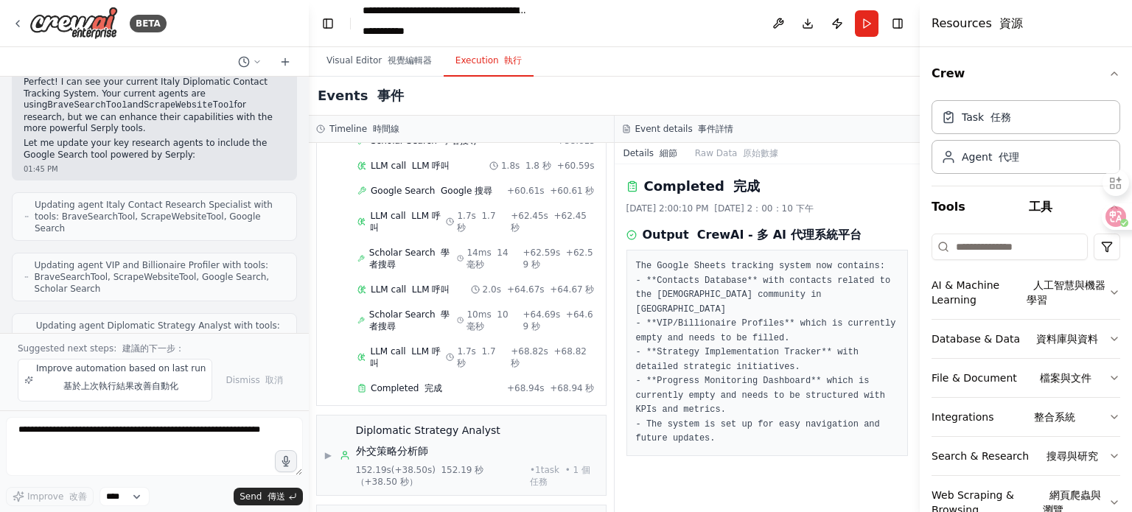
click at [599, 376] on div "▼ Italy Contact Research Specialist 義大利聯絡研究專家 6.89s (+76.27s) 6.89 秒 (+76.27 秒)…" at bounding box center [461, 327] width 305 height 369
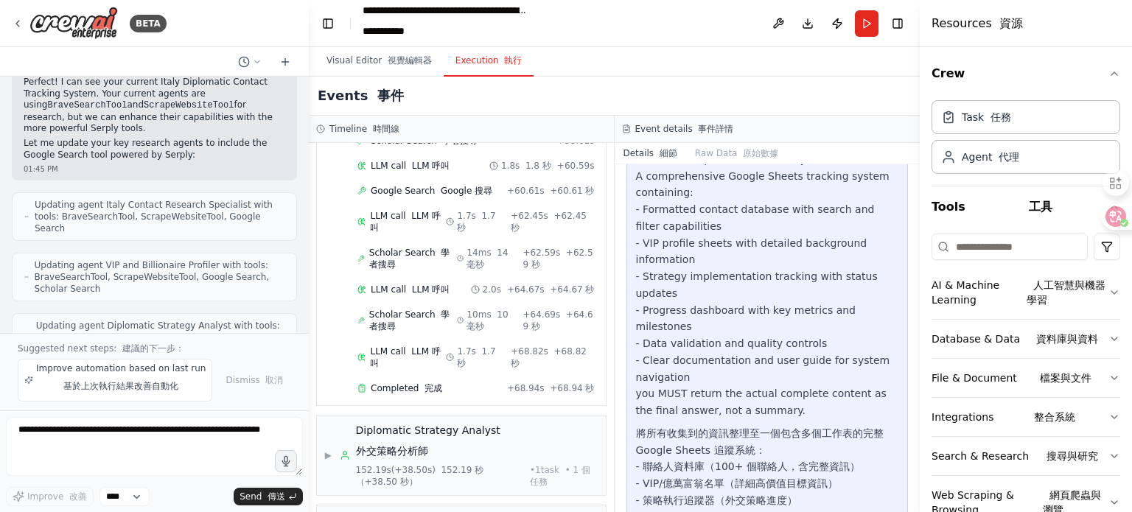
scroll to position [383, 0]
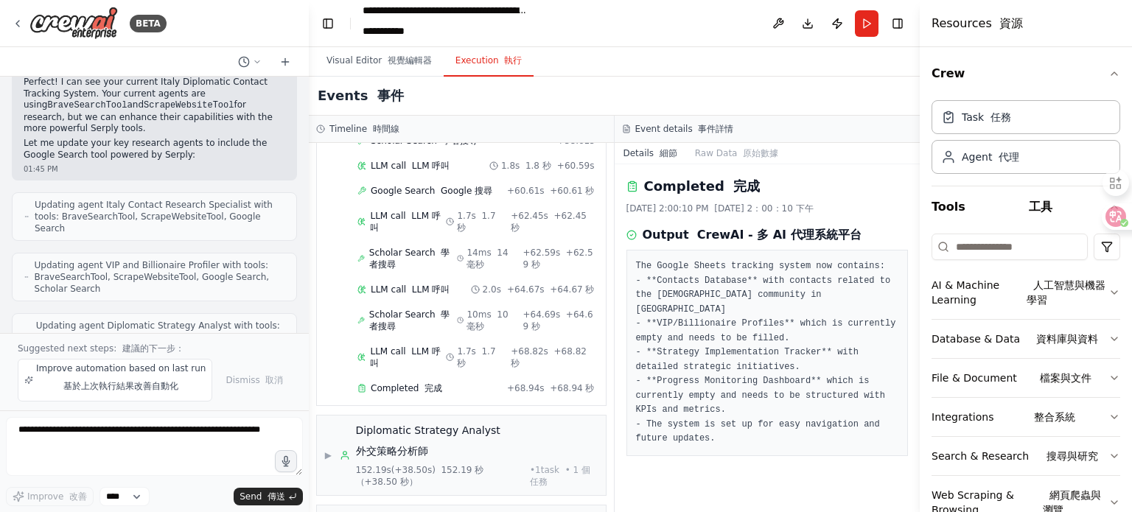
click at [1061, 288] on font "人工智慧與機器學習" at bounding box center [1066, 292] width 79 height 27
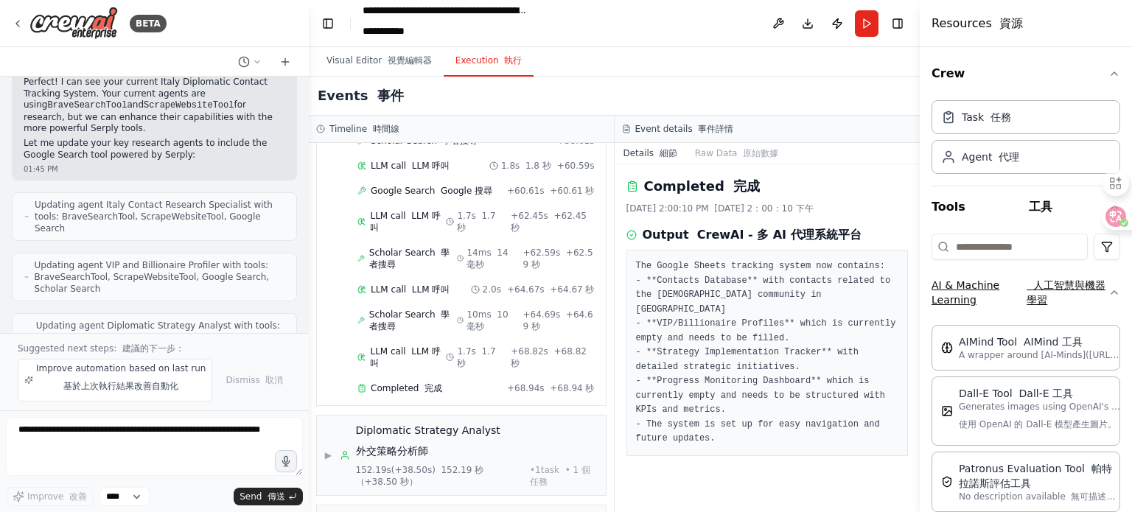
scroll to position [196, 0]
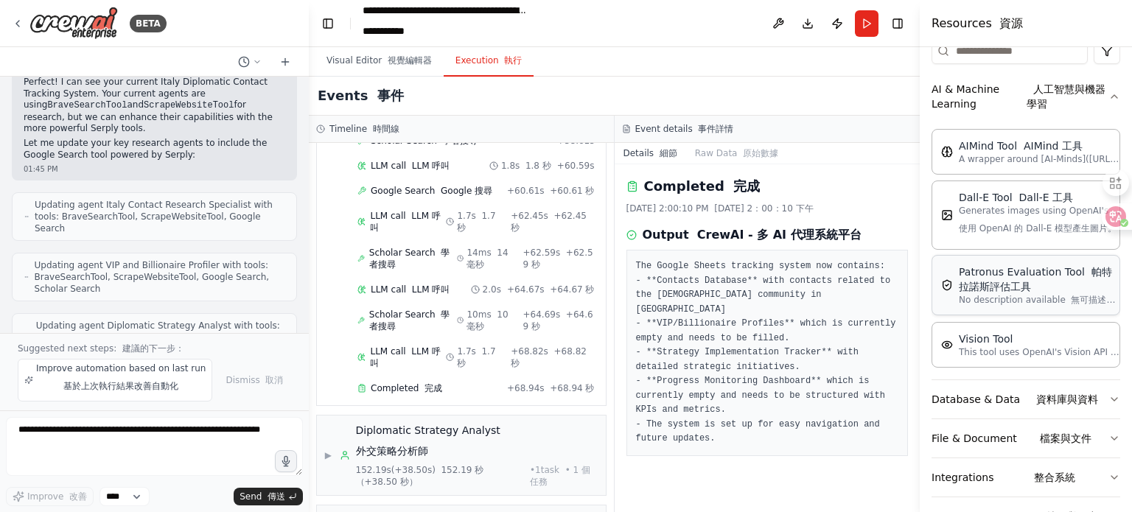
click at [1050, 288] on div "Patronus Evaluation Tool [PERSON_NAME]拉諾斯評估工具" at bounding box center [1040, 279] width 162 height 29
click at [966, 306] on div "Patronus Evaluation Tool [PERSON_NAME]拉諾斯評估工具 No description available 無可描述的說明" at bounding box center [1026, 285] width 189 height 60
click at [1051, 160] on p "A wrapper around [AI-Minds]([URL][DOMAIN_NAME]). Useful for when you need answe…" at bounding box center [1040, 159] width 162 height 12
click at [1035, 204] on p "Generates images using OpenAI's Dall-E model. 使用 OpenAI 的 Dall-E 模型產生圖片。" at bounding box center [1040, 221] width 162 height 35
click at [615, 381] on div "Completed 完成 [DATE] 2:00:10 PM [DATE] 2：00：10 下午 Output CrewAI - 多 AI 代理系統平台 Th…" at bounding box center [768, 338] width 306 height 348
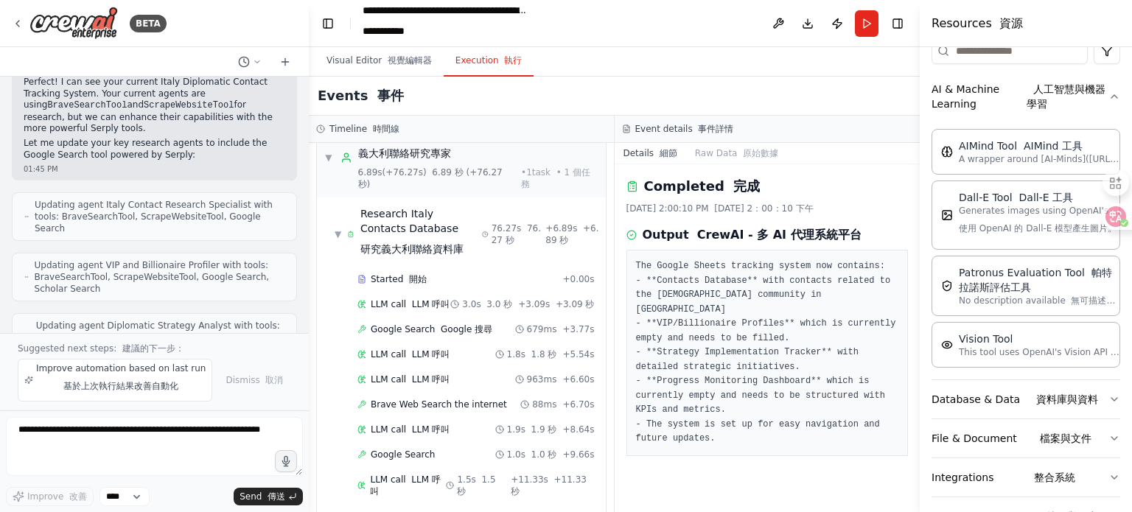
scroll to position [0, 0]
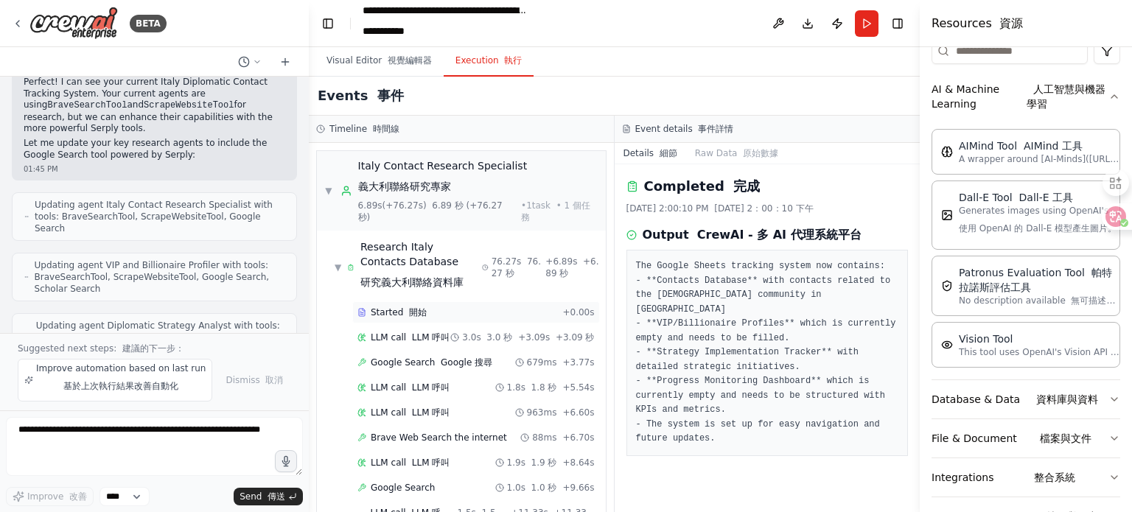
click at [417, 307] on font "開始" at bounding box center [418, 312] width 18 height 10
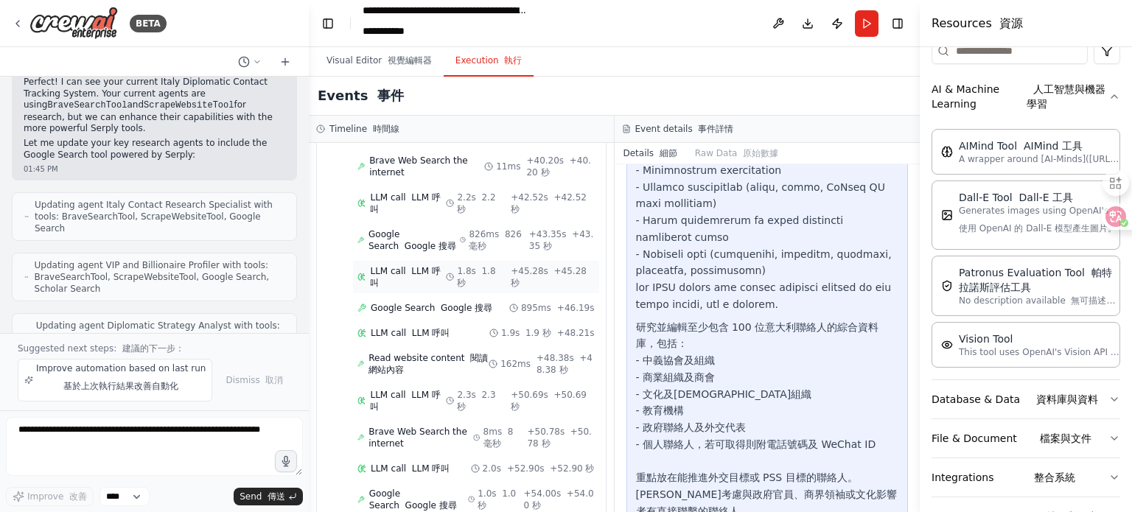
scroll to position [1376, 0]
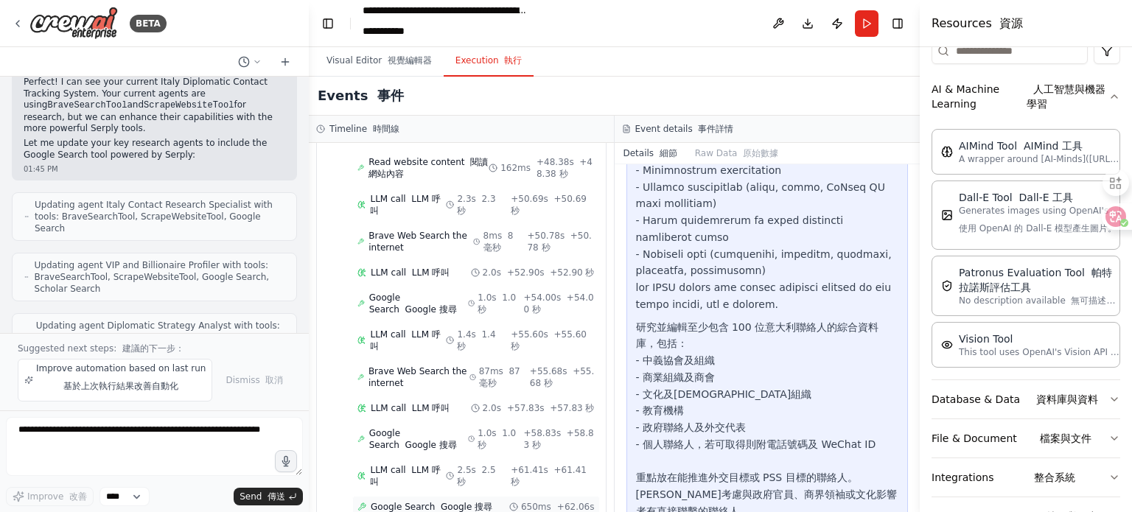
click at [450, 502] on font "Google 搜尋" at bounding box center [467, 507] width 52 height 10
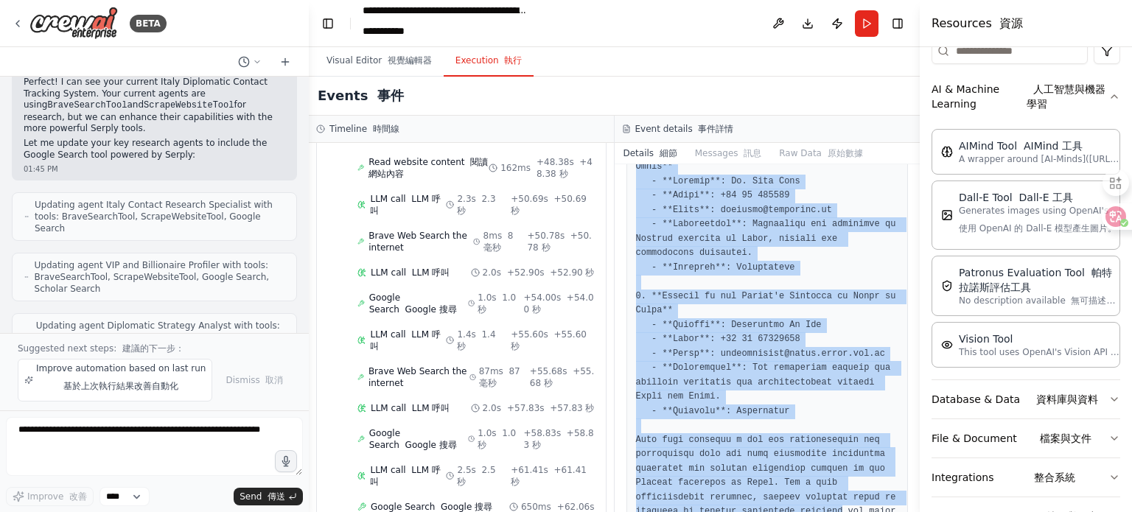
scroll to position [663, 0]
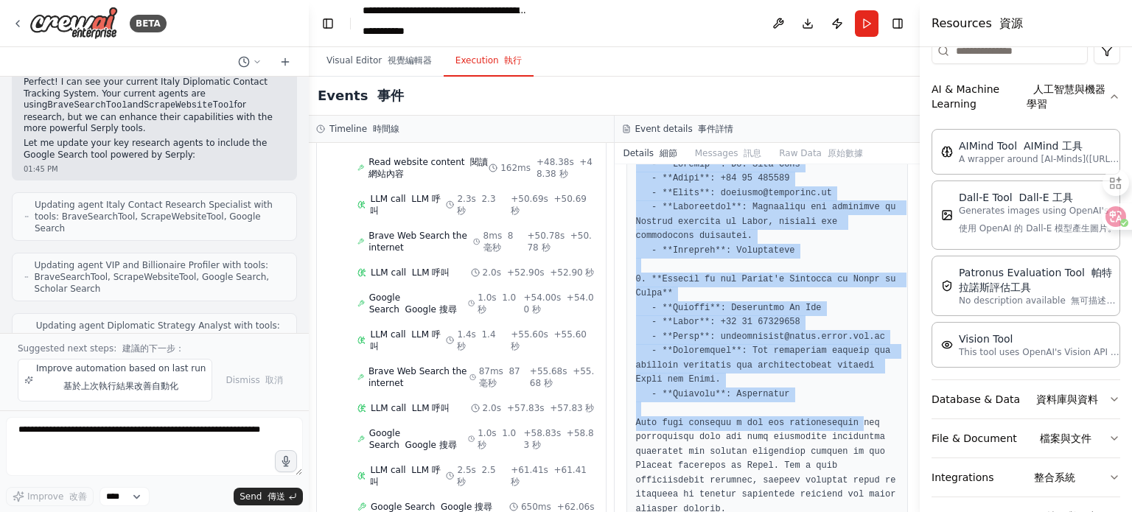
drag, startPoint x: 644, startPoint y: 272, endPoint x: 843, endPoint y: 419, distance: 247.7
click at [843, 419] on pre at bounding box center [767, 64] width 263 height 935
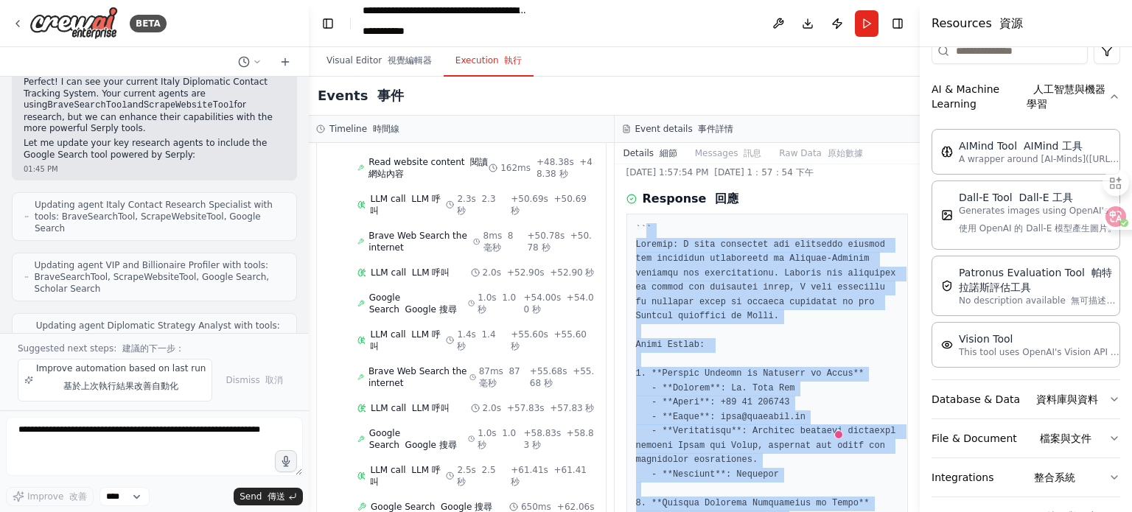
scroll to position [0, 0]
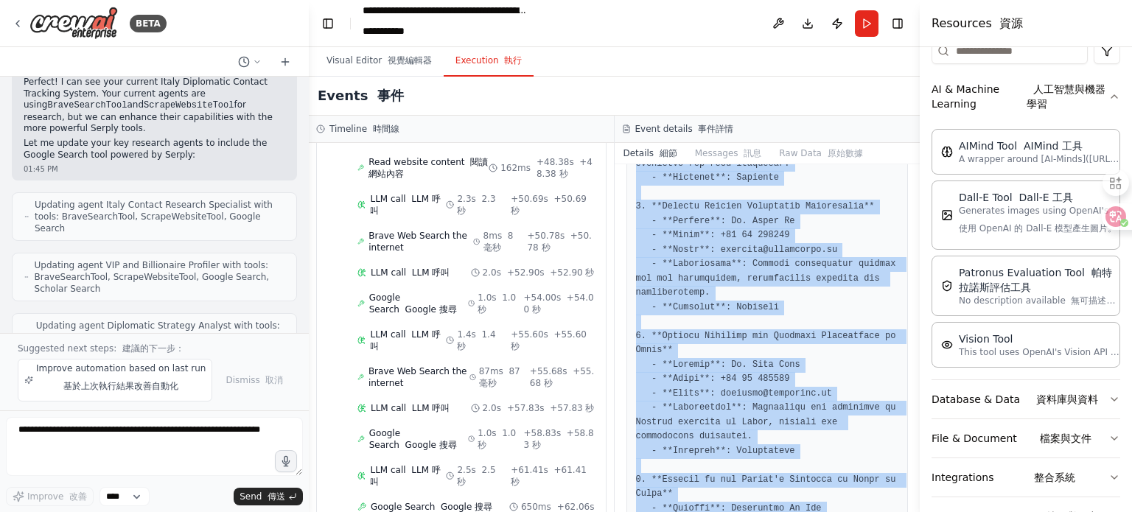
scroll to position [758, 0]
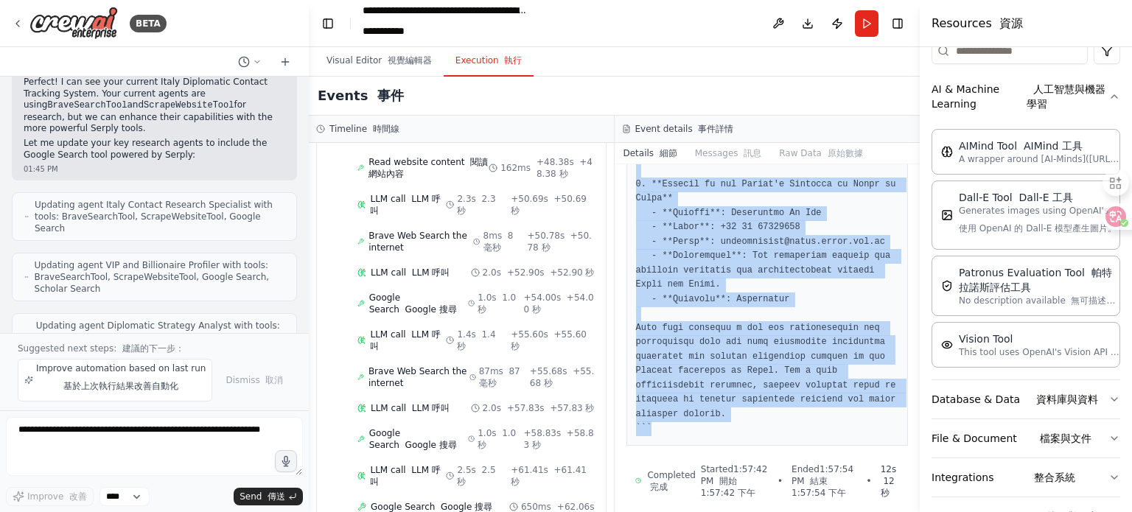
drag, startPoint x: 635, startPoint y: 271, endPoint x: 811, endPoint y: 428, distance: 235.5
copy pre "``` Thought: I have exhausted all available options for gathering information o…"
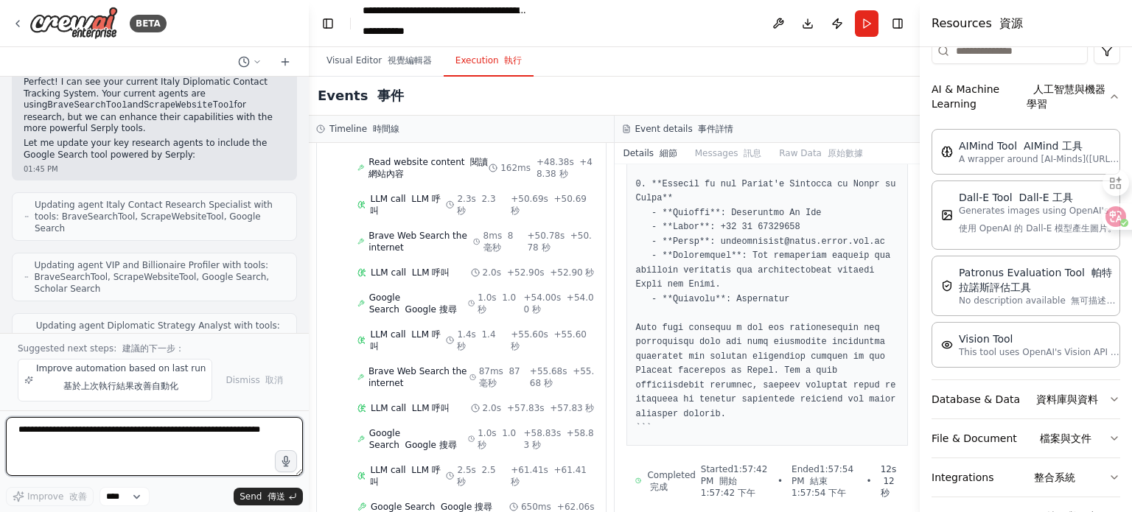
click at [105, 429] on textarea at bounding box center [154, 446] width 297 height 59
drag, startPoint x: 105, startPoint y: 429, endPoint x: 107, endPoint y: 436, distance: 7.7
paste textarea "**********"
click at [19, 426] on textarea "**********" at bounding box center [154, 446] width 297 height 59
type textarea "**********"
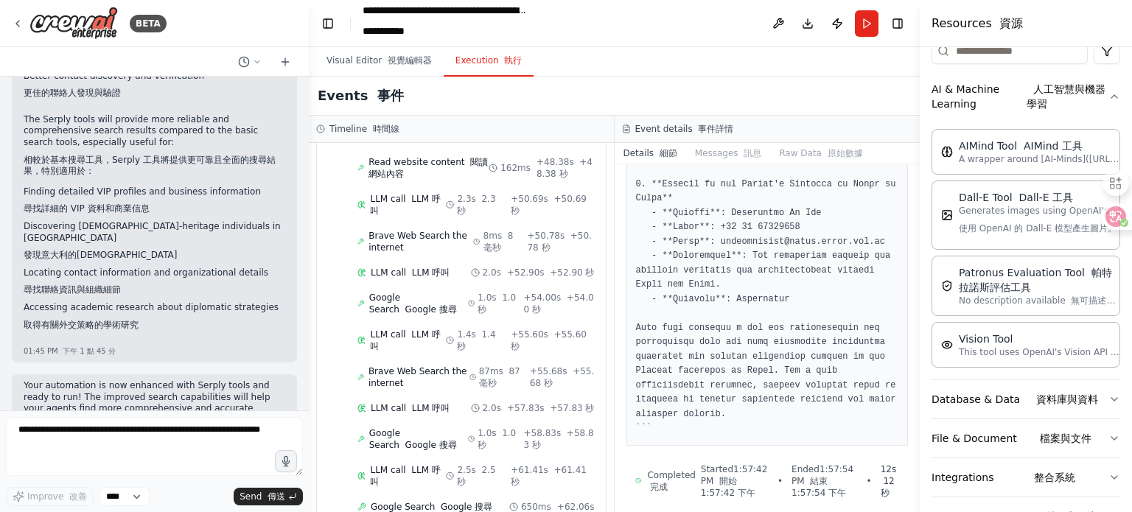
scroll to position [5900, 0]
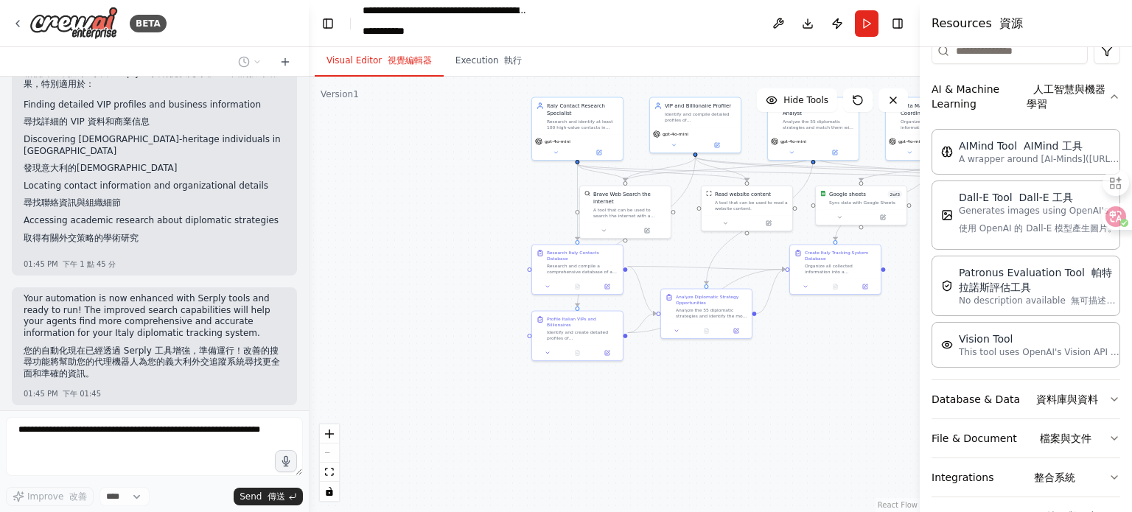
click at [345, 67] on button "Visual Editor 視覺編輯器" at bounding box center [379, 61] width 129 height 31
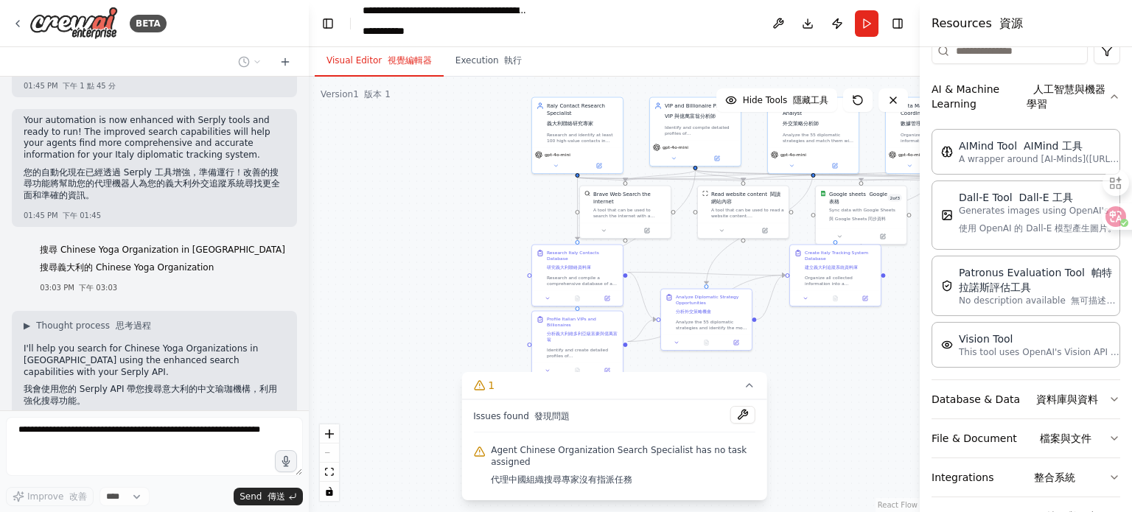
scroll to position [6197, 0]
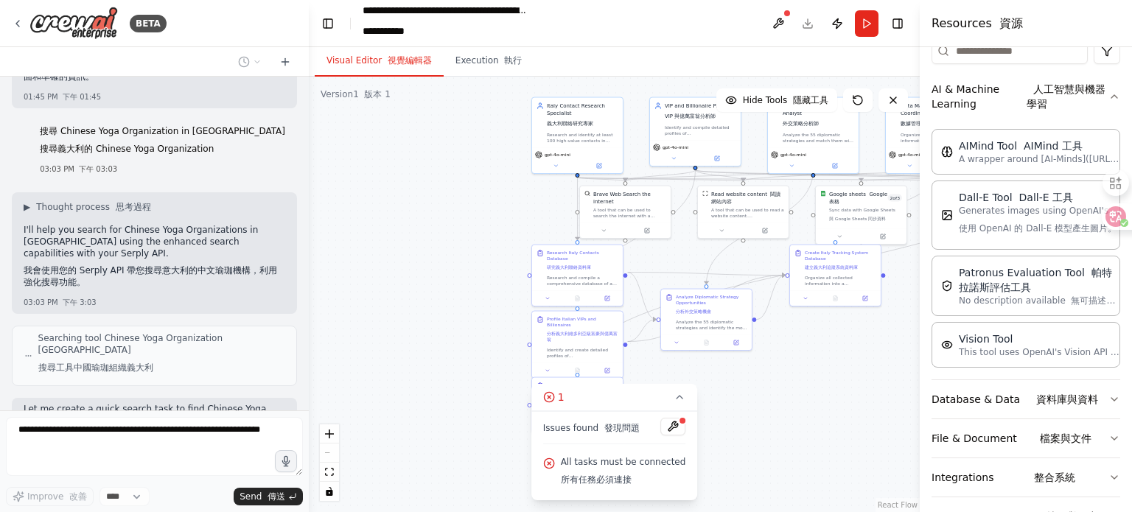
click at [827, 417] on div ".deletable-edge-delete-btn { width: 20px; height: 20px; border: 0px solid #ffff…" at bounding box center [614, 295] width 611 height 436
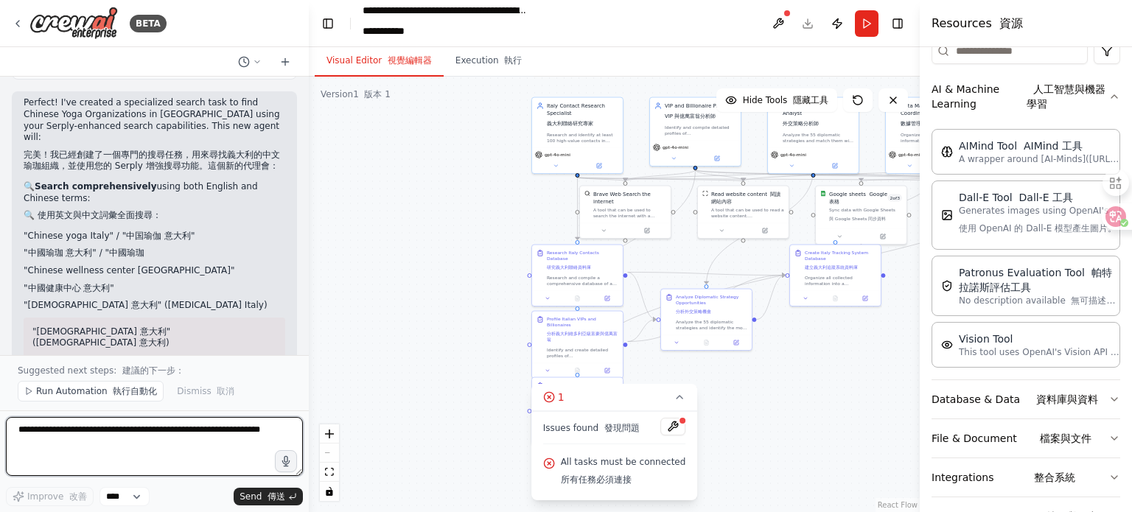
scroll to position [6768, 0]
click at [551, 464] on icon at bounding box center [549, 463] width 3 height 3
click at [563, 407] on button "1" at bounding box center [615, 397] width 167 height 27
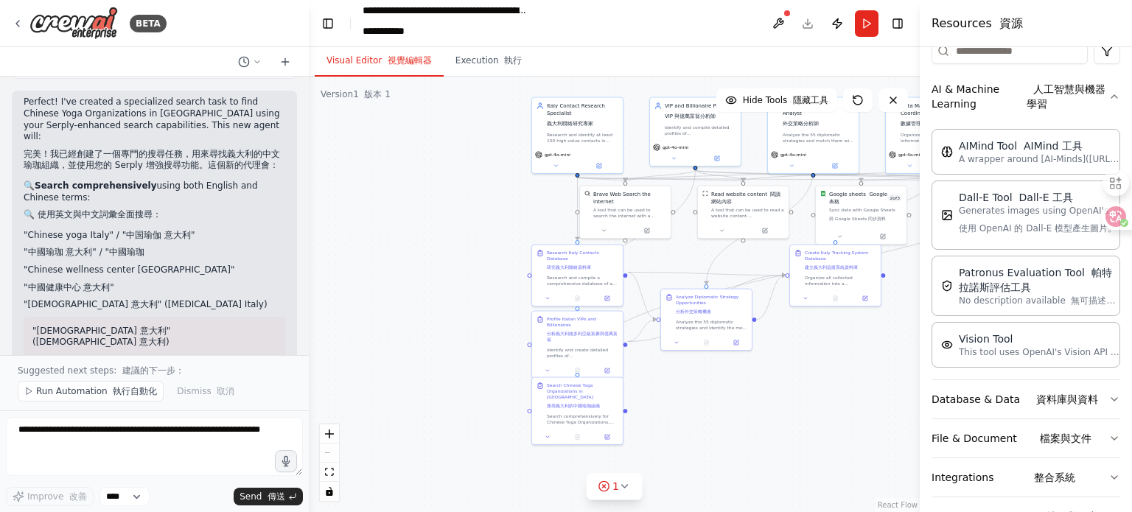
click at [698, 445] on div ".deletable-edge-delete-btn { width: 20px; height: 20px; border: 0px solid #ffff…" at bounding box center [614, 295] width 611 height 436
click at [727, 394] on div ".deletable-edge-delete-btn { width: 20px; height: 20px; border: 0px solid #ffff…" at bounding box center [614, 295] width 611 height 436
click at [436, 269] on div ".deletable-edge-delete-btn { width: 20px; height: 20px; border: 0px solid #ffff…" at bounding box center [614, 295] width 611 height 436
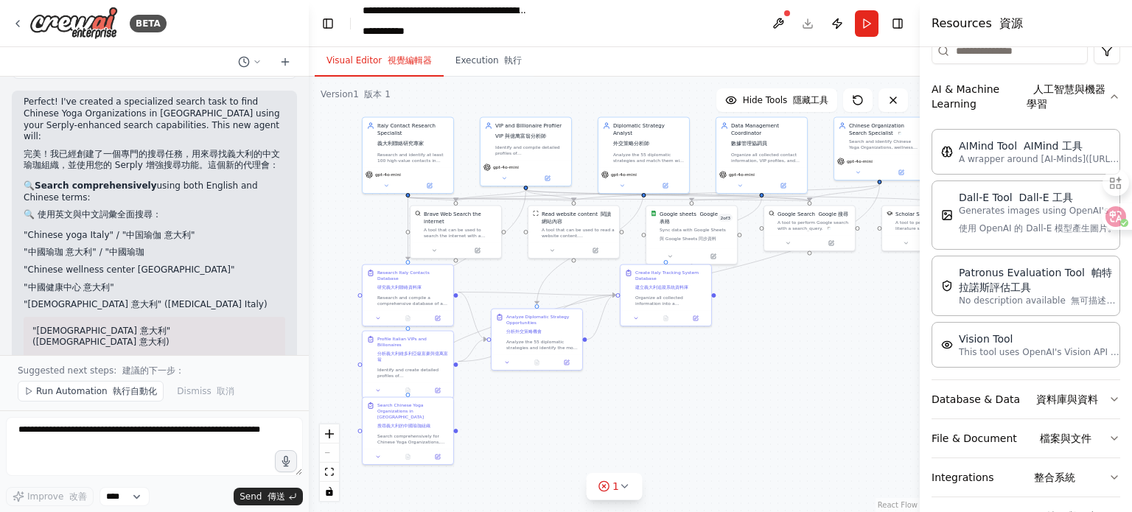
drag, startPoint x: 789, startPoint y: 394, endPoint x: 619, endPoint y: 414, distance: 170.7
click at [619, 414] on div ".deletable-edge-delete-btn { width: 20px; height: 20px; border: 0px solid #ffff…" at bounding box center [614, 295] width 611 height 436
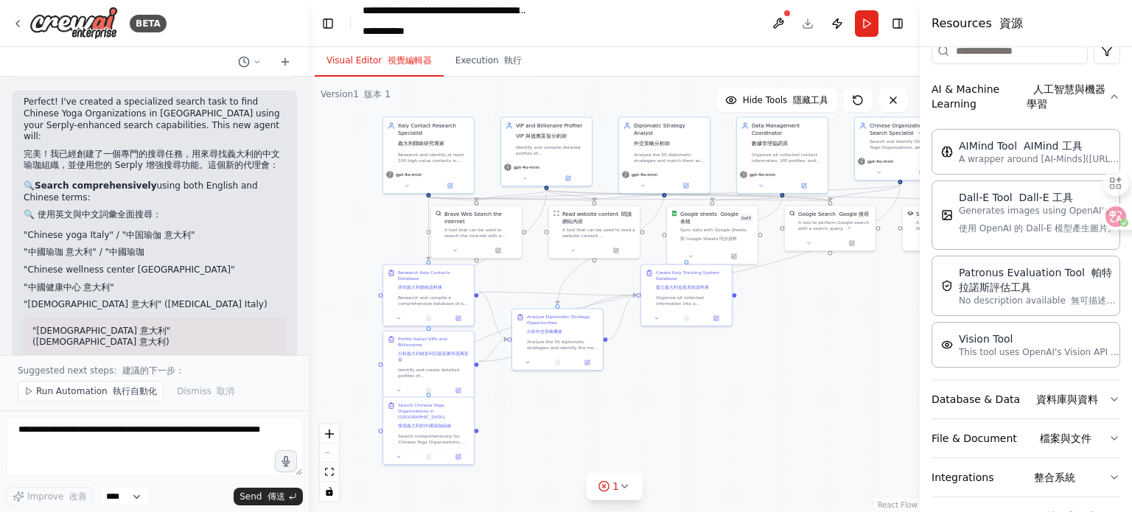
drag, startPoint x: 643, startPoint y: 409, endPoint x: 664, endPoint y: 409, distance: 20.6
click at [664, 409] on div ".deletable-edge-delete-btn { width: 20px; height: 20px; border: 0px solid #ffff…" at bounding box center [614, 295] width 611 height 436
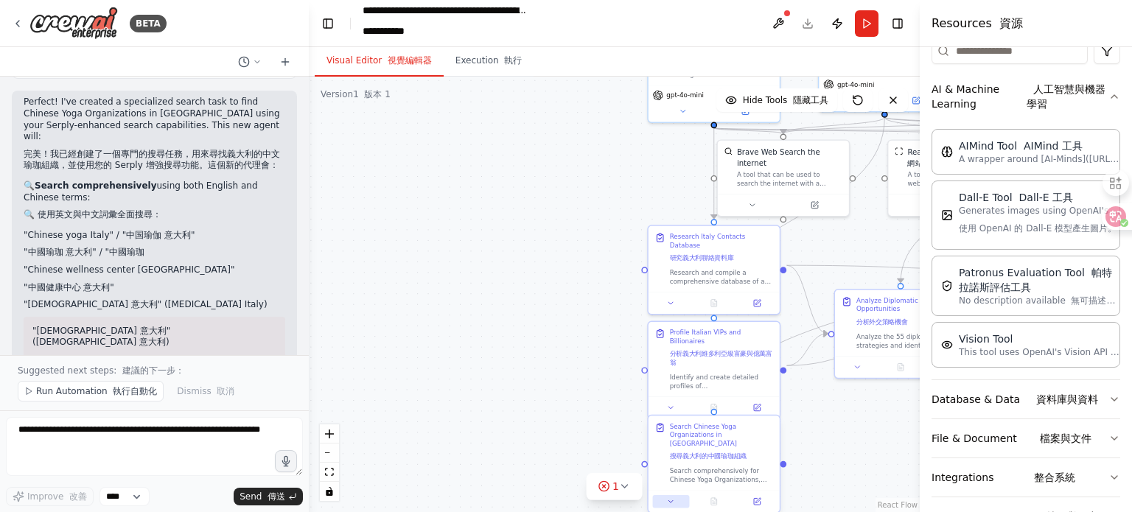
click at [674, 498] on icon at bounding box center [671, 502] width 9 height 9
click at [484, 65] on button "Execution 執行" at bounding box center [489, 61] width 91 height 31
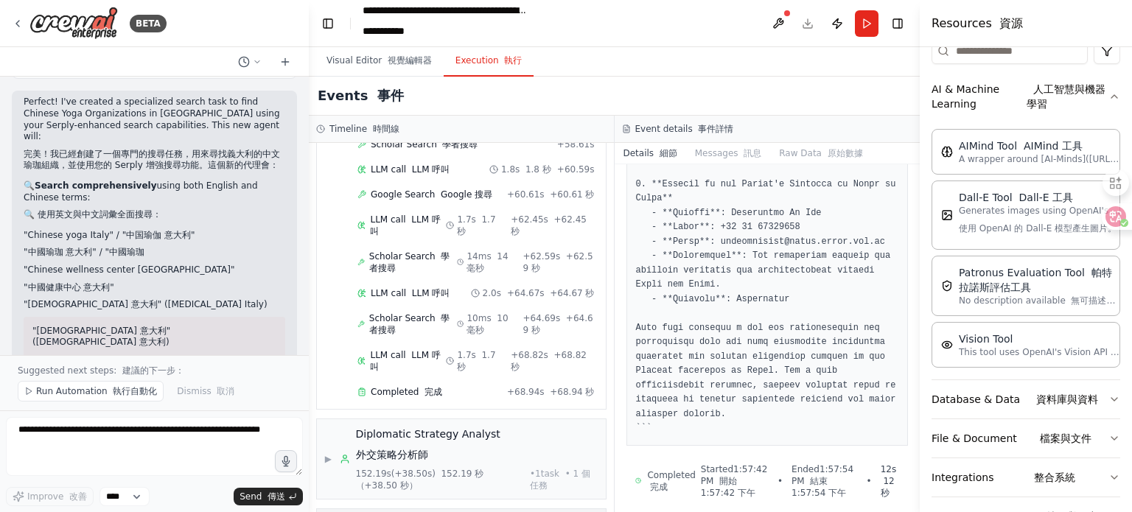
scroll to position [3346, 0]
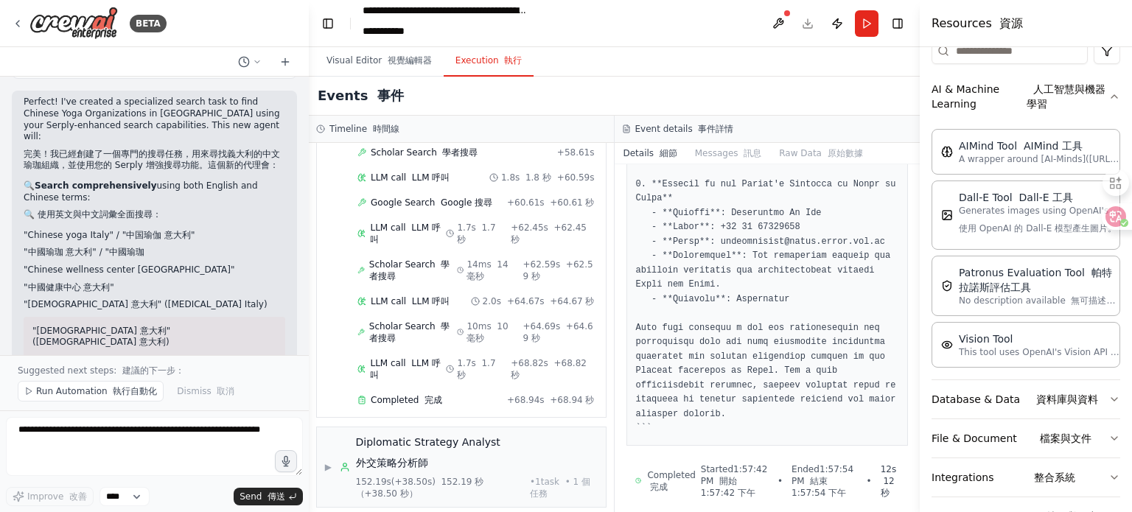
scroll to position [3346, 0]
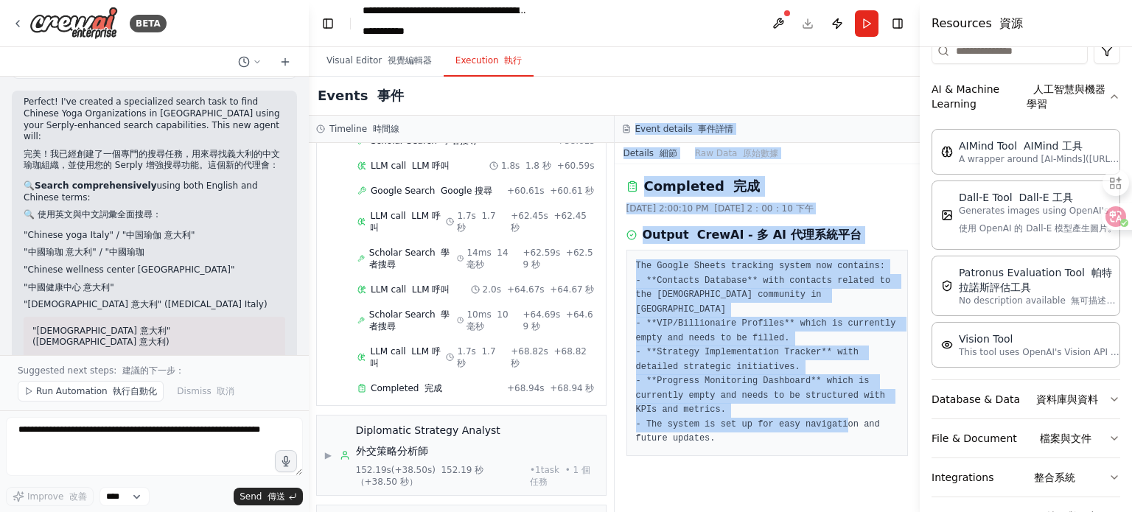
drag, startPoint x: 689, startPoint y: 422, endPoint x: 610, endPoint y: 293, distance: 151.2
click at [610, 293] on div "Timeline 時間線 ▼ [GEOGRAPHIC_DATA] Contact Research Specialist 義大利聯絡研究專家 6.89s (+…" at bounding box center [614, 314] width 611 height 397
click at [748, 316] on pre "The Google Sheets tracking system now contains: - **Contacts Database** with co…" at bounding box center [767, 353] width 263 height 187
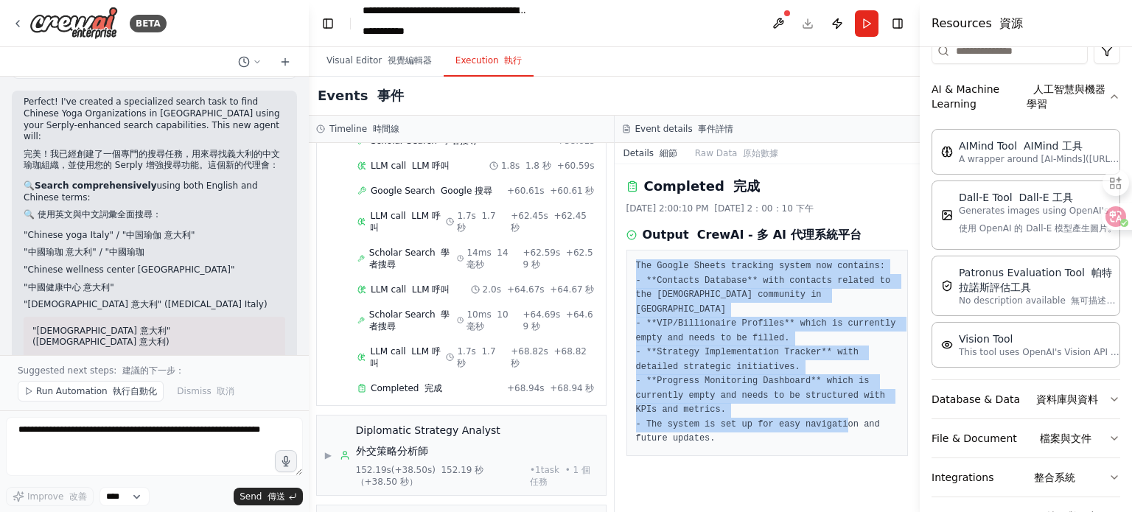
drag, startPoint x: 636, startPoint y: 265, endPoint x: 690, endPoint y: 426, distance: 170.4
click at [690, 426] on pre "The Google Sheets tracking system now contains: - **Contacts Database** with co…" at bounding box center [767, 353] width 263 height 187
copy pre "The Google Sheets tracking system now contains: - **Contacts Database** with co…"
click at [784, 452] on div "Completed 完成 [DATE] 2:00:10 PM [DATE] 2：00：10 下午 Output CrewAI - 多 AI 代理系統平台 Th…" at bounding box center [768, 338] width 306 height 348
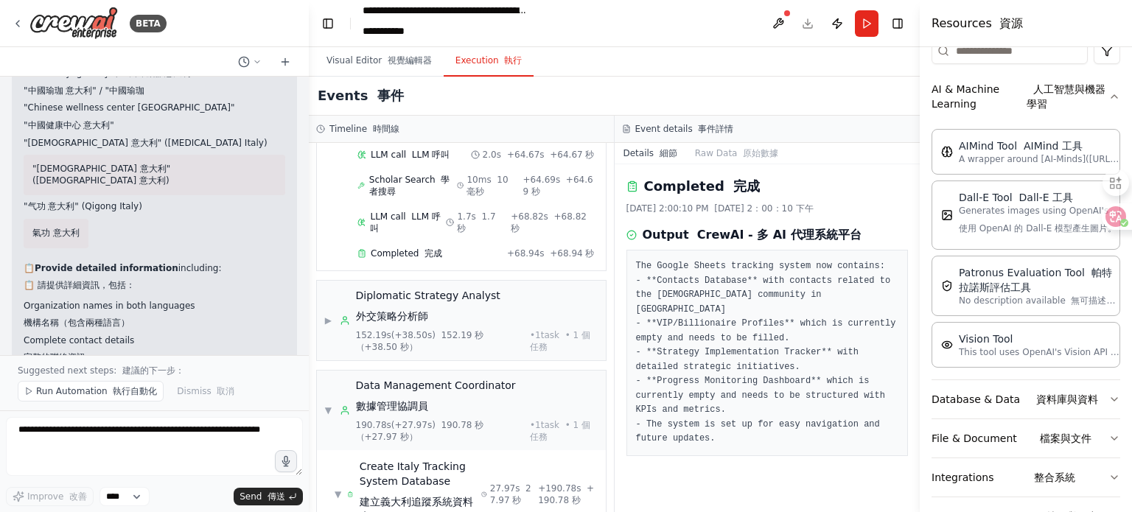
scroll to position [3503, 0]
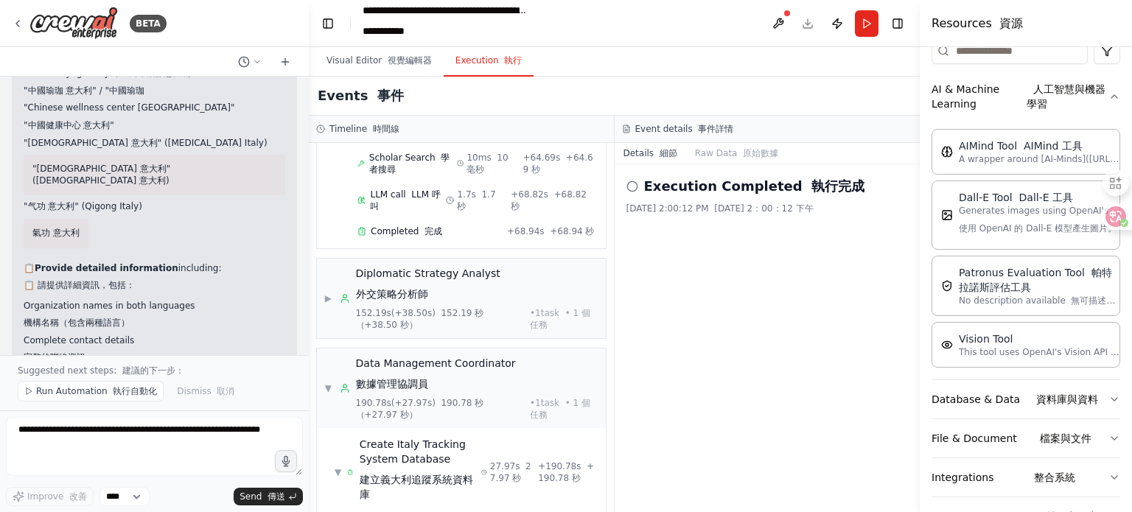
click at [631, 201] on circle at bounding box center [631, 197] width 8 height 8
click at [631, 195] on icon at bounding box center [632, 197] width 10 height 12
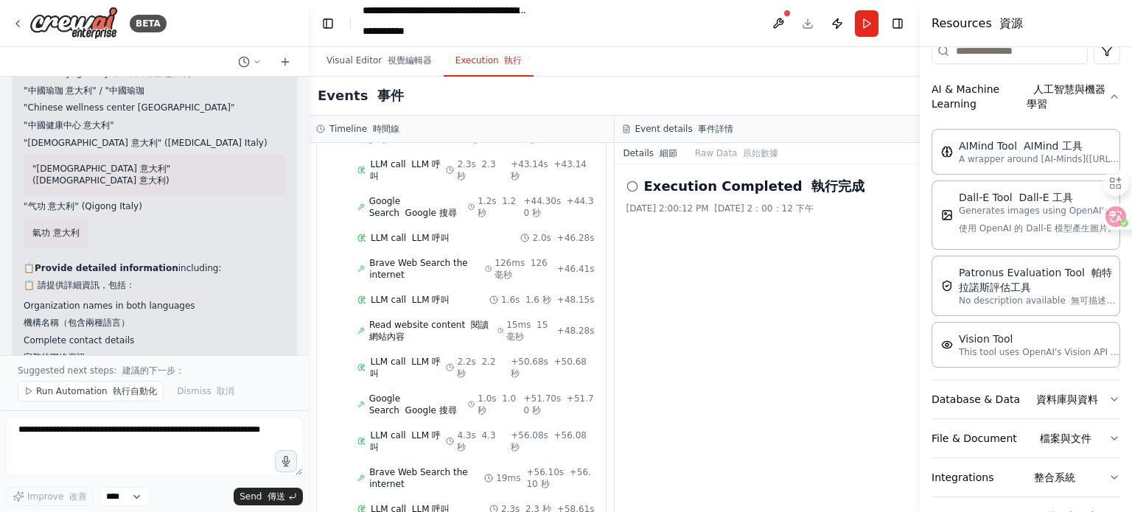
scroll to position [3346, 0]
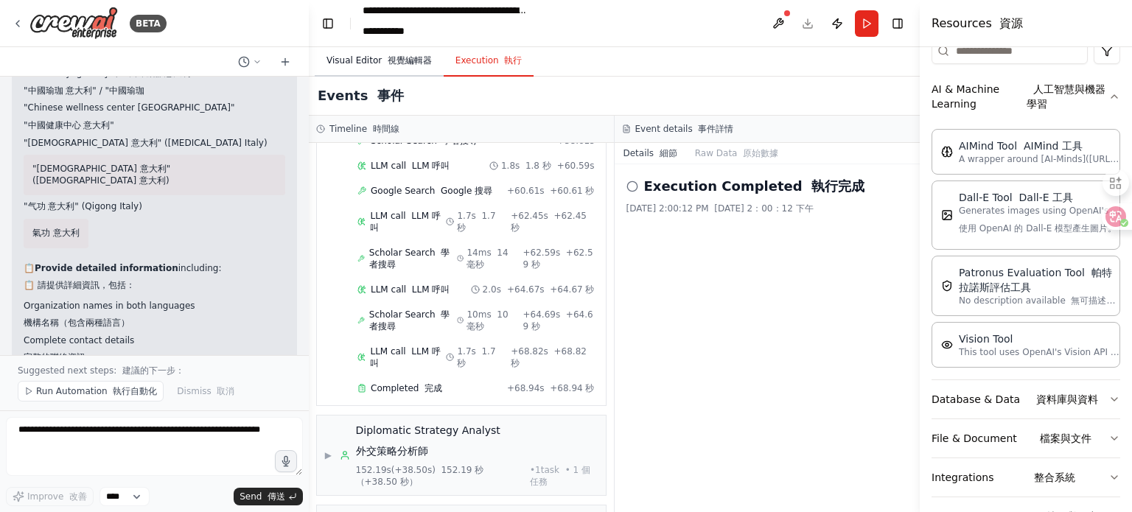
click at [349, 63] on button "Visual Editor 視覺編輯器" at bounding box center [379, 61] width 129 height 31
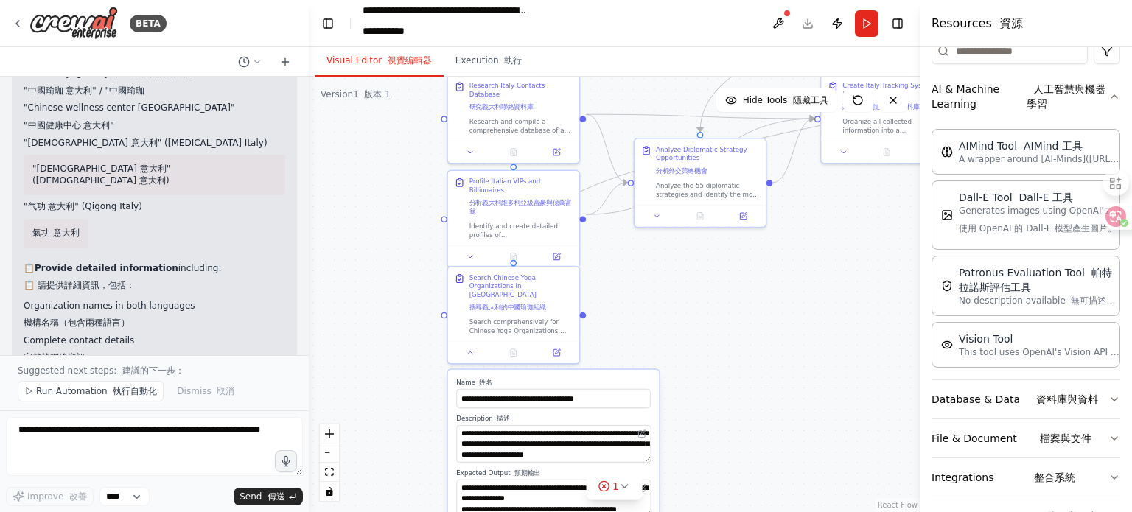
drag, startPoint x: 513, startPoint y: 304, endPoint x: 372, endPoint y: 184, distance: 185.2
click at [372, 184] on div ".deletable-edge-delete-btn { width: 20px; height: 20px; border: 0px solid #ffff…" at bounding box center [614, 295] width 611 height 436
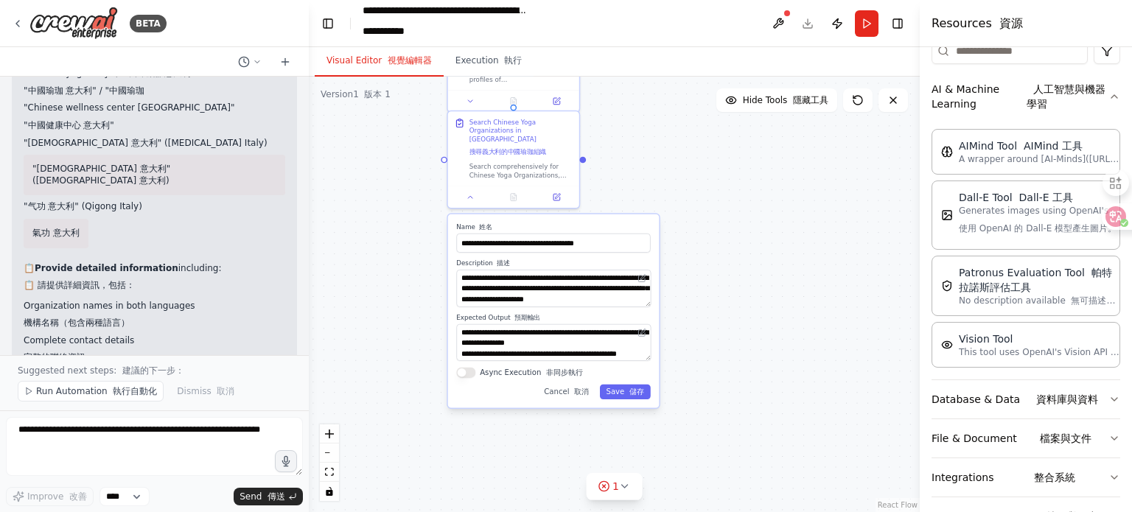
drag, startPoint x: 436, startPoint y: 398, endPoint x: 438, endPoint y: 249, distance: 148.9
click at [436, 244] on div ".deletable-edge-delete-btn { width: 20px; height: 20px; border: 0px solid #ffff…" at bounding box center [614, 295] width 611 height 436
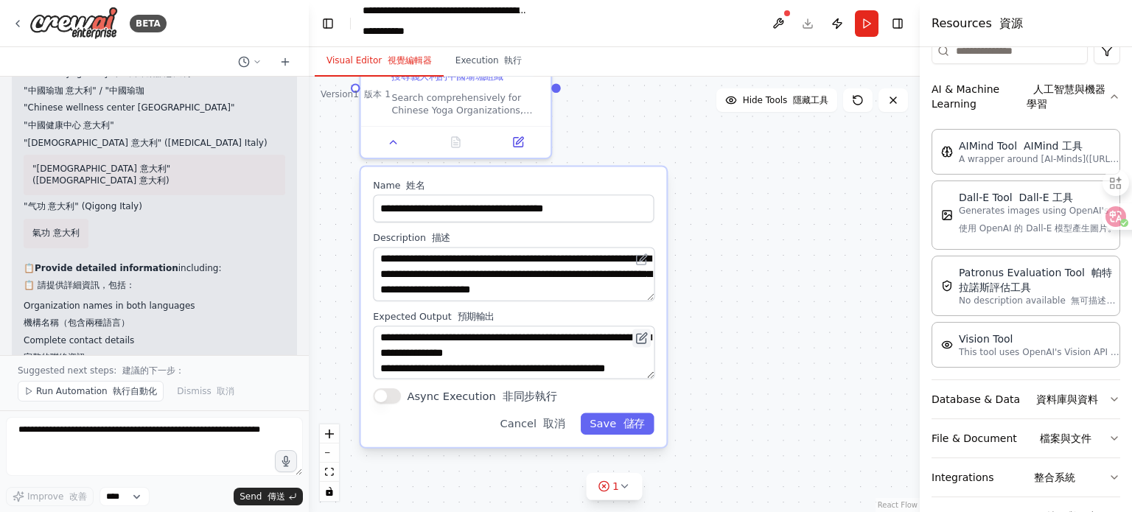
click at [650, 331] on button at bounding box center [642, 338] width 18 height 18
click at [394, 395] on div "**********" at bounding box center [514, 307] width 306 height 280
click at [393, 389] on button "Async Execution 非同步執行" at bounding box center [387, 396] width 28 height 15
click at [379, 389] on button "Async Execution 非同步執行" at bounding box center [387, 396] width 28 height 15
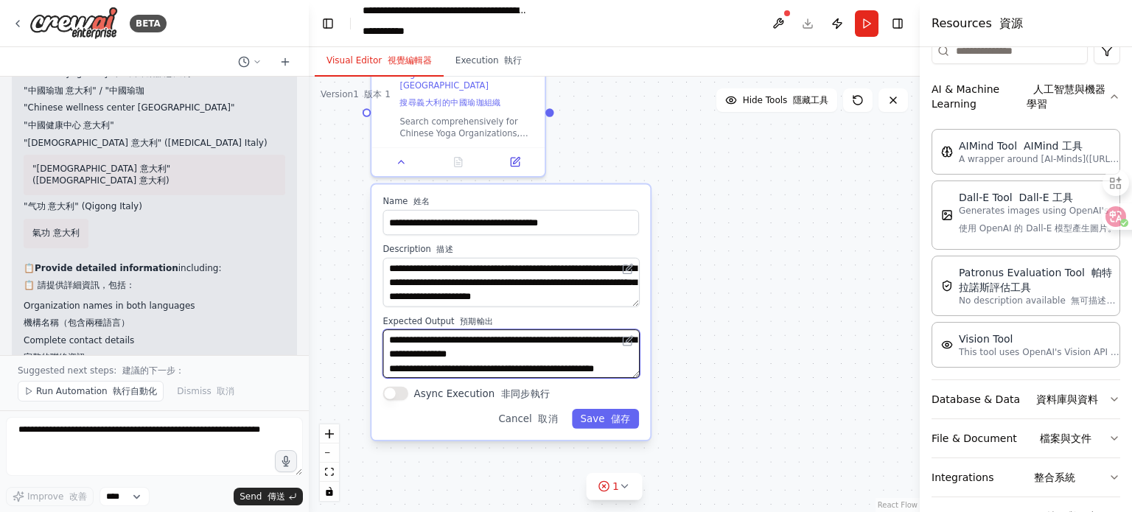
click at [498, 363] on textarea "**********" at bounding box center [511, 354] width 257 height 49
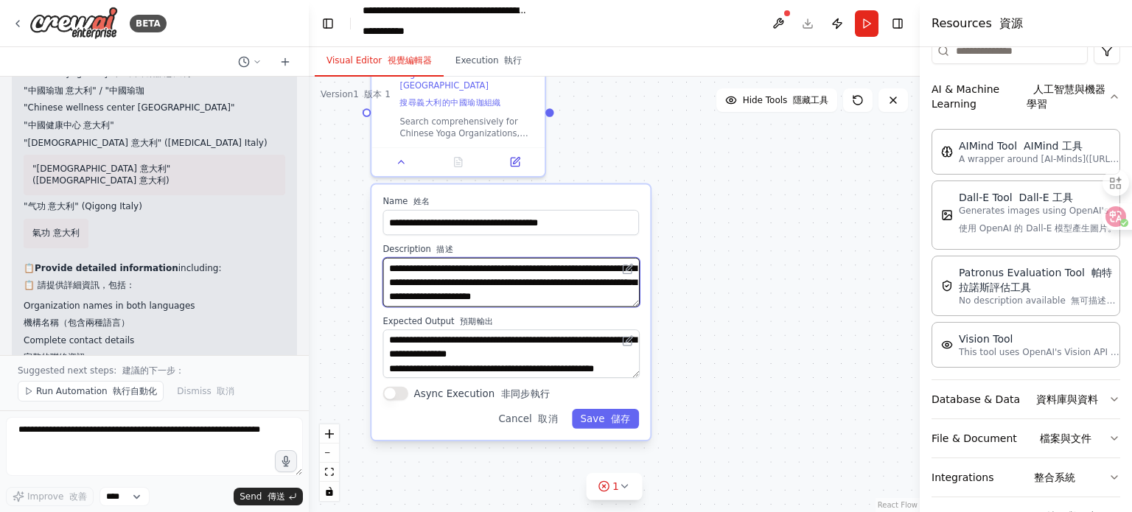
click at [492, 290] on textarea "**********" at bounding box center [511, 282] width 257 height 49
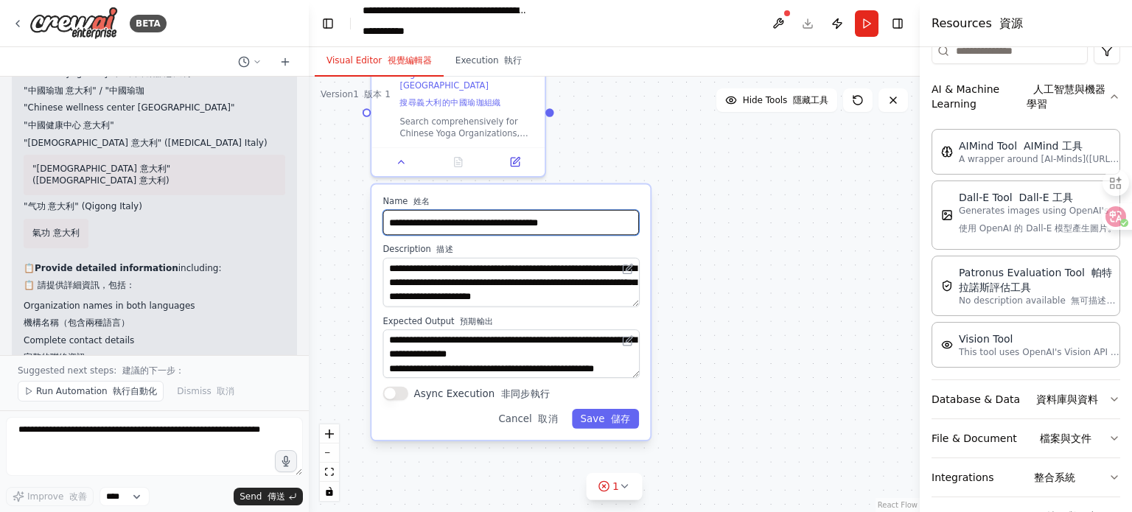
click at [493, 210] on input "**********" at bounding box center [511, 222] width 257 height 25
drag, startPoint x: 558, startPoint y: 209, endPoint x: 349, endPoint y: 209, distance: 209.4
click at [349, 209] on div ".deletable-edge-delete-btn { width: 20px; height: 20px; border: 0px solid #ffff…" at bounding box center [614, 295] width 611 height 436
click at [773, 263] on div ".deletable-edge-delete-btn { width: 20px; height: 20px; border: 0px solid #ffff…" at bounding box center [614, 295] width 611 height 436
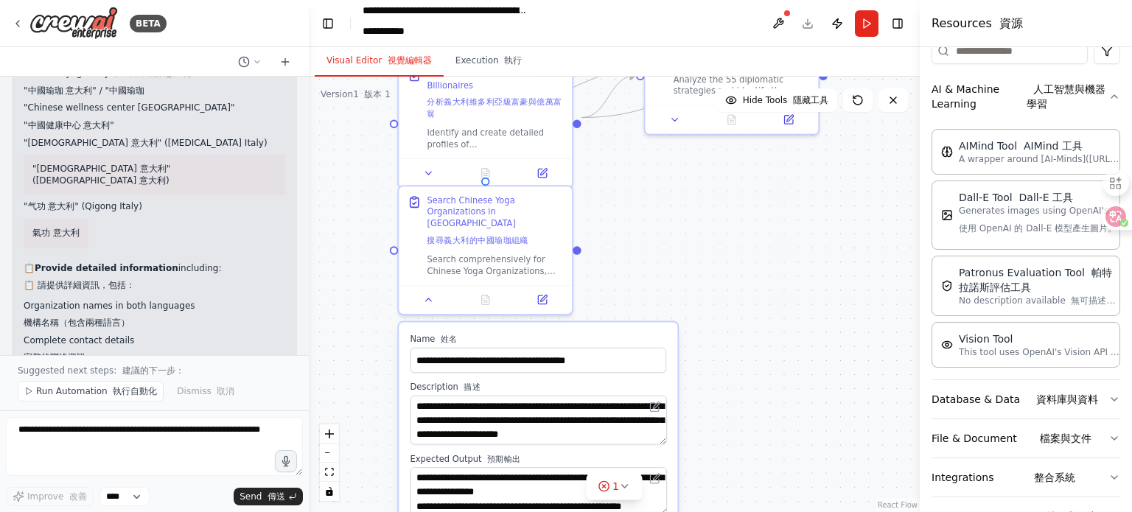
drag, startPoint x: 598, startPoint y: 127, endPoint x: 625, endPoint y: 268, distance: 143.4
click at [625, 268] on div ".deletable-edge-delete-btn { width: 20px; height: 20px; border: 0px solid #ffff…" at bounding box center [614, 295] width 611 height 436
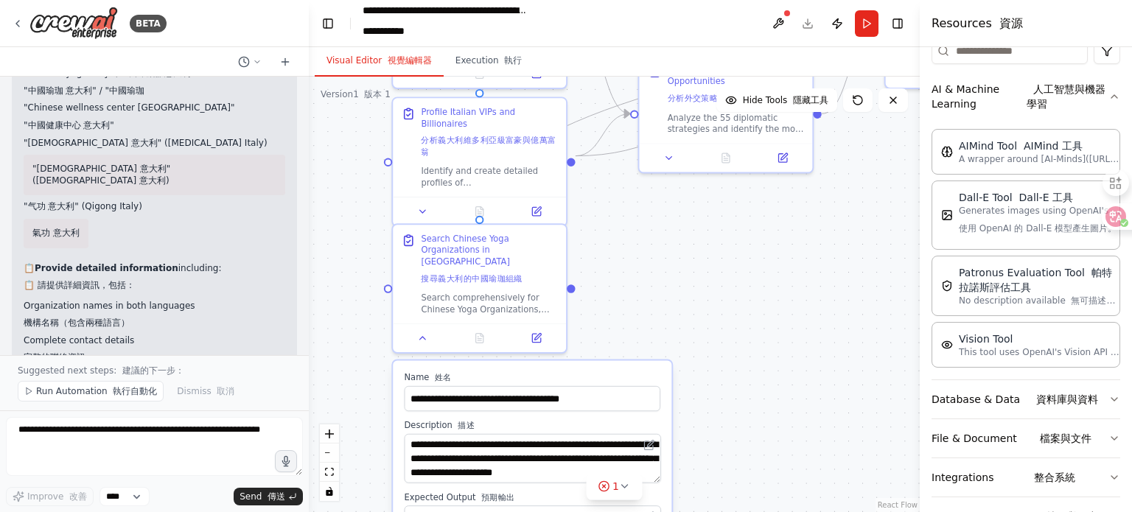
drag, startPoint x: 669, startPoint y: 259, endPoint x: 663, endPoint y: 294, distance: 35.9
click at [663, 294] on div ".deletable-edge-delete-btn { width: 20px; height: 20px; border: 0px solid #ffff…" at bounding box center [614, 295] width 611 height 436
drag, startPoint x: 607, startPoint y: 209, endPoint x: 631, endPoint y: 156, distance: 58.8
click at [631, 156] on div ".deletable-edge-delete-btn { width: 20px; height: 20px; border: 0px solid #ffff…" at bounding box center [614, 295] width 611 height 436
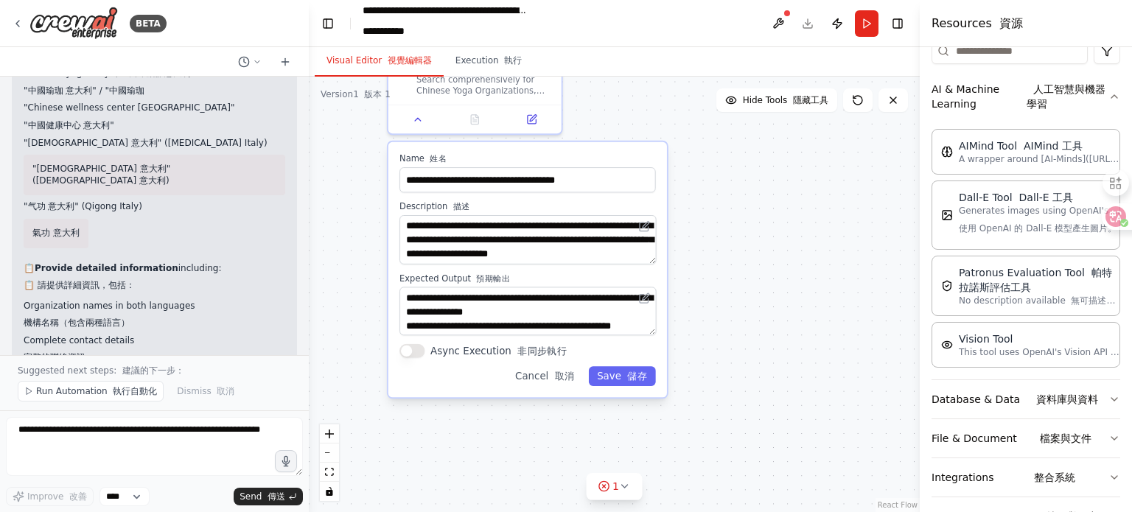
drag, startPoint x: 761, startPoint y: 361, endPoint x: 760, endPoint y: 250, distance: 111.3
click at [760, 250] on div ".deletable-edge-delete-btn { width: 20px; height: 20px; border: 0px solid #ffff…" at bounding box center [614, 295] width 611 height 436
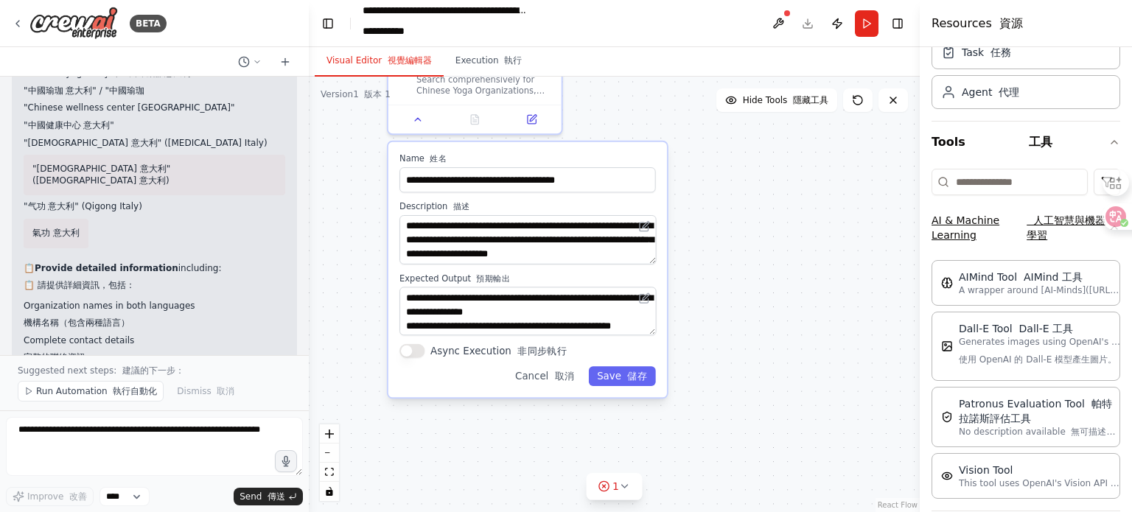
scroll to position [0, 0]
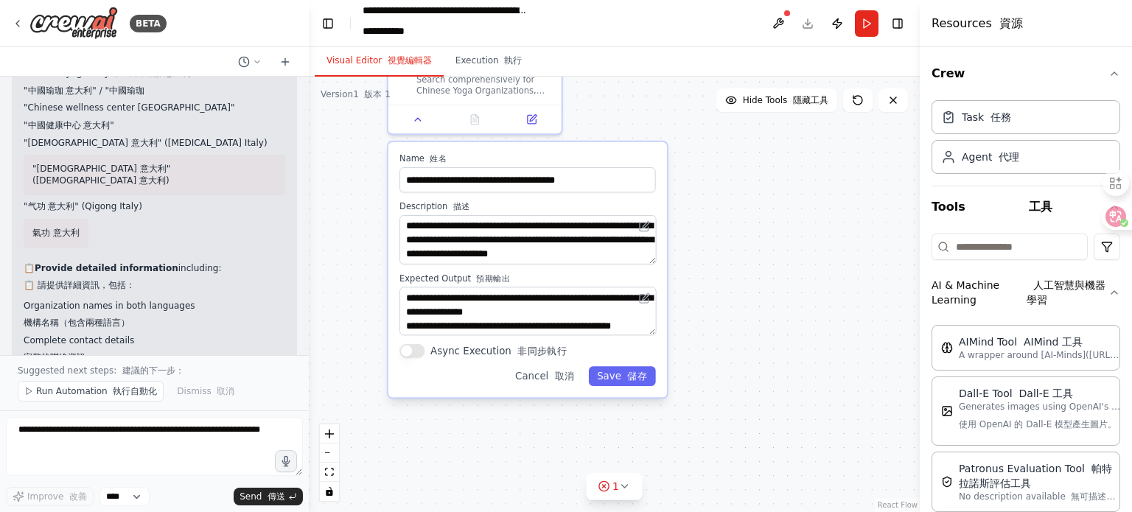
click at [741, 260] on div ".deletable-edge-delete-btn { width: 20px; height: 20px; border: 0px solid #ffff…" at bounding box center [614, 295] width 611 height 436
click at [347, 279] on div ".deletable-edge-delete-btn { width: 20px; height: 20px; border: 0px solid #ffff…" at bounding box center [614, 295] width 611 height 436
click at [619, 367] on button "Save 儲存" at bounding box center [623, 377] width 67 height 20
click at [643, 372] on font "儲存" at bounding box center [638, 377] width 20 height 11
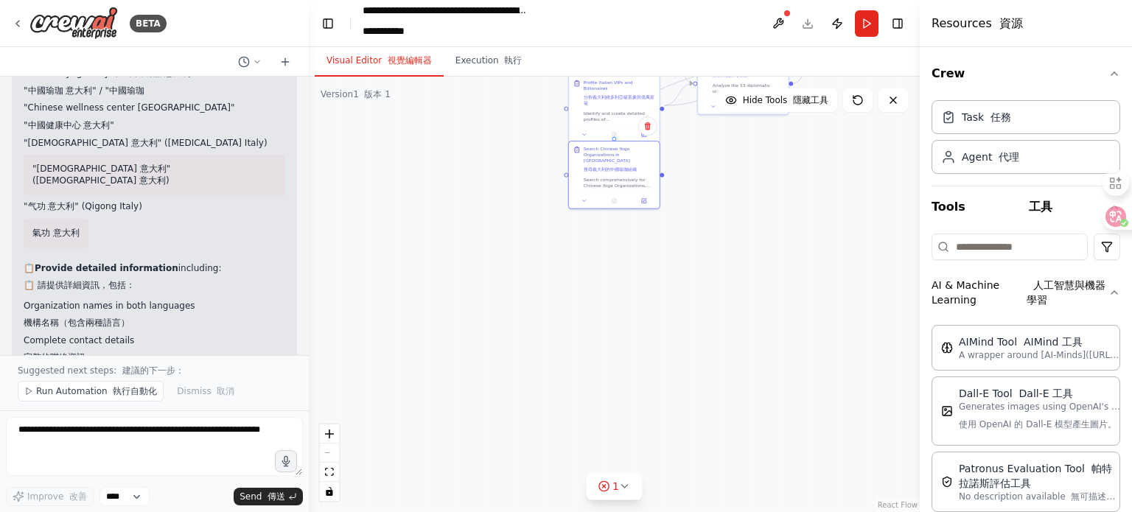
click at [797, 230] on div ".deletable-edge-delete-btn { width: 20px; height: 20px; border: 0px solid #ffff…" at bounding box center [614, 295] width 611 height 436
drag, startPoint x: 743, startPoint y: 209, endPoint x: 587, endPoint y: 309, distance: 185.7
click at [587, 309] on div ".deletable-edge-delete-btn { width: 20px; height: 20px; border: 0px solid #ffff…" at bounding box center [614, 295] width 611 height 436
drag, startPoint x: 494, startPoint y: 314, endPoint x: 495, endPoint y: 324, distance: 9.6
click at [495, 324] on div ".deletable-edge-delete-btn { width: 20px; height: 20px; border: 0px solid #ffff…" at bounding box center [614, 295] width 611 height 436
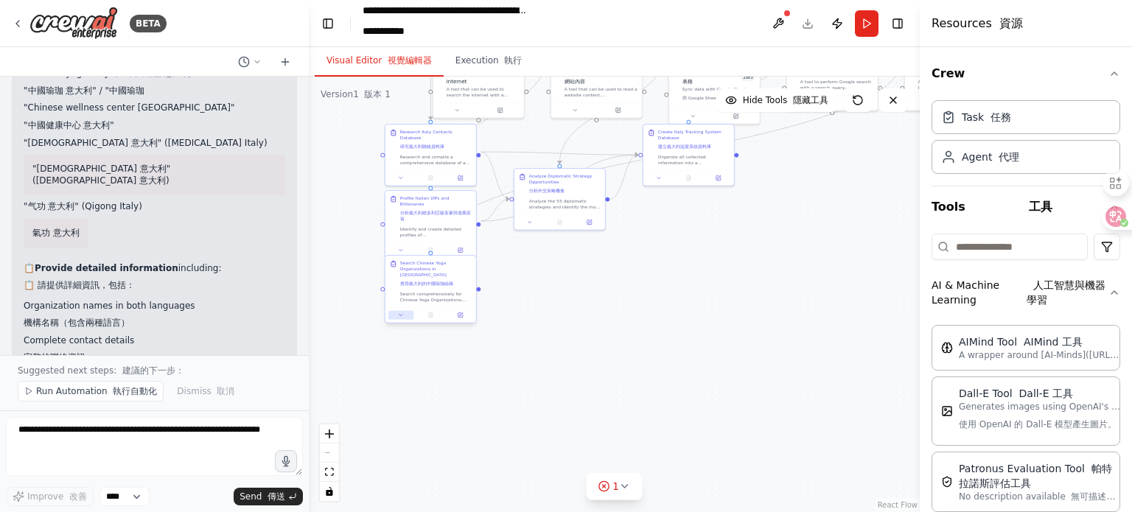
click at [403, 313] on icon at bounding box center [401, 316] width 6 height 6
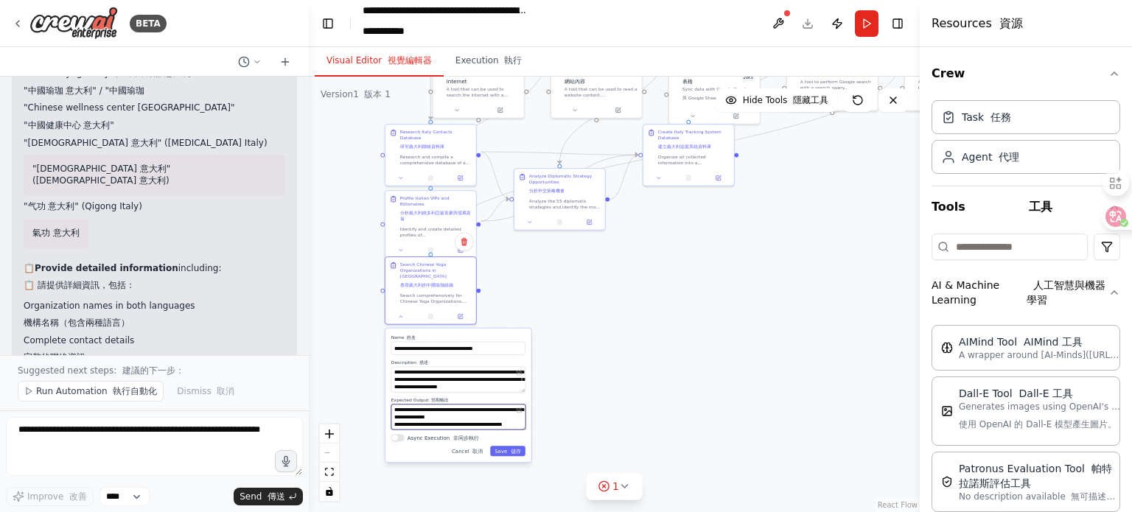
click at [402, 409] on textarea "**********" at bounding box center [458, 417] width 134 height 26
drag, startPoint x: 395, startPoint y: 363, endPoint x: 478, endPoint y: 386, distance: 85.5
click at [478, 386] on div "**********" at bounding box center [459, 396] width 146 height 134
